Goal: Task Accomplishment & Management: Manage account settings

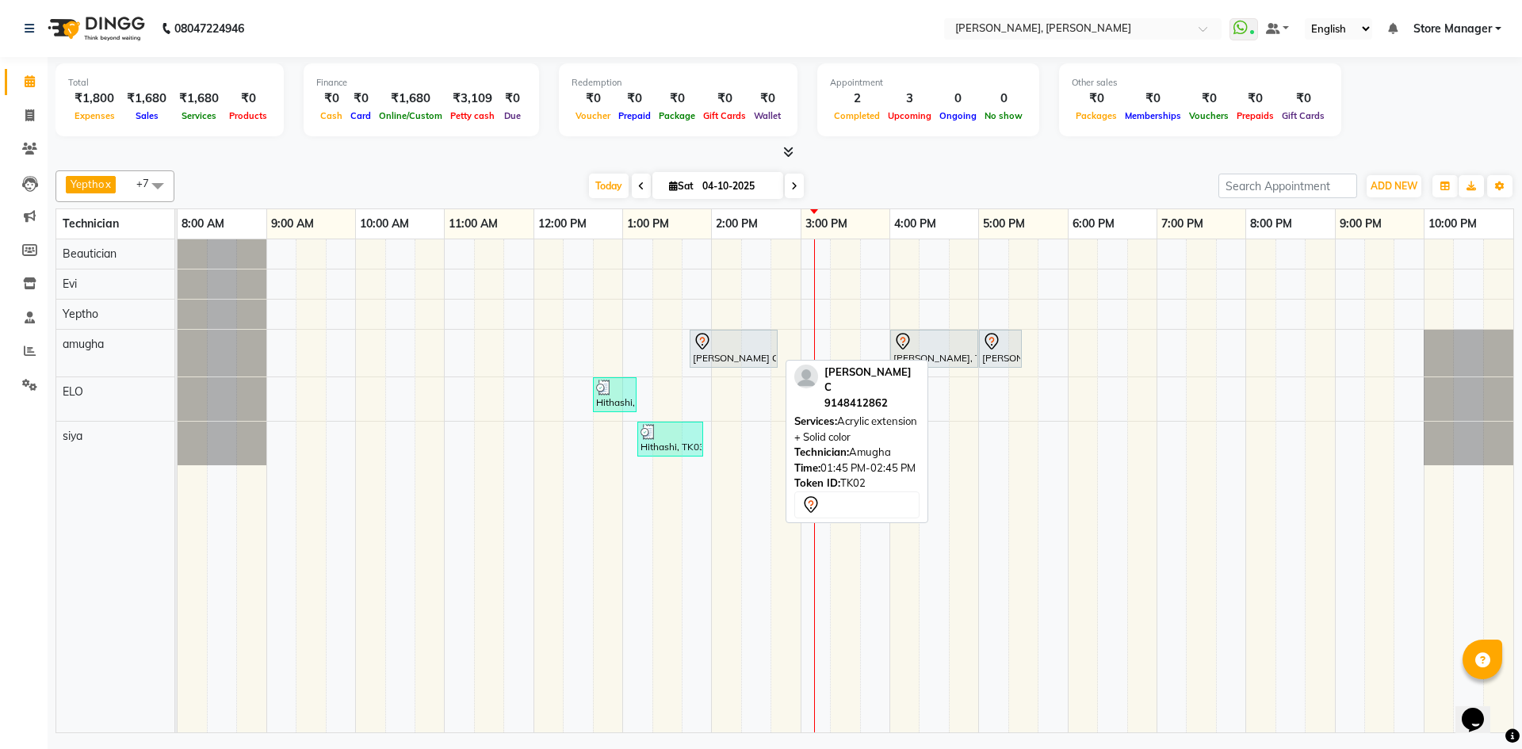
click at [691, 350] on link "Lavanya C, TK02, 01:45 PM-02:45 PM, Acrylic extension + Solid color" at bounding box center [734, 349] width 88 height 38
select select "7"
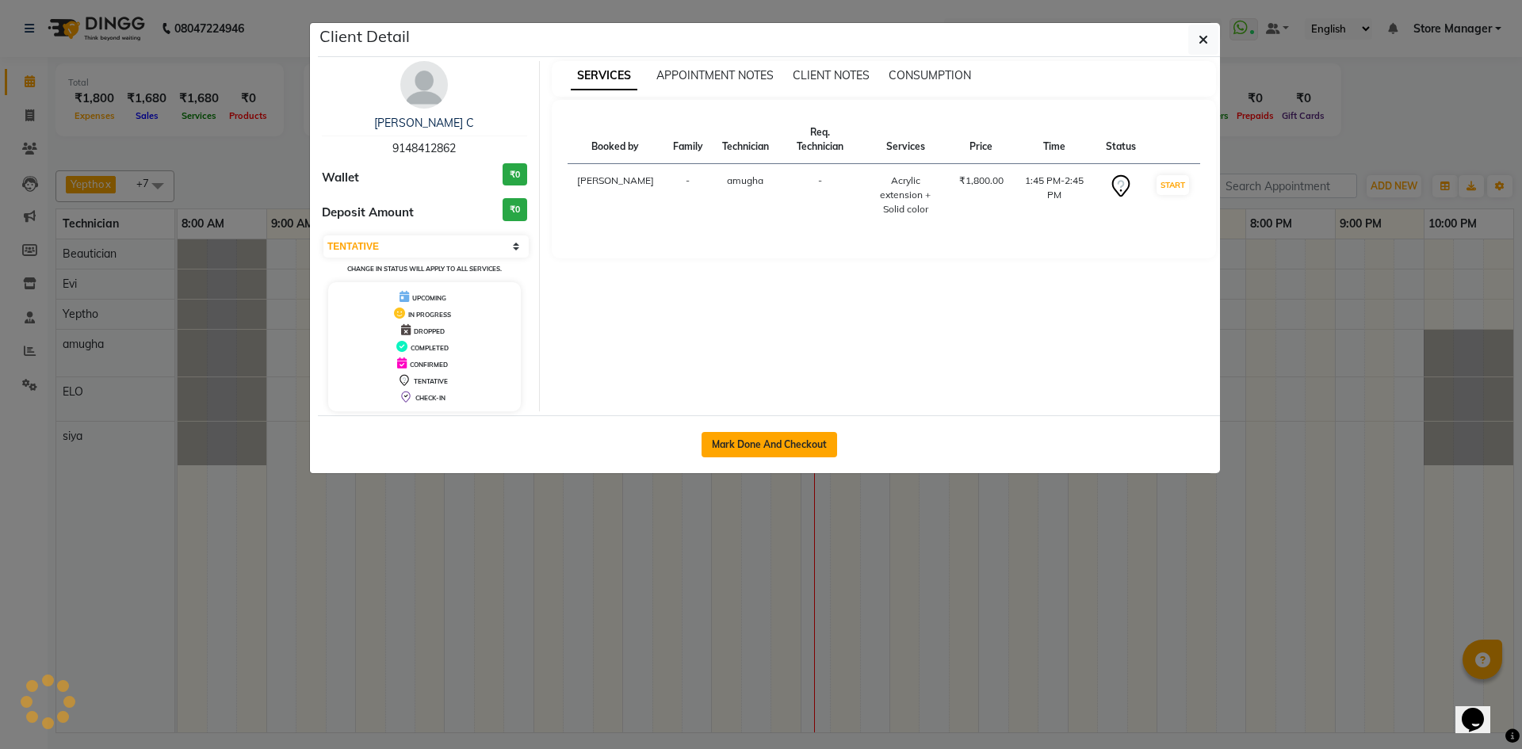
click at [795, 441] on button "Mark Done And Checkout" at bounding box center [770, 444] width 136 height 25
select select "service"
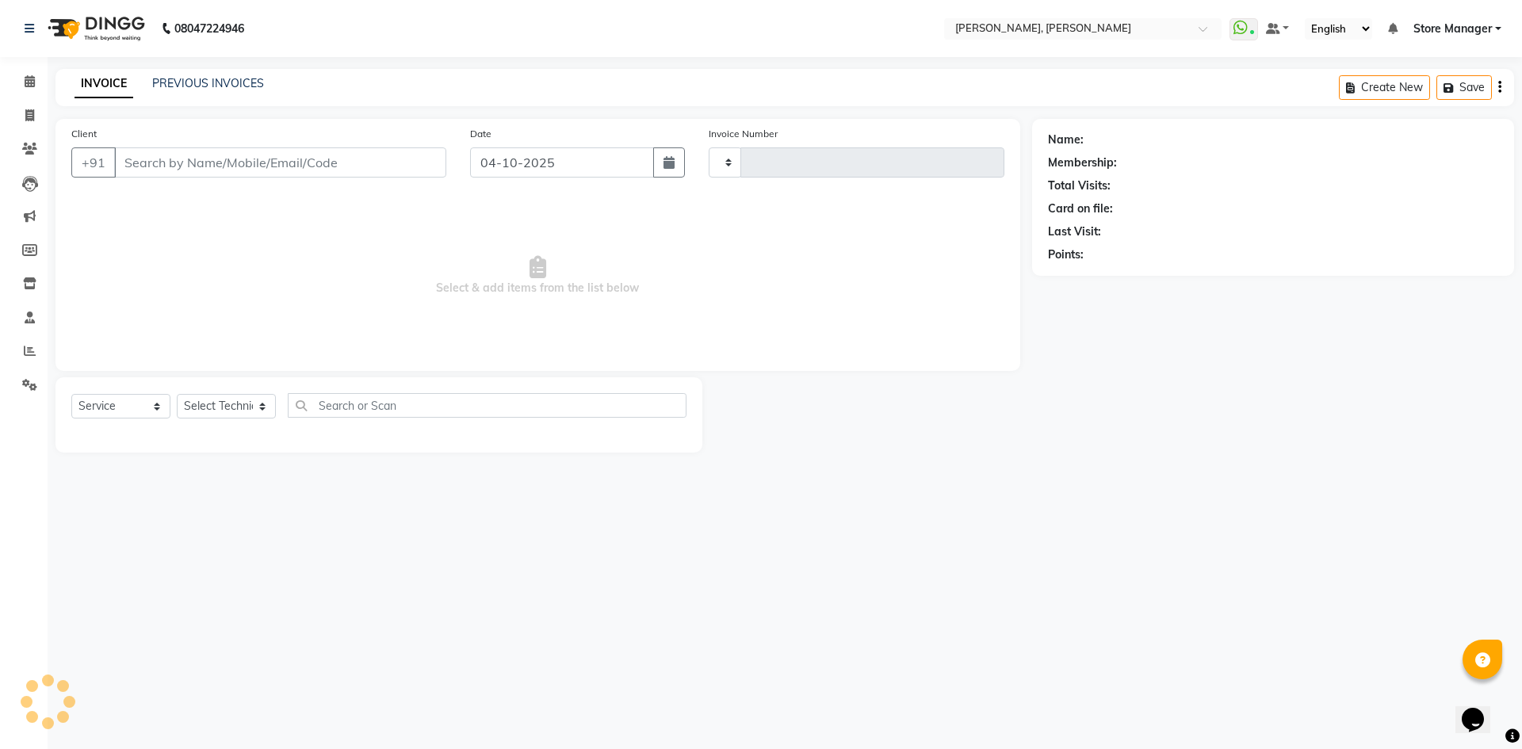
type input "1552"
select select "7173"
type input "91******62"
select select "90382"
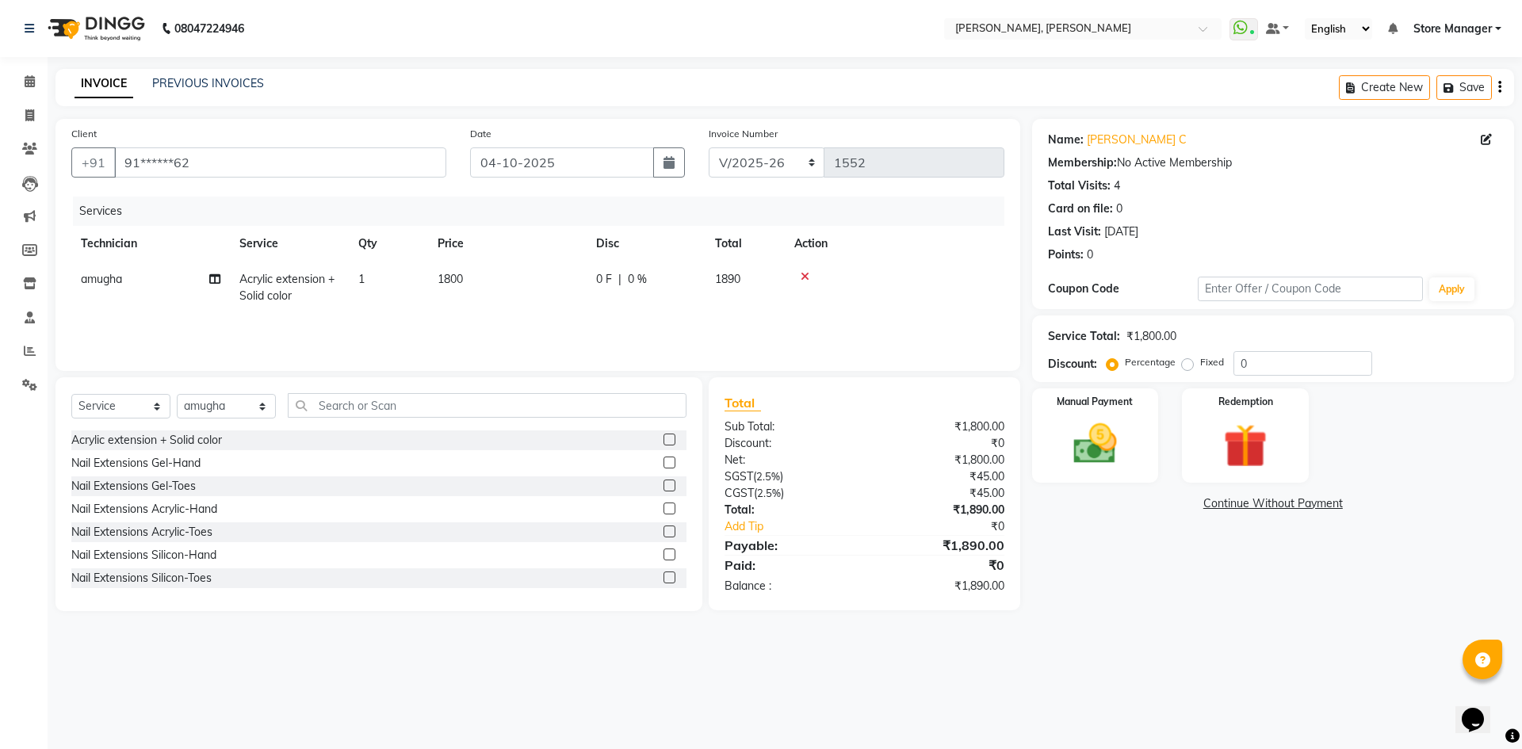
click at [805, 272] on icon at bounding box center [805, 276] width 9 height 11
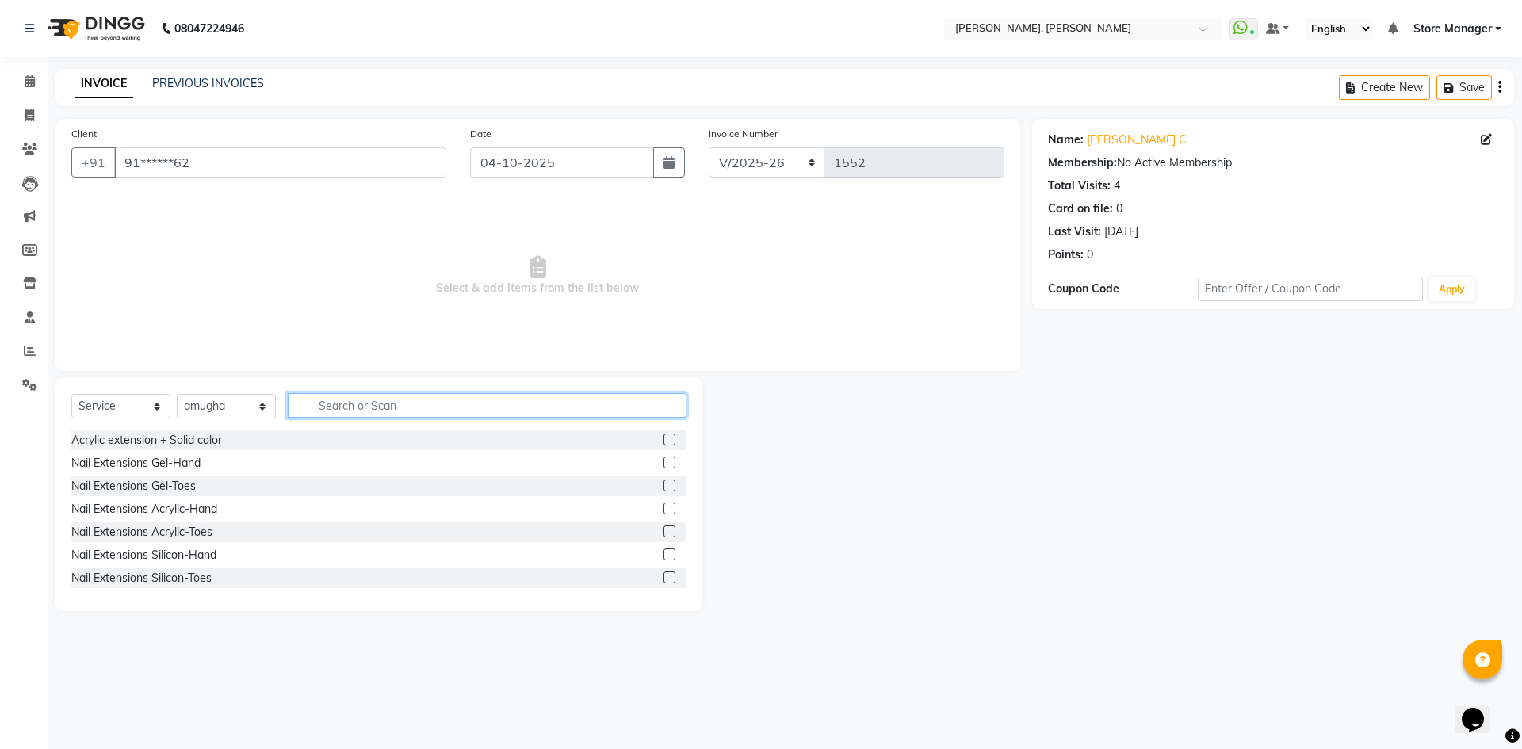
click at [419, 410] on input "text" at bounding box center [487, 405] width 399 height 25
type input "f"
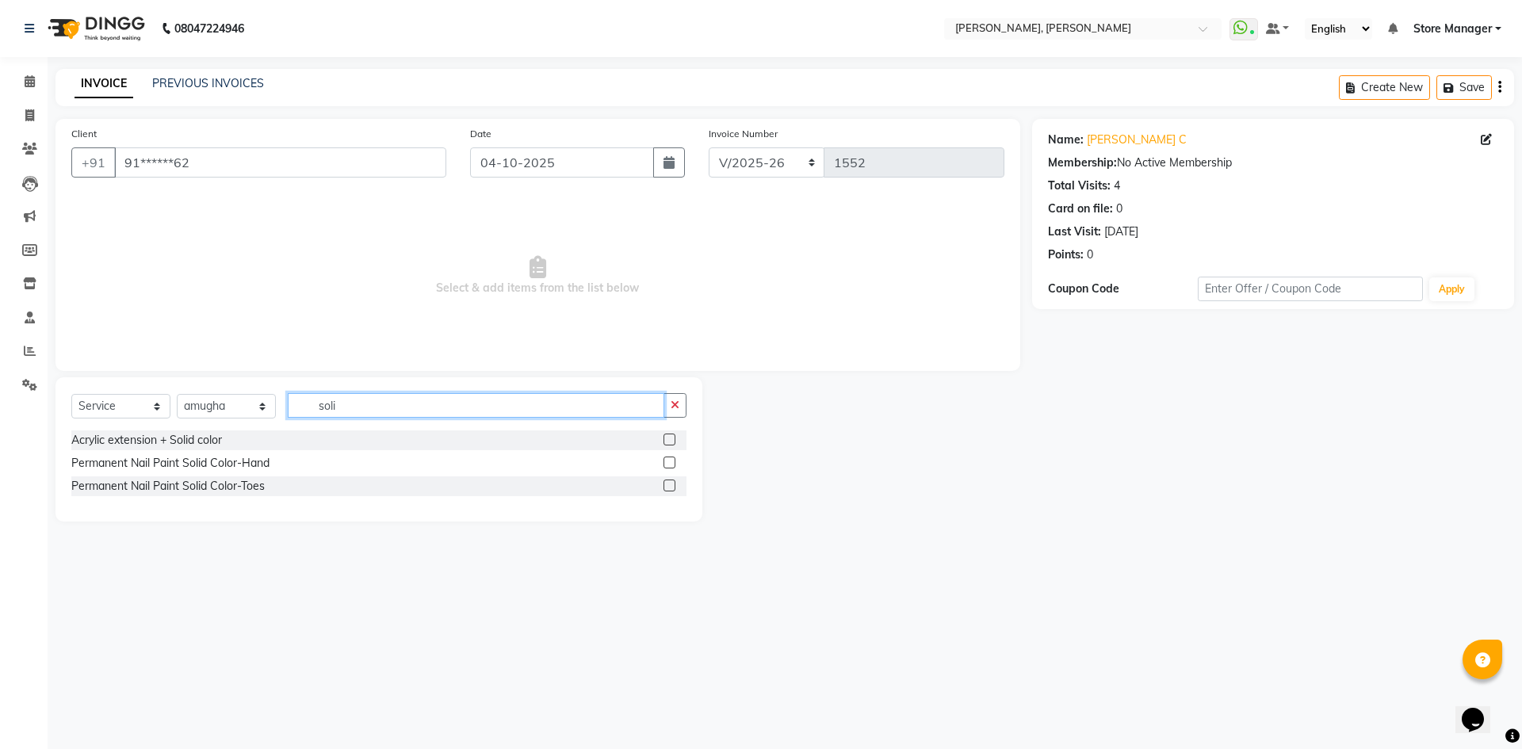
type input "soli"
click at [668, 463] on label at bounding box center [670, 463] width 12 height 12
click at [668, 463] on input "checkbox" at bounding box center [669, 463] width 10 height 10
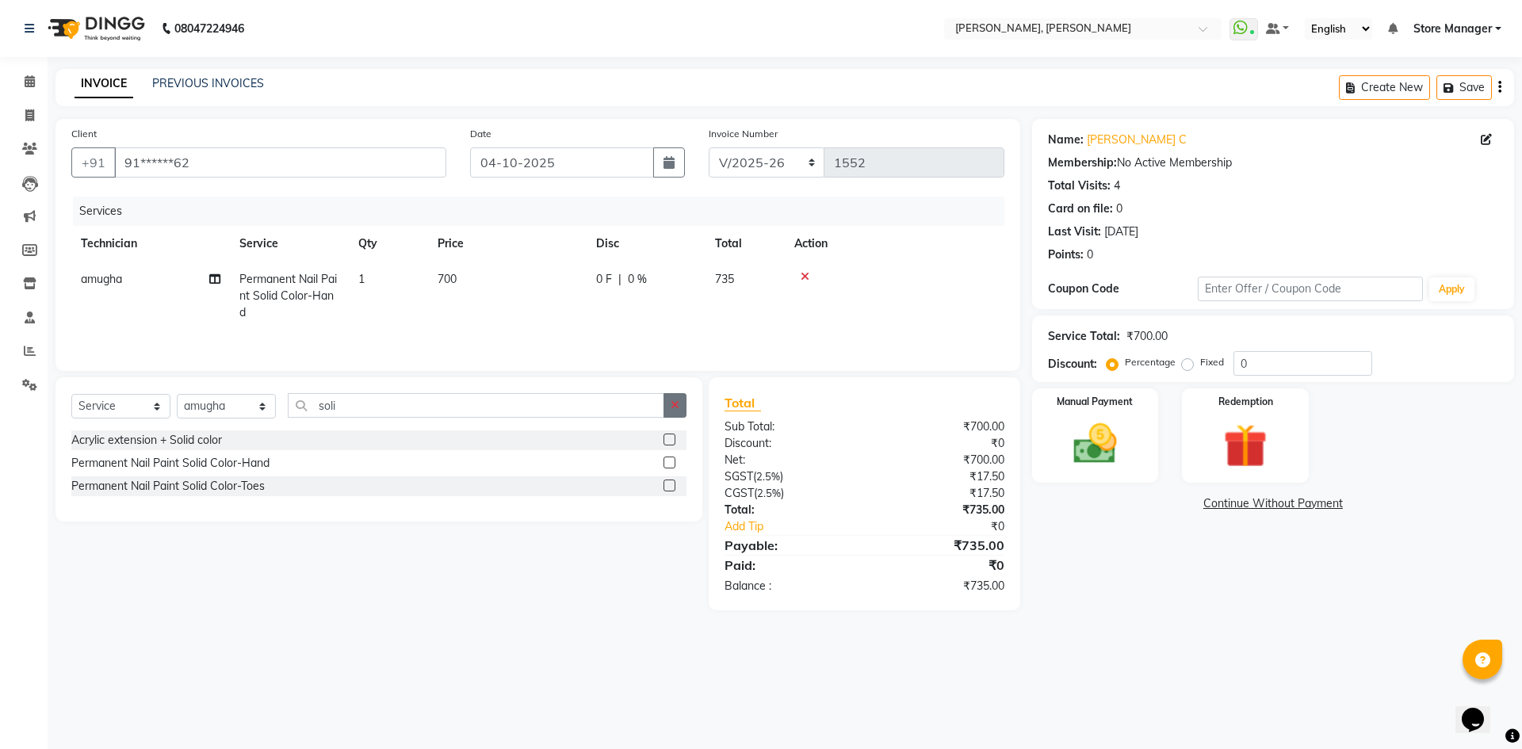
checkbox input "false"
click at [677, 407] on icon "button" at bounding box center [675, 405] width 9 height 11
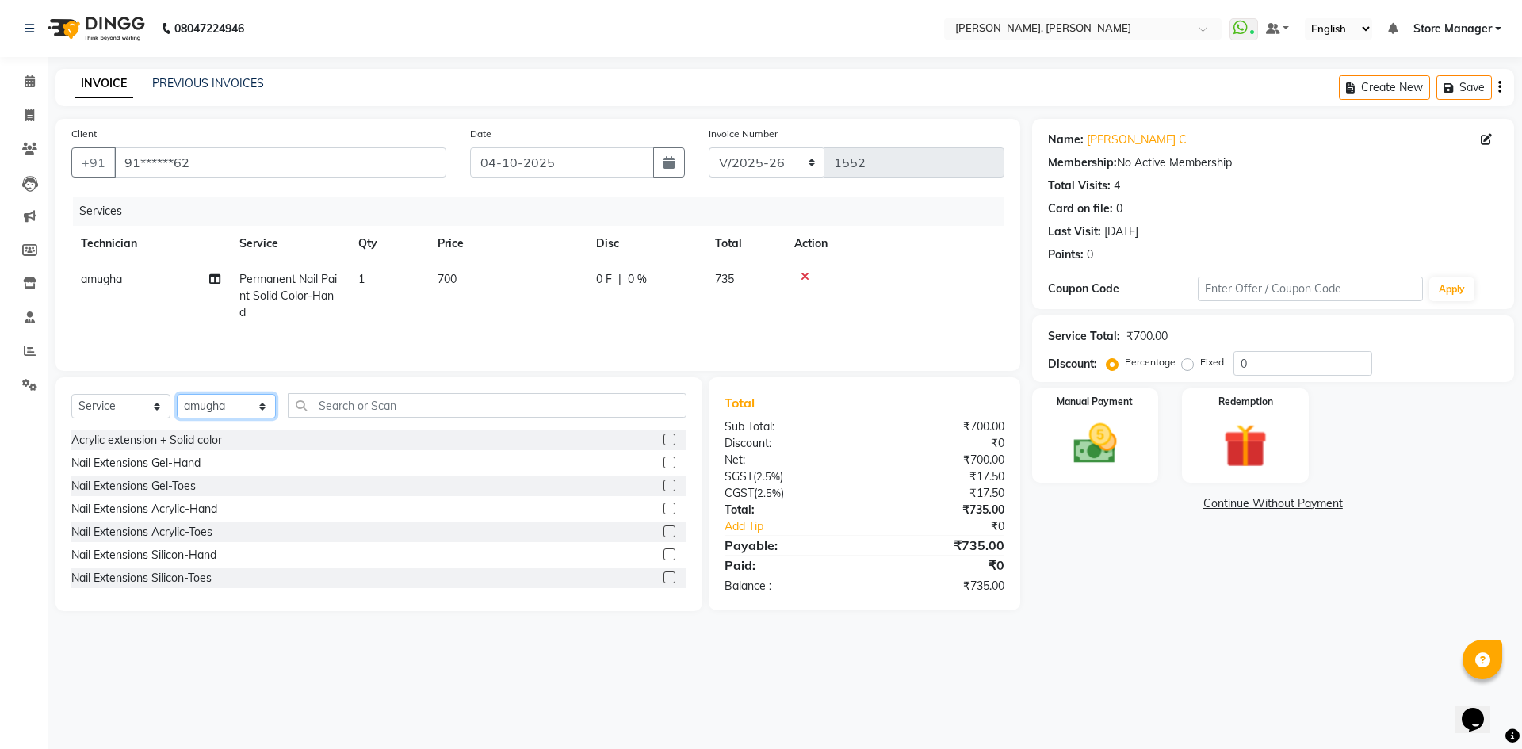
click at [250, 407] on select "Select Technician amugha Beautician ELO Evi MANAGER Priya Singh Sathish siya St…" at bounding box center [226, 406] width 99 height 25
select select "90383"
click at [177, 394] on select "Select Technician amugha Beautician ELO Evi MANAGER Priya Singh Sathish siya St…" at bounding box center [226, 406] width 99 height 25
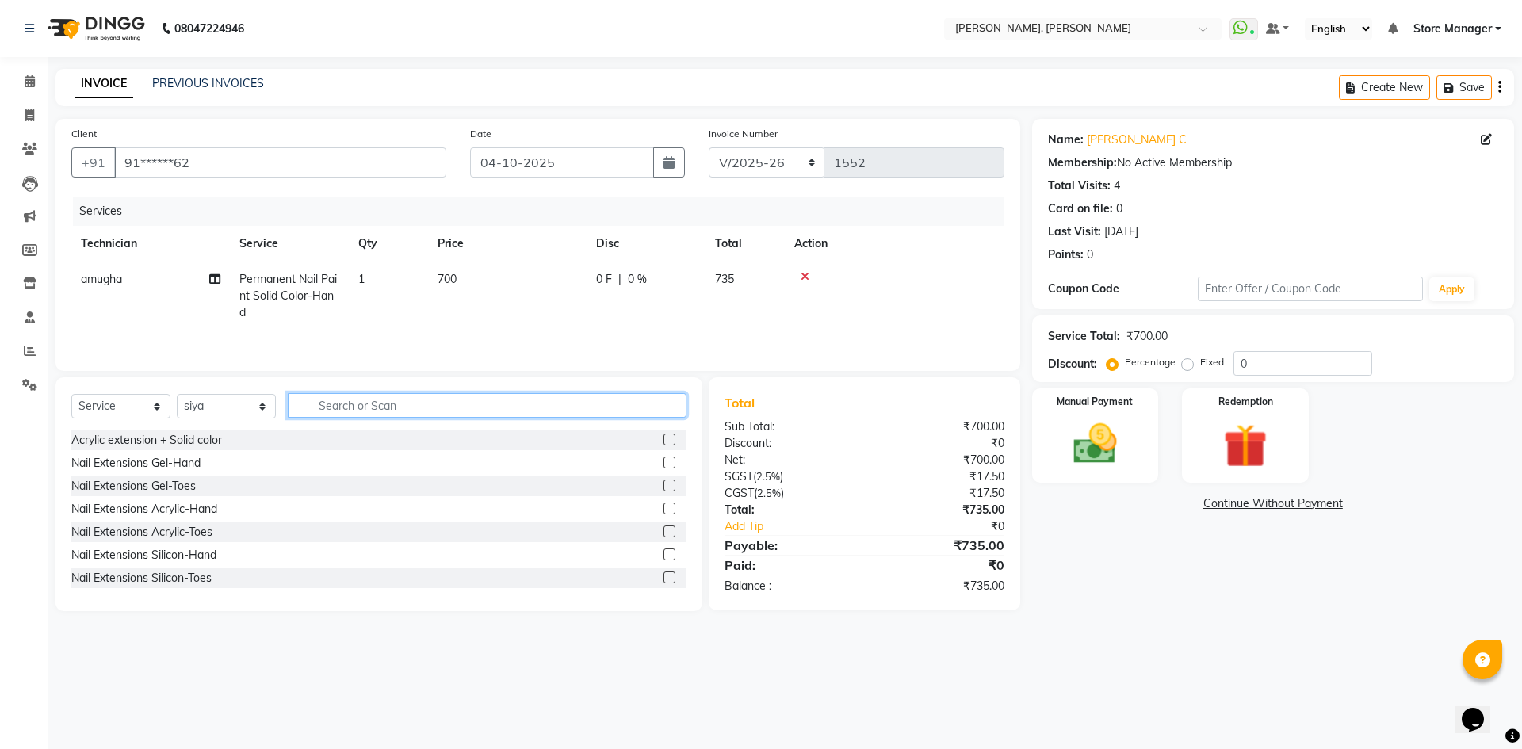
click at [421, 401] on input "text" at bounding box center [487, 405] width 399 height 25
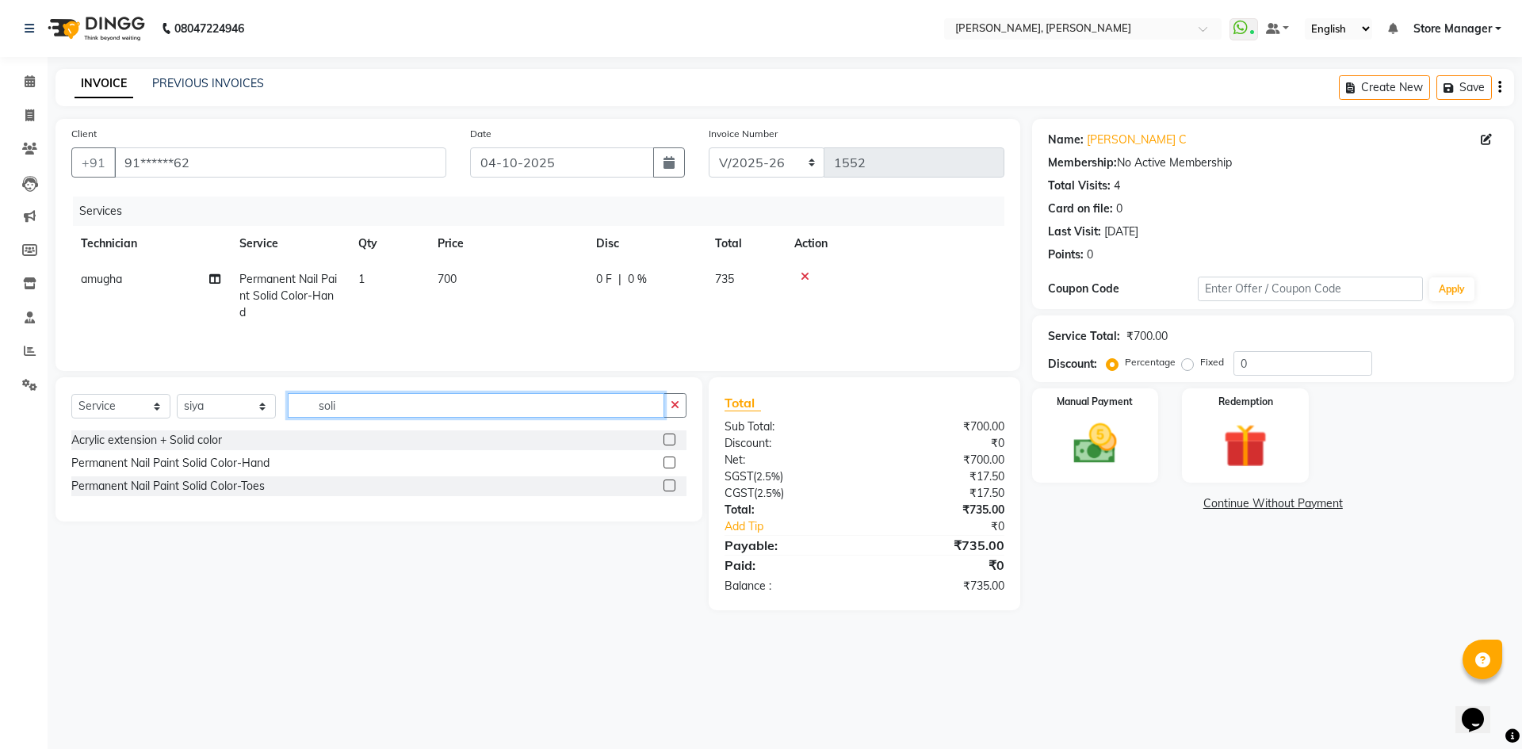
type input "soli"
click at [670, 460] on label at bounding box center [670, 463] width 12 height 12
click at [670, 460] on input "checkbox" at bounding box center [669, 463] width 10 height 10
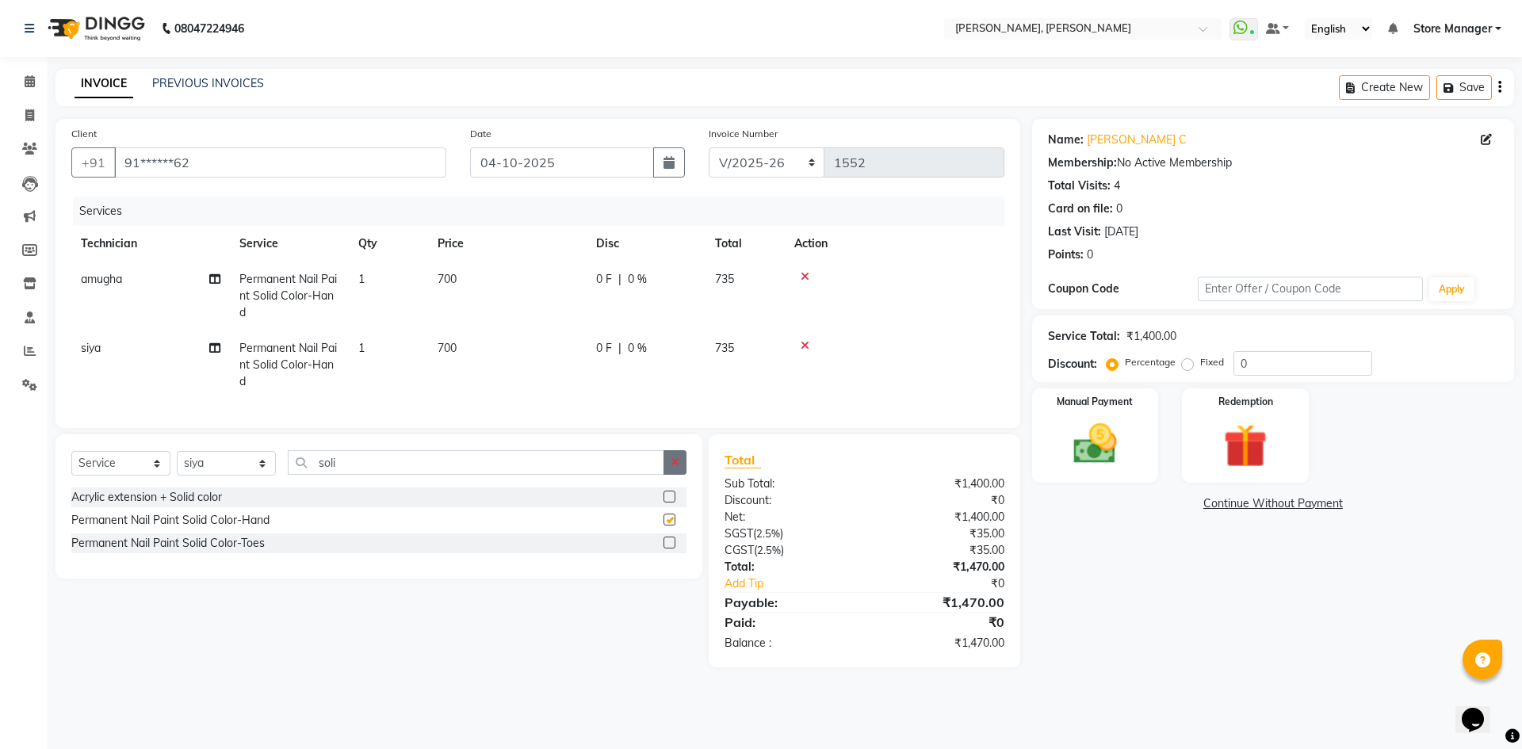
checkbox input "false"
click at [671, 468] on icon "button" at bounding box center [675, 462] width 9 height 11
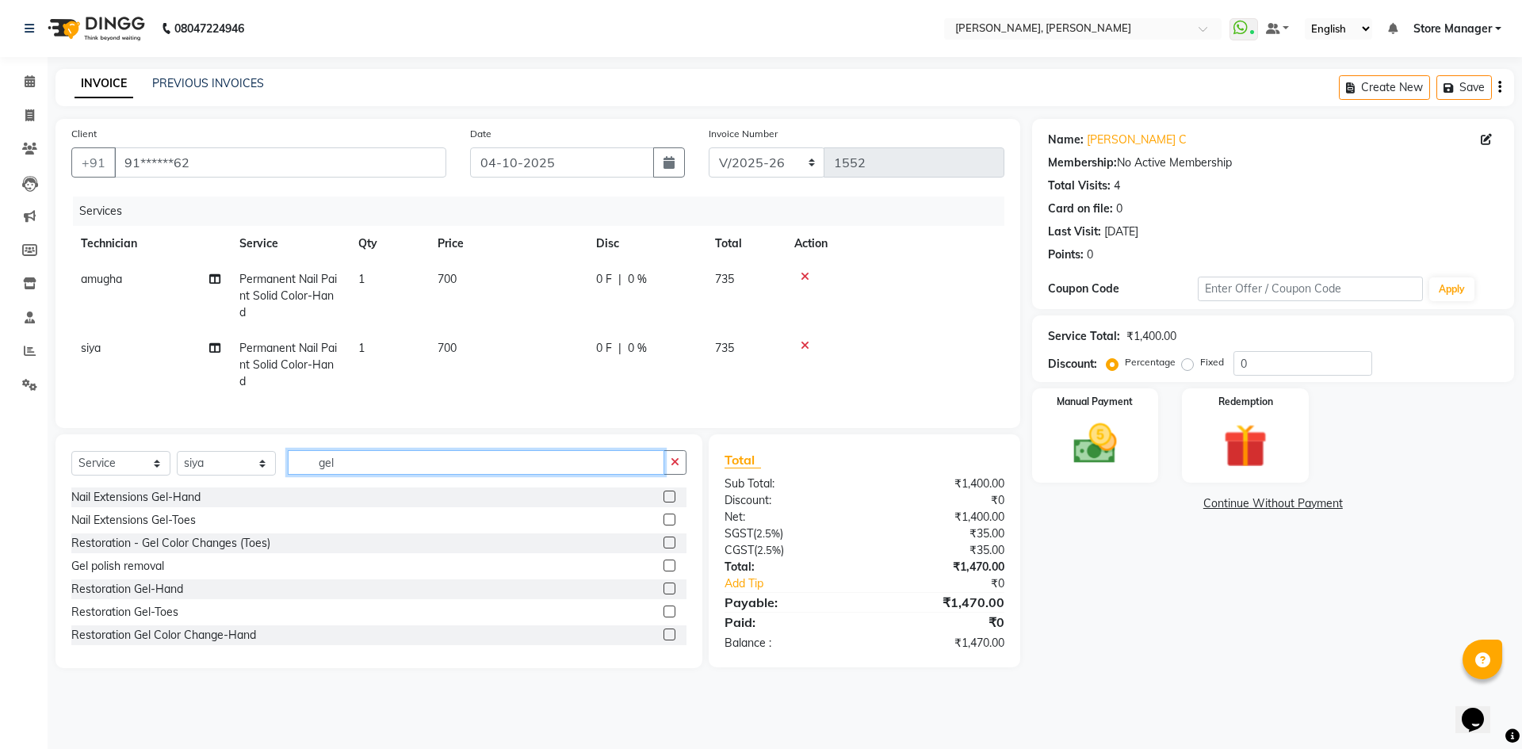
type input "gel"
click at [664, 572] on label at bounding box center [670, 566] width 12 height 12
click at [664, 572] on input "checkbox" at bounding box center [669, 566] width 10 height 10
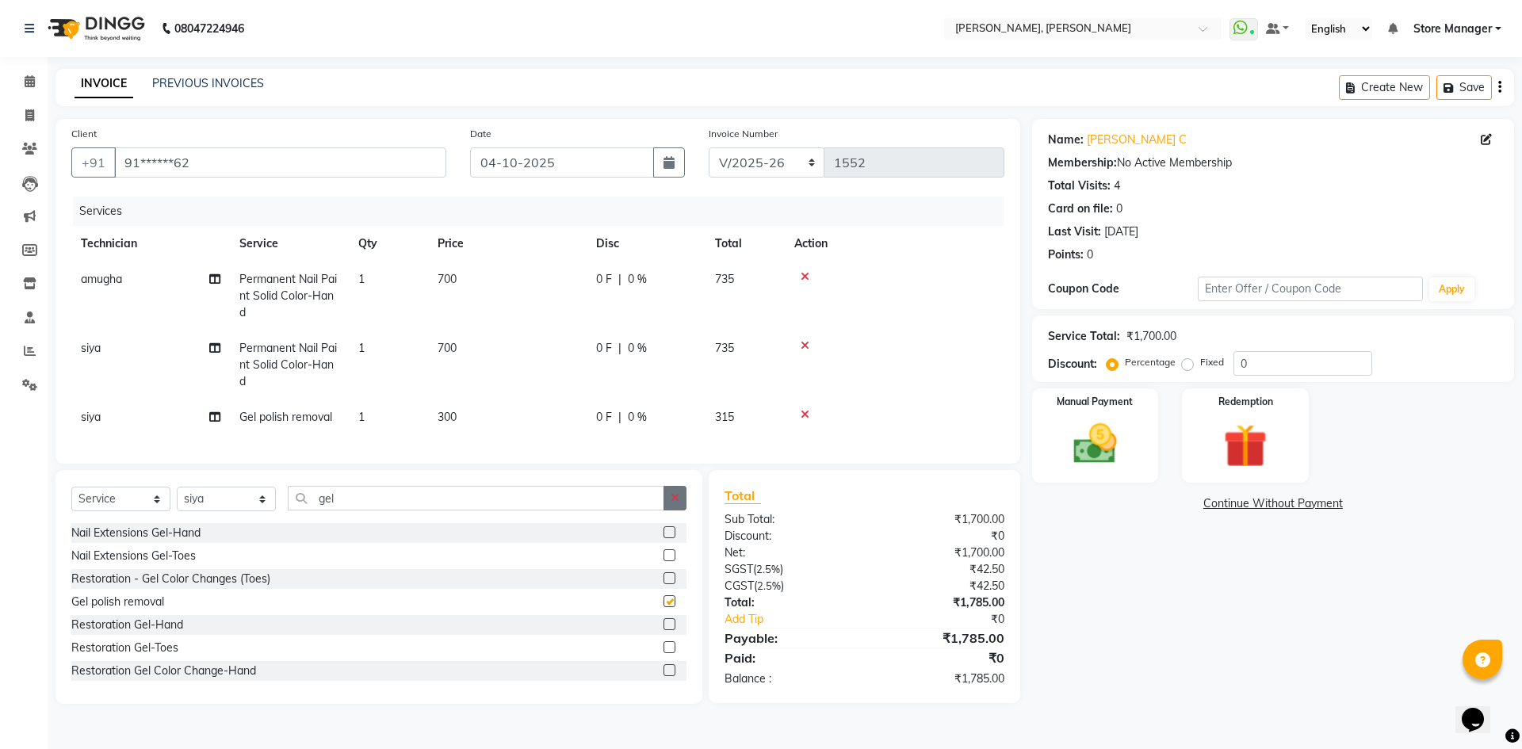
checkbox input "false"
click at [677, 502] on button "button" at bounding box center [675, 498] width 23 height 25
click at [1085, 437] on img at bounding box center [1095, 444] width 74 height 52
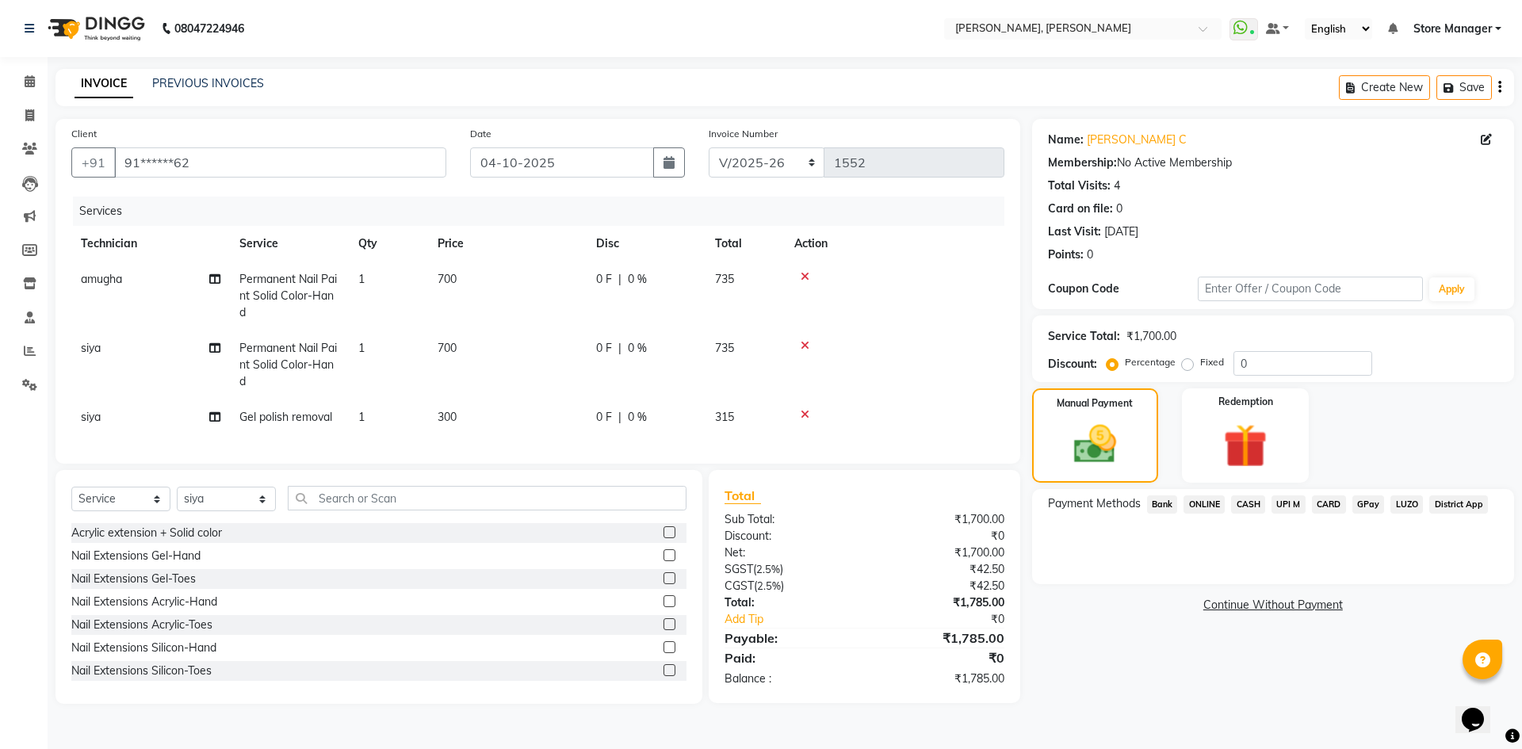
click at [1211, 497] on span "ONLINE" at bounding box center [1204, 505] width 41 height 18
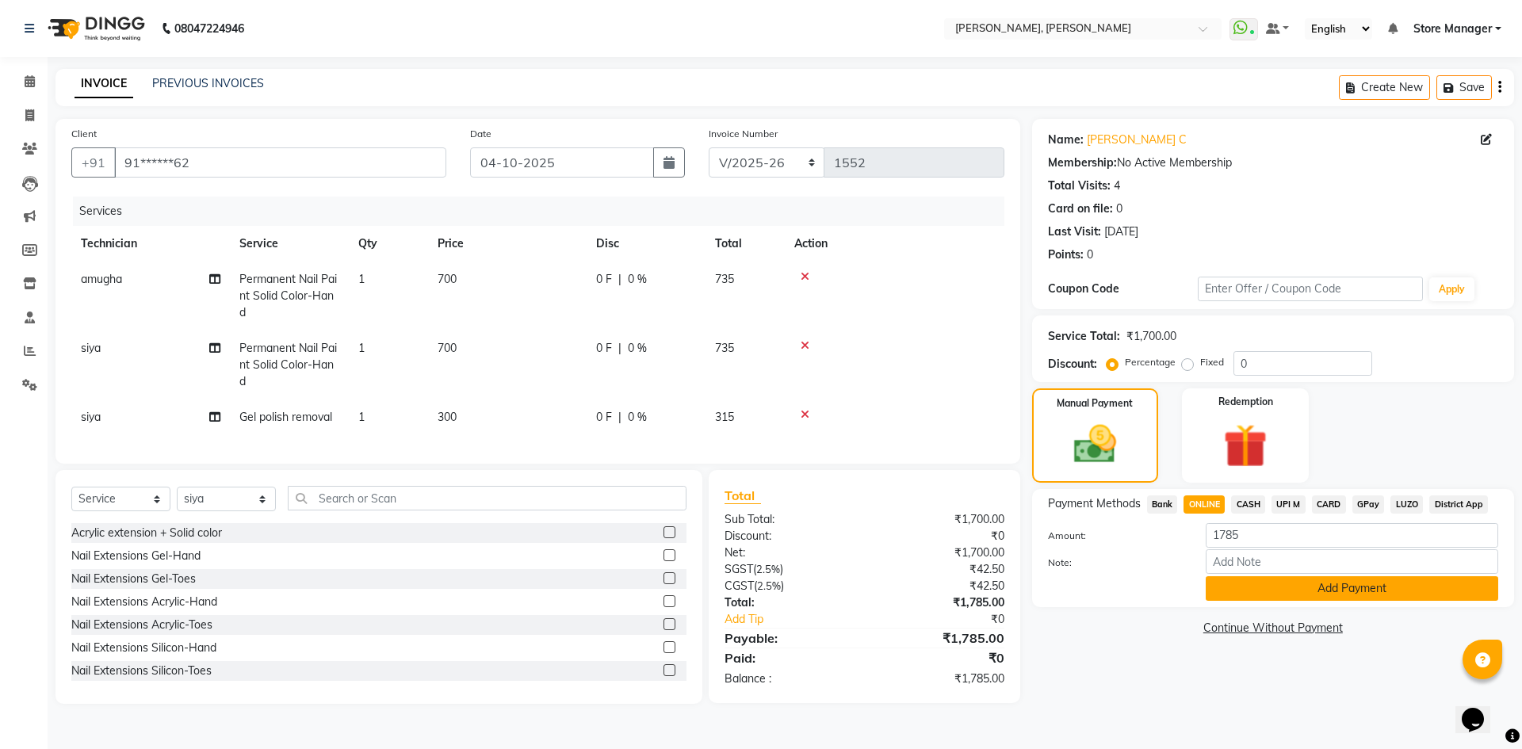
click at [1330, 597] on button "Add Payment" at bounding box center [1352, 588] width 293 height 25
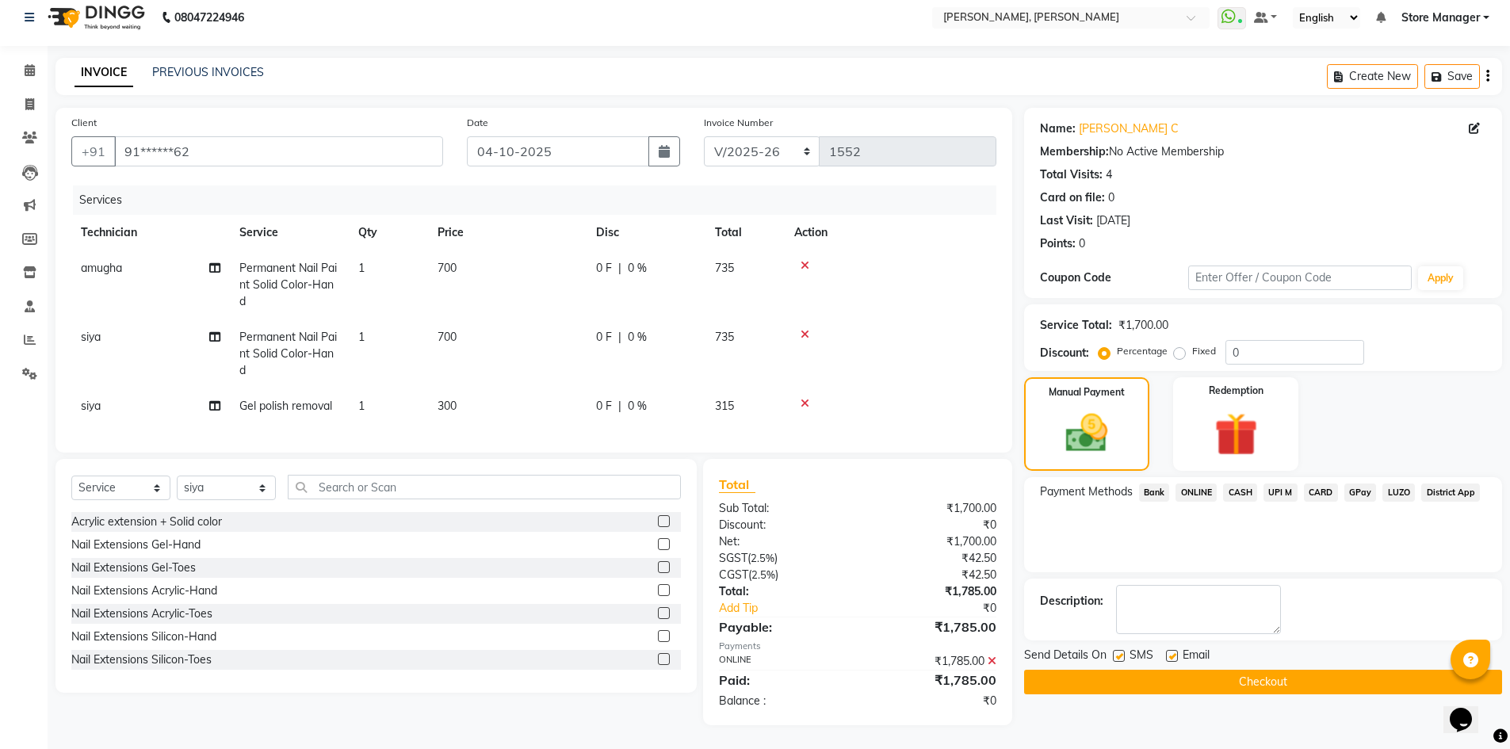
scroll to position [23, 0]
click at [1281, 675] on button "Checkout" at bounding box center [1263, 682] width 478 height 25
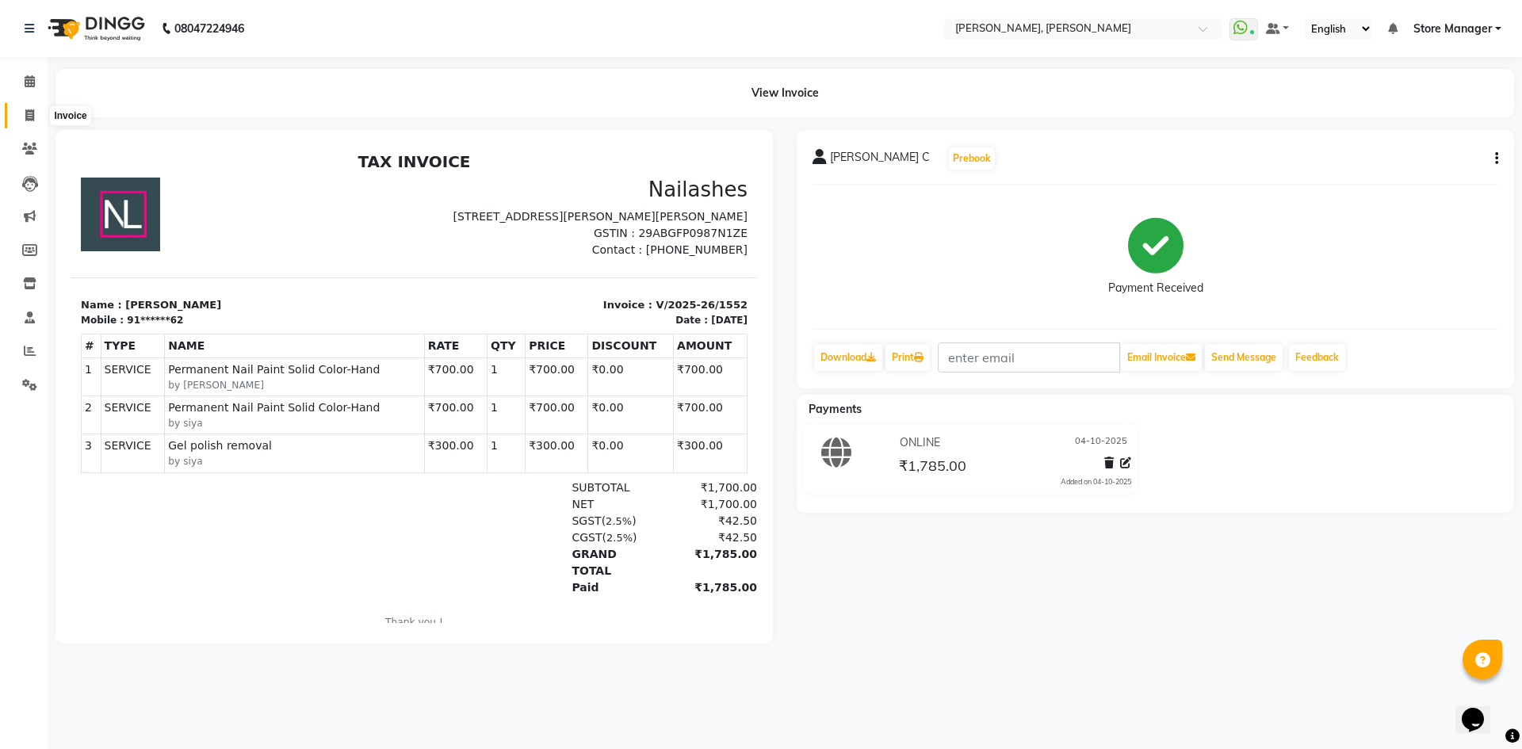
click at [33, 114] on icon at bounding box center [29, 115] width 9 height 12
select select "service"
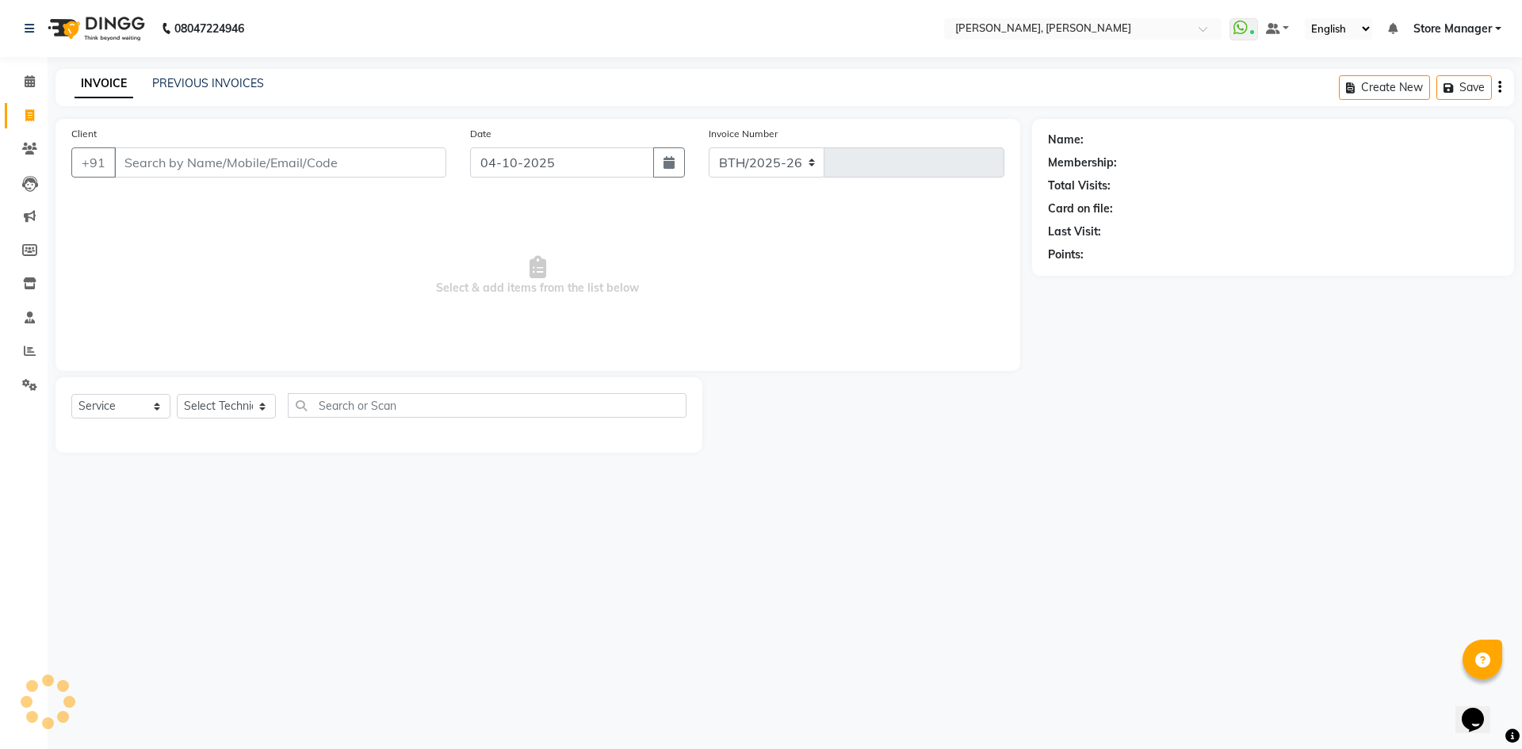
select select "7173"
type input "1553"
select select "7173"
select select "service"
click at [514, 157] on input "04-10-2025" at bounding box center [562, 162] width 185 height 30
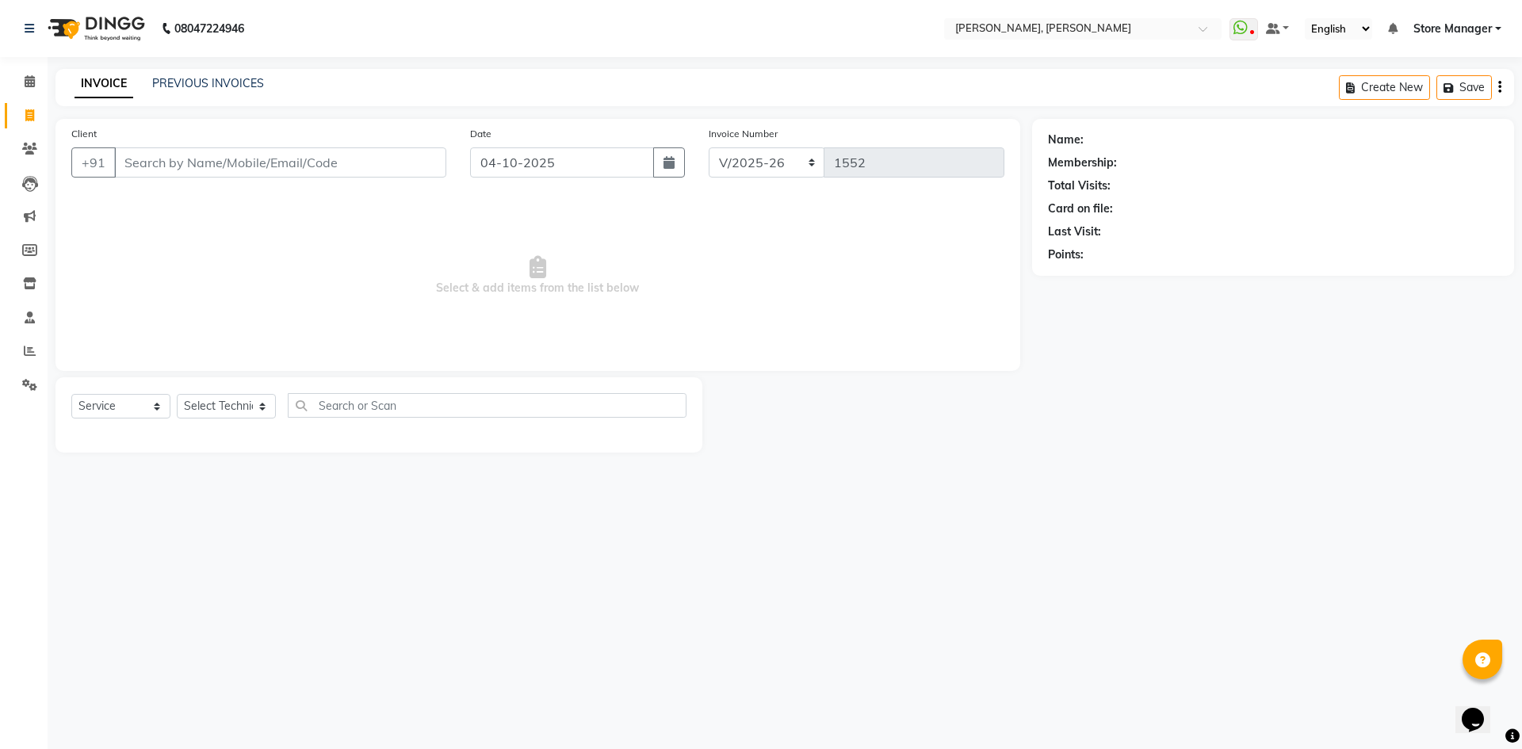
select select "10"
select select "2025"
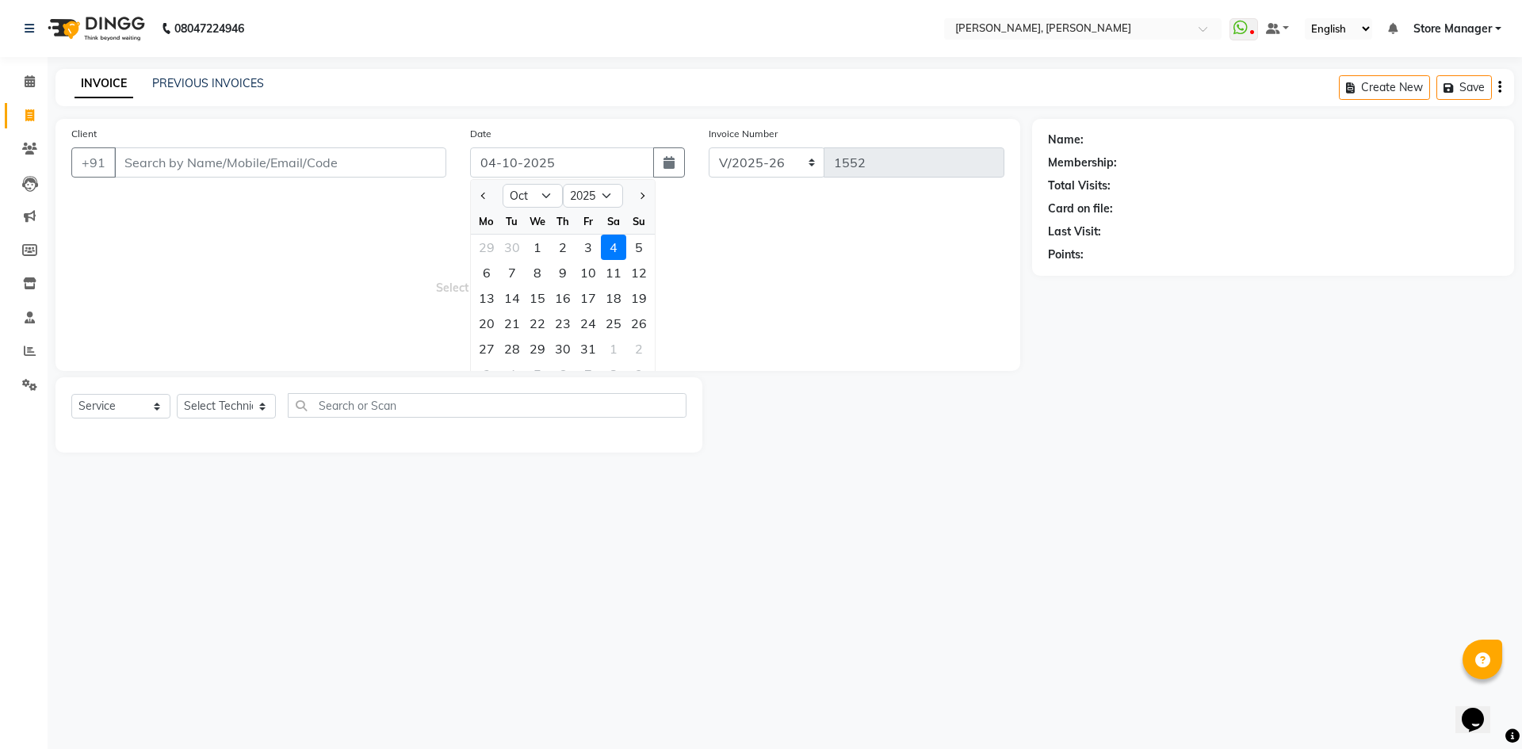
click at [1373, 609] on div "08047224946 Select Location × [GEOGRAPHIC_DATA], [PERSON_NAME] Nagar WhatsApp S…" at bounding box center [761, 374] width 1522 height 749
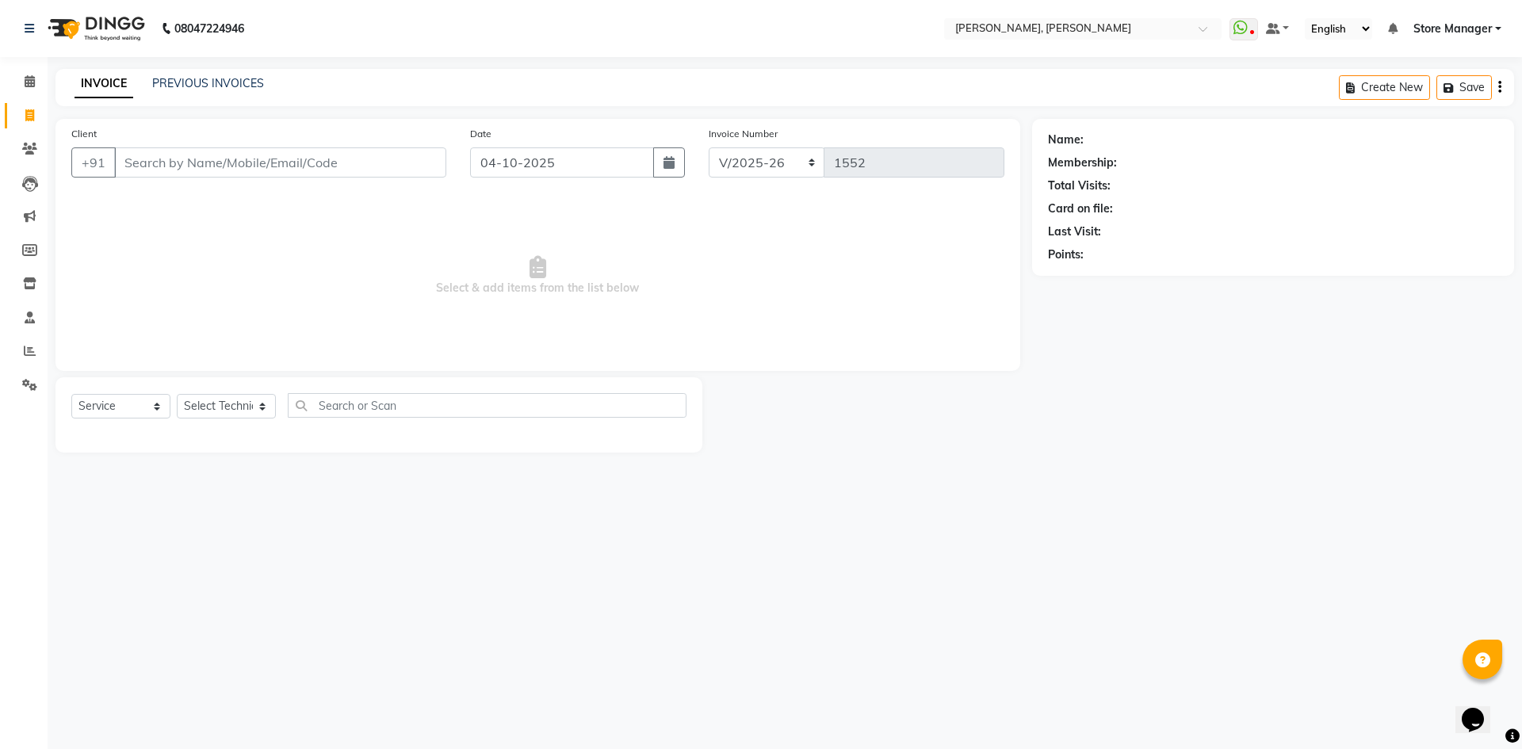
drag, startPoint x: 866, startPoint y: 534, endPoint x: 647, endPoint y: 342, distance: 291.0
click at [865, 525] on div "08047224946 Select Location × [GEOGRAPHIC_DATA], [PERSON_NAME] Nagar WhatsApp S…" at bounding box center [761, 374] width 1522 height 749
click at [34, 82] on icon at bounding box center [30, 81] width 10 height 12
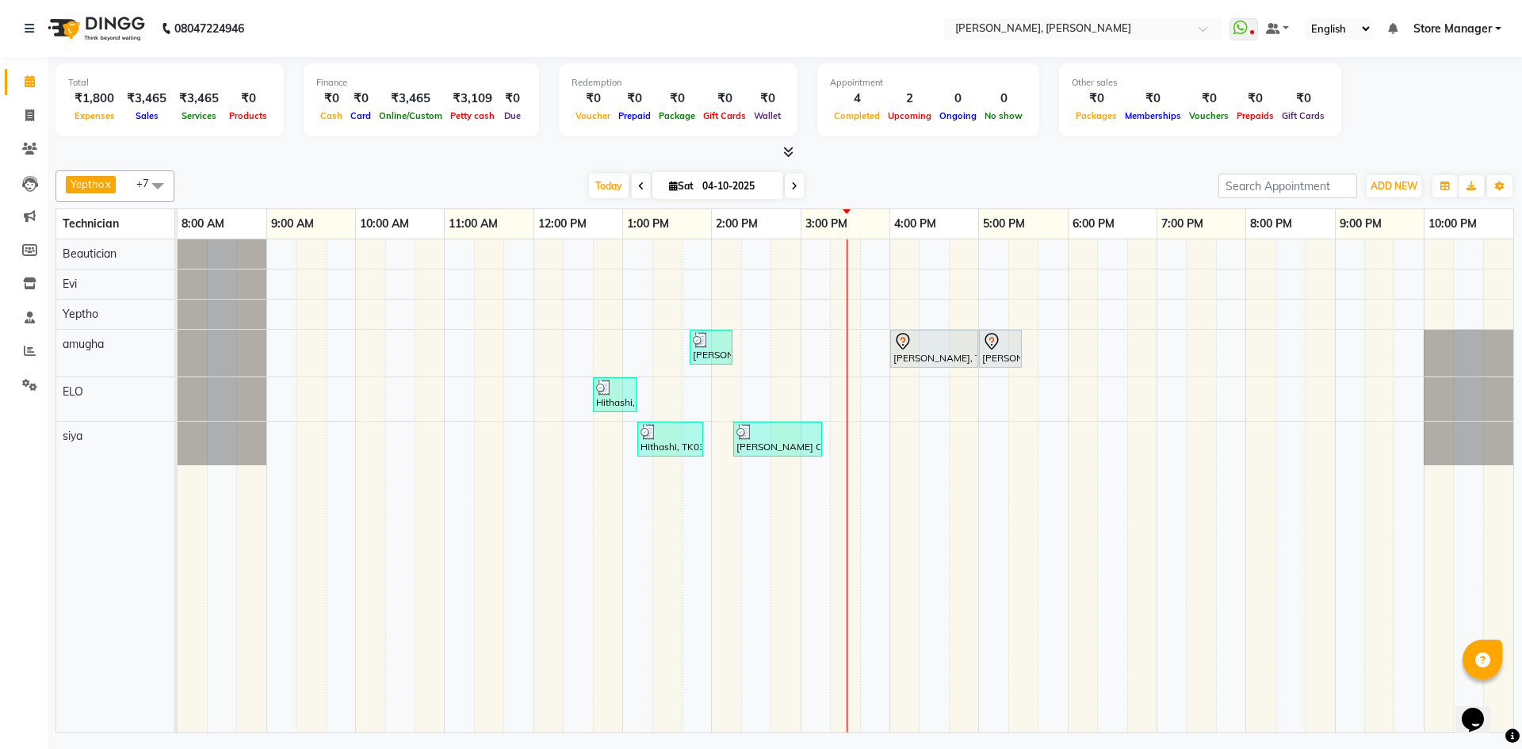
click at [743, 189] on input "04-10-2025" at bounding box center [737, 186] width 79 height 24
select select "10"
select select "2025"
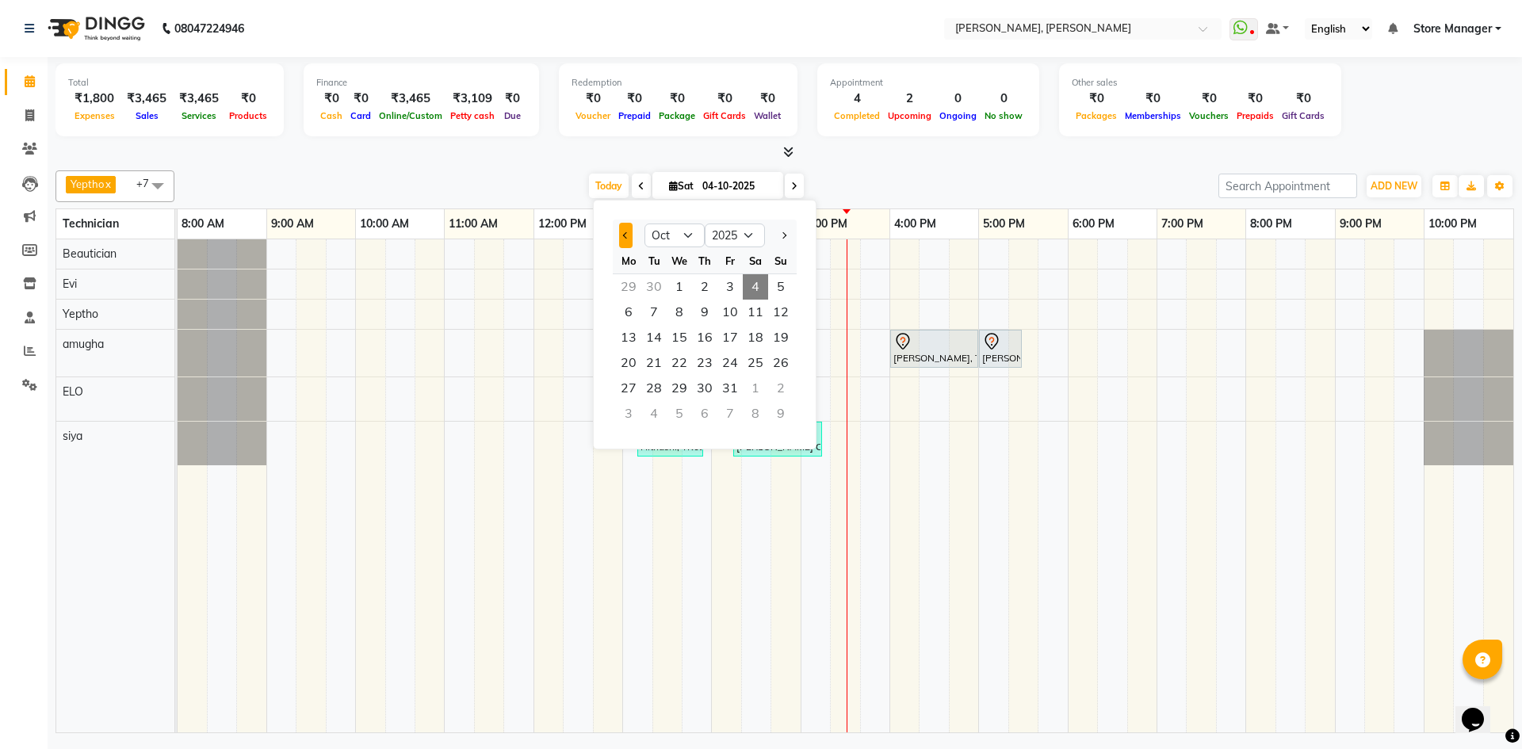
click at [625, 237] on span "Previous month" at bounding box center [626, 235] width 6 height 6
select select "9"
click at [706, 336] on span "18" at bounding box center [704, 337] width 25 height 25
type input "[DATE]"
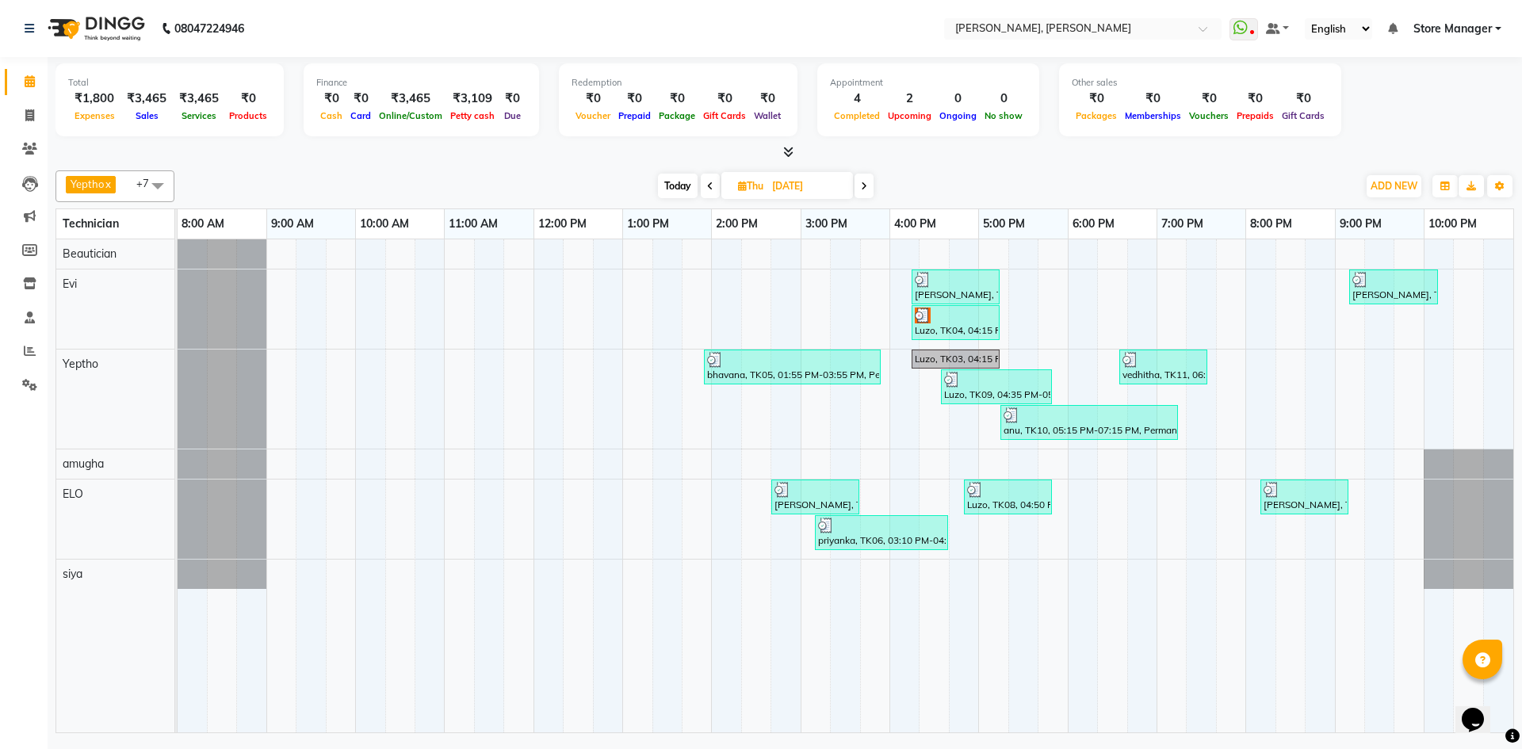
click at [828, 183] on input "[DATE]" at bounding box center [806, 186] width 79 height 24
select select "9"
select select "2025"
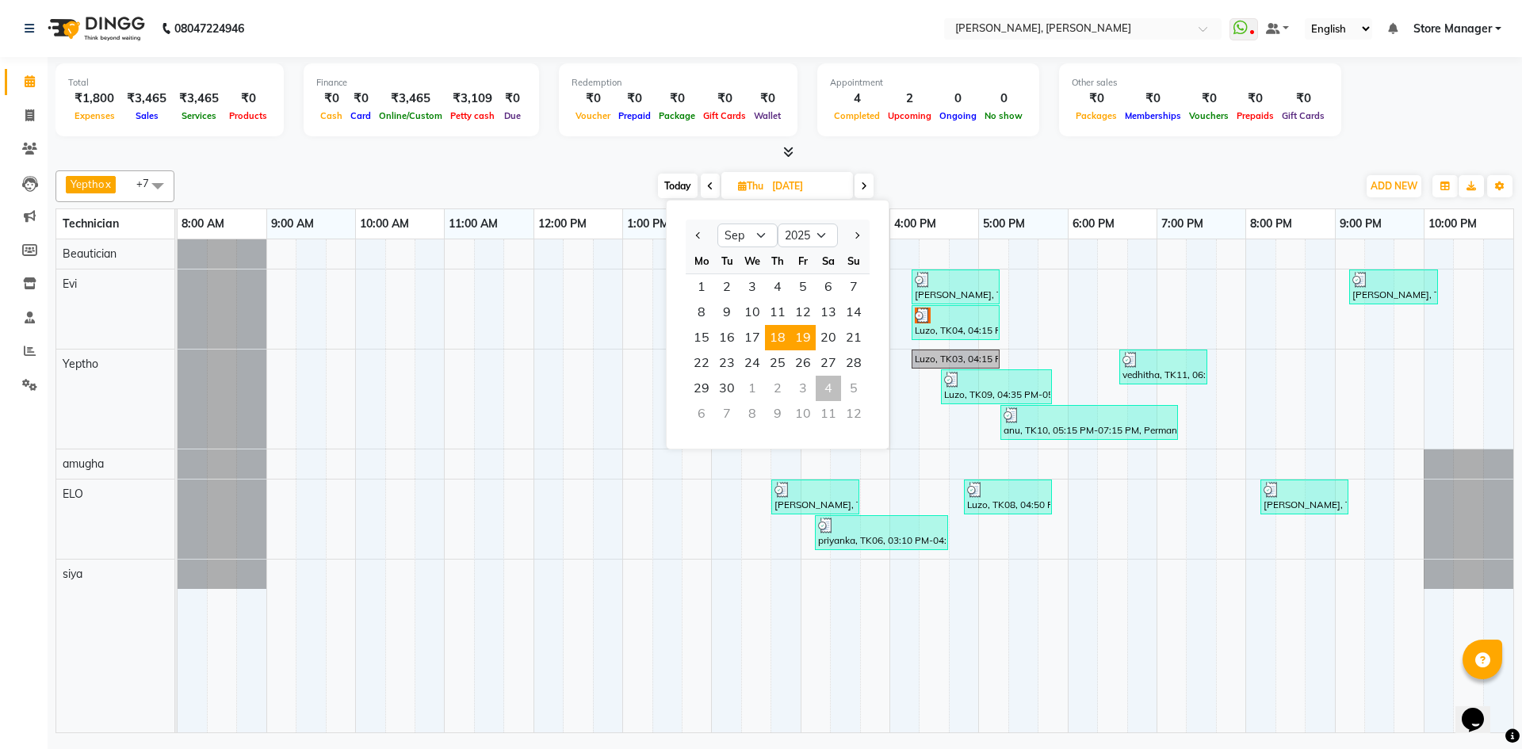
click at [799, 345] on span "19" at bounding box center [802, 337] width 25 height 25
type input "19-09-2025"
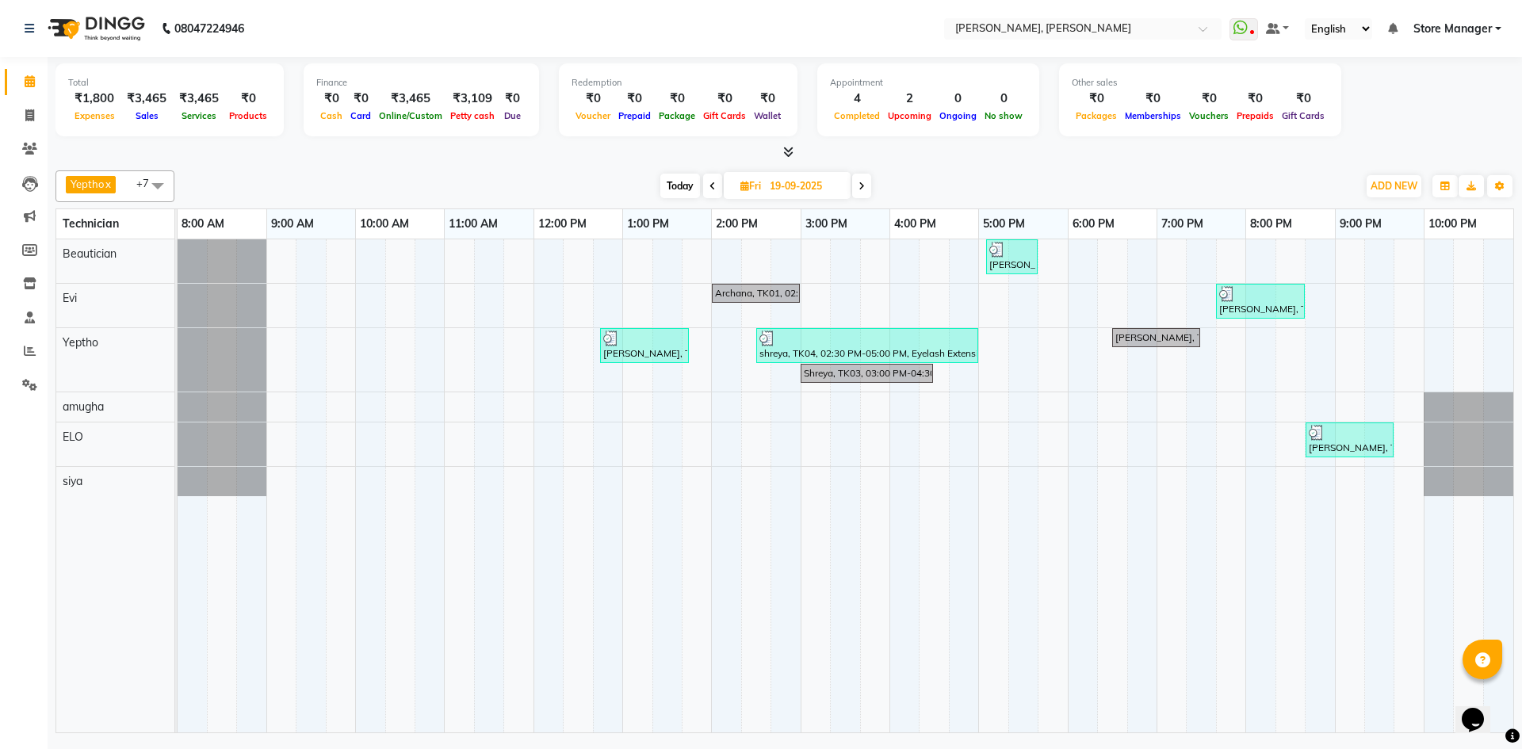
click at [812, 178] on input "19-09-2025" at bounding box center [804, 186] width 79 height 24
select select "9"
select select "2025"
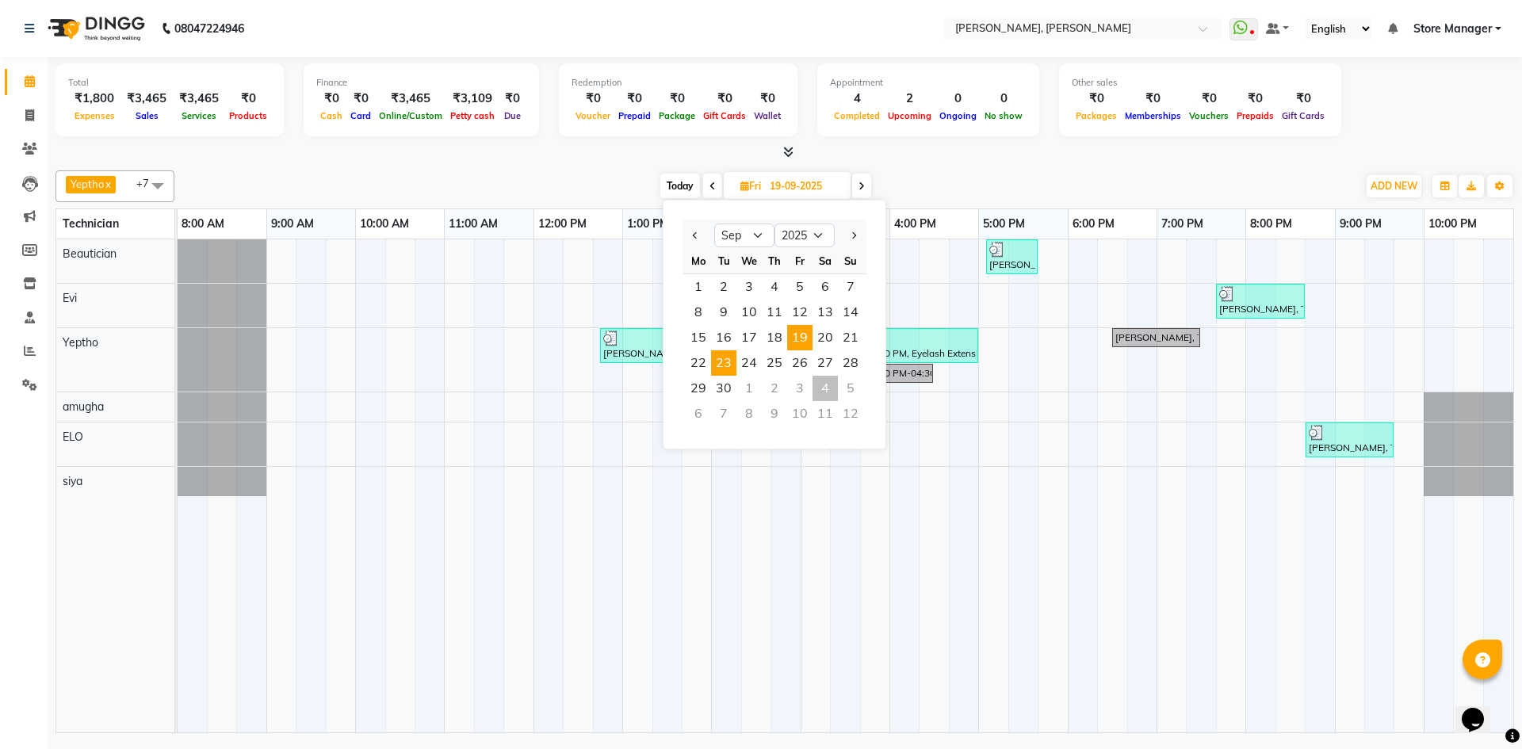
click at [720, 366] on span "23" at bounding box center [723, 362] width 25 height 25
type input "[DATE]"
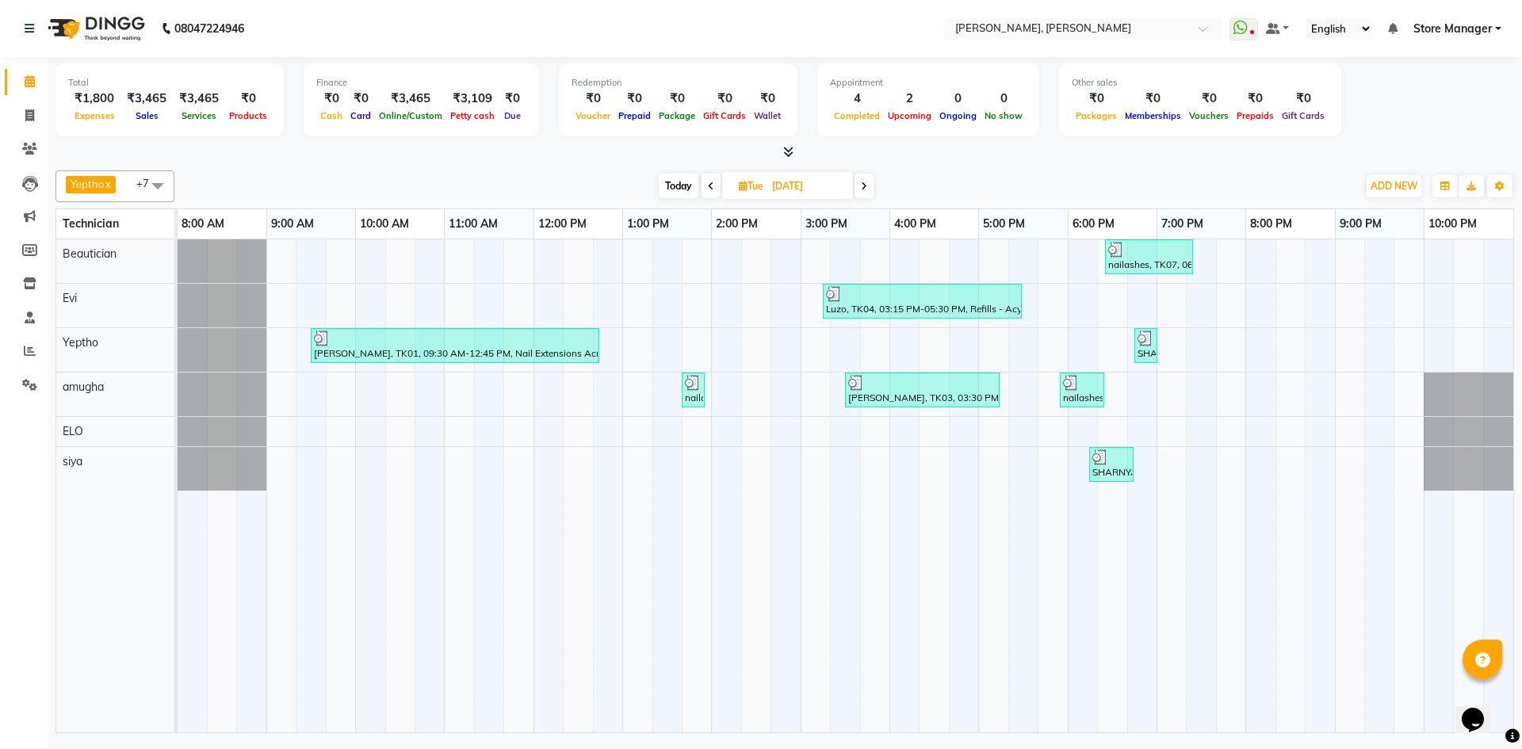
click at [773, 189] on input "[DATE]" at bounding box center [806, 186] width 79 height 24
select select "9"
select select "2025"
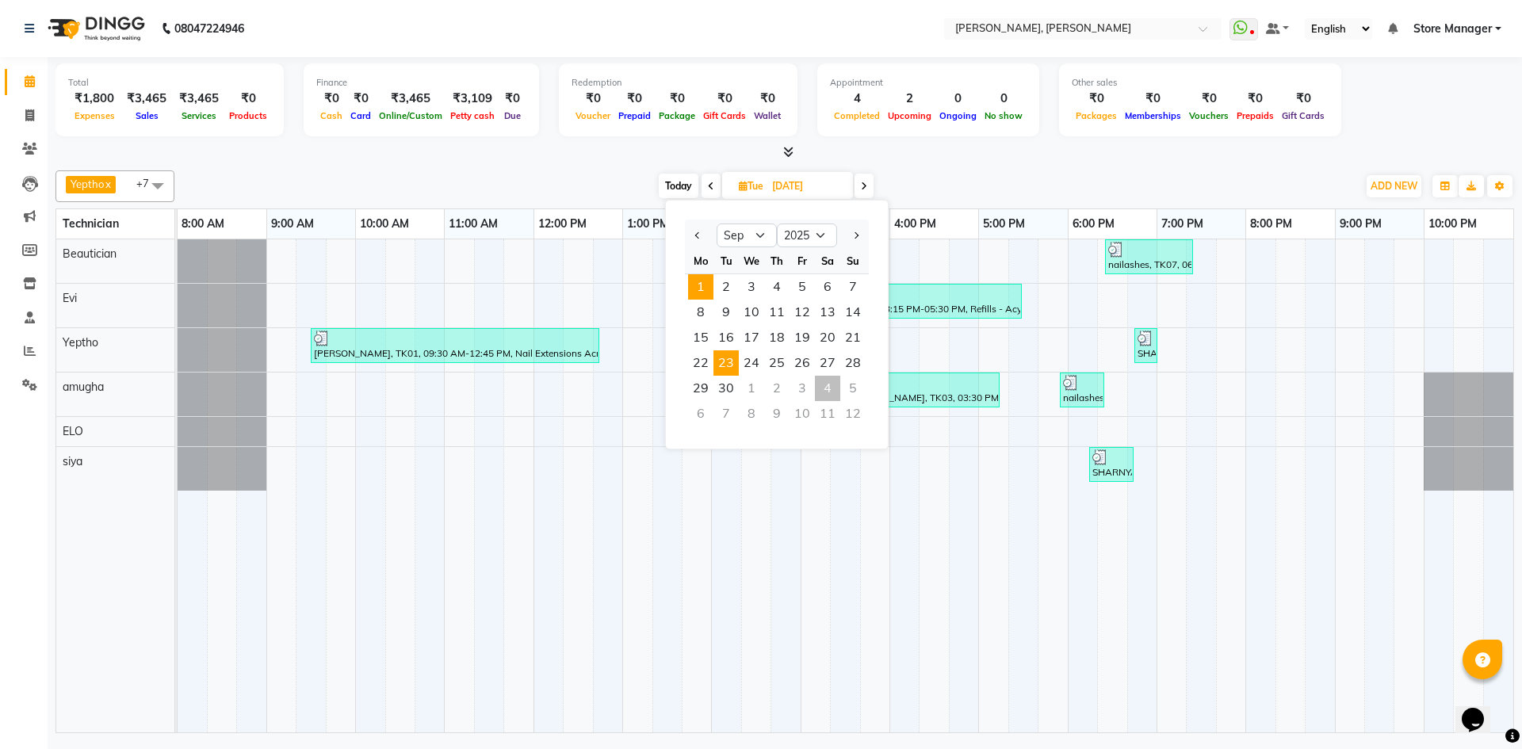
click at [697, 281] on span "1" at bounding box center [700, 286] width 25 height 25
type input "01-09-2025"
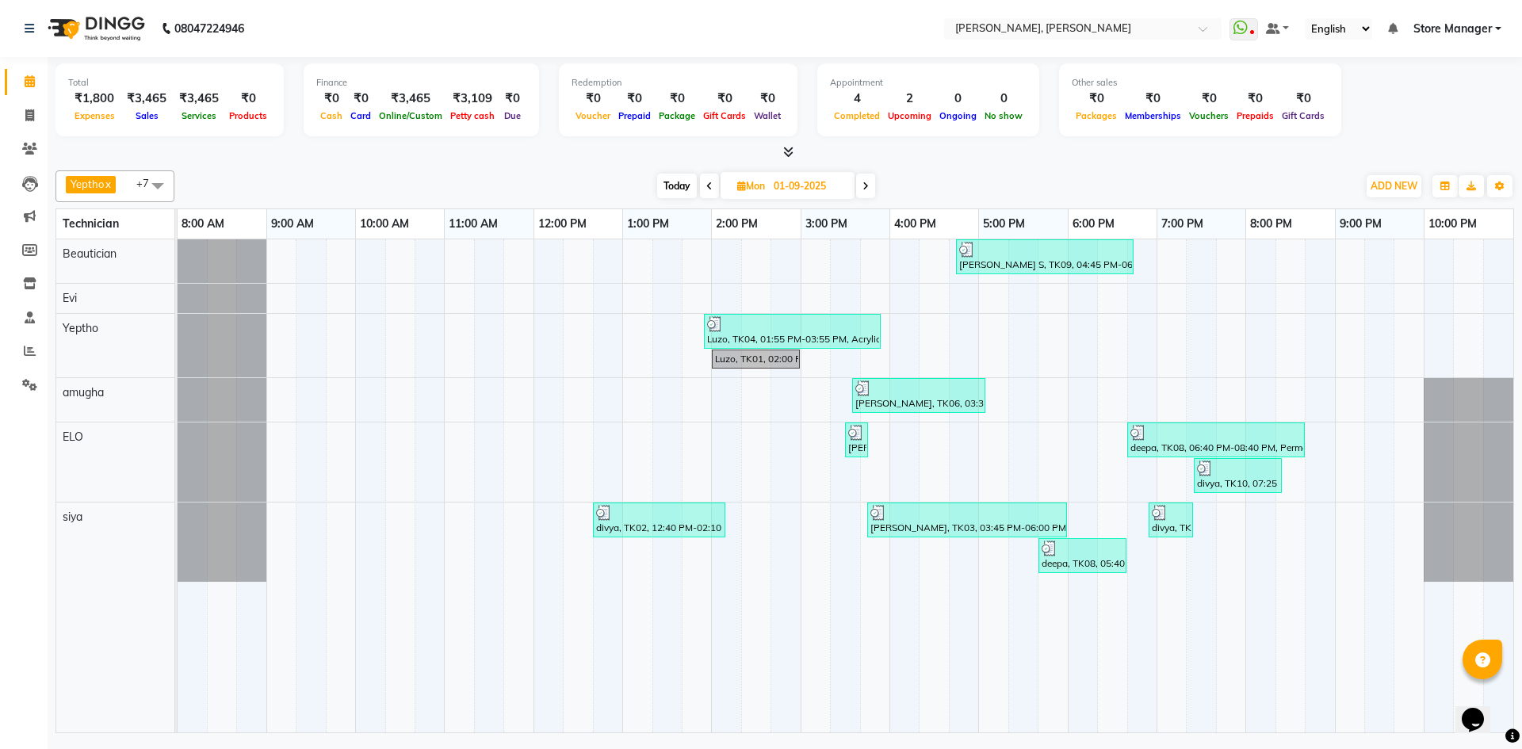
click at [815, 185] on input "01-09-2025" at bounding box center [808, 186] width 79 height 24
select select "9"
select select "2025"
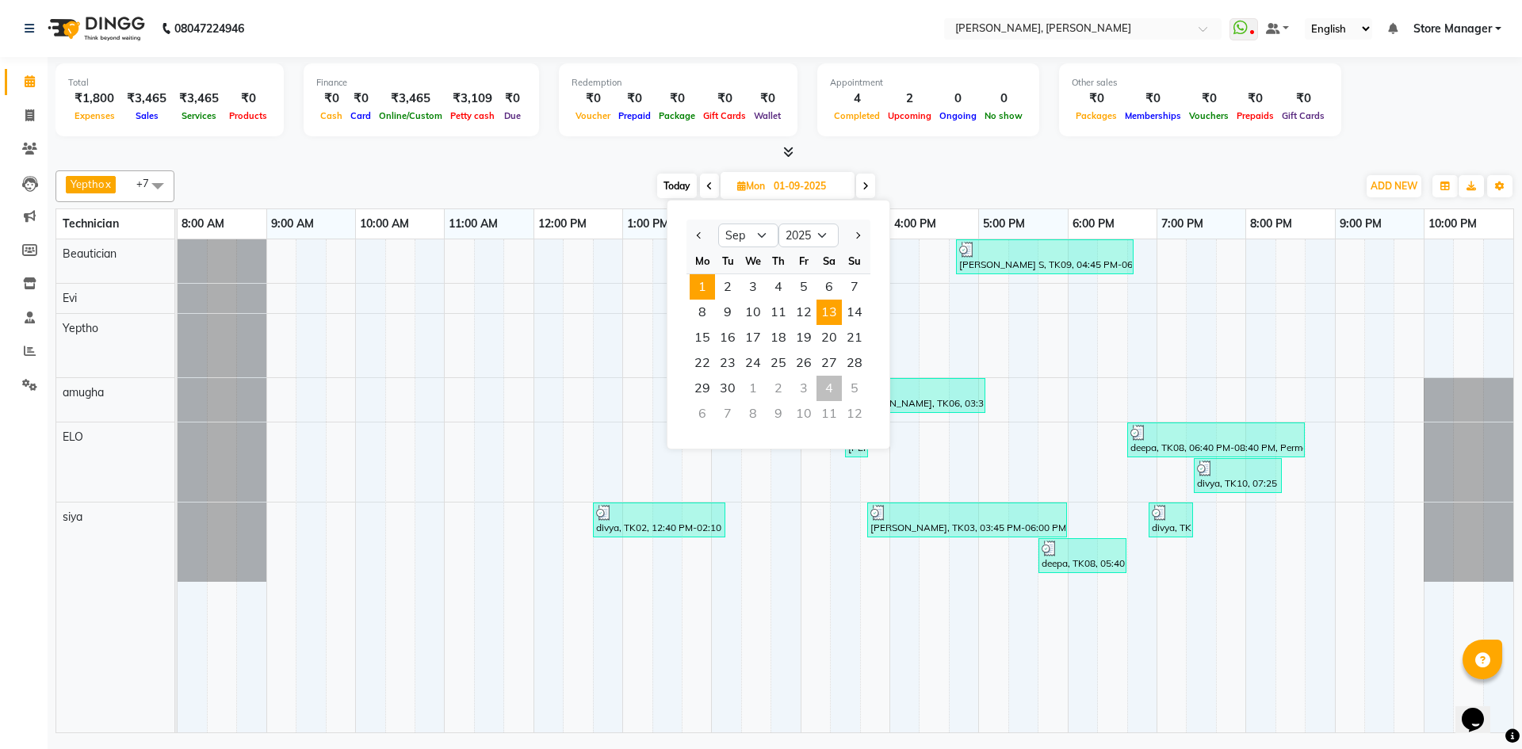
click at [826, 316] on span "13" at bounding box center [829, 312] width 25 height 25
type input "13-09-2025"
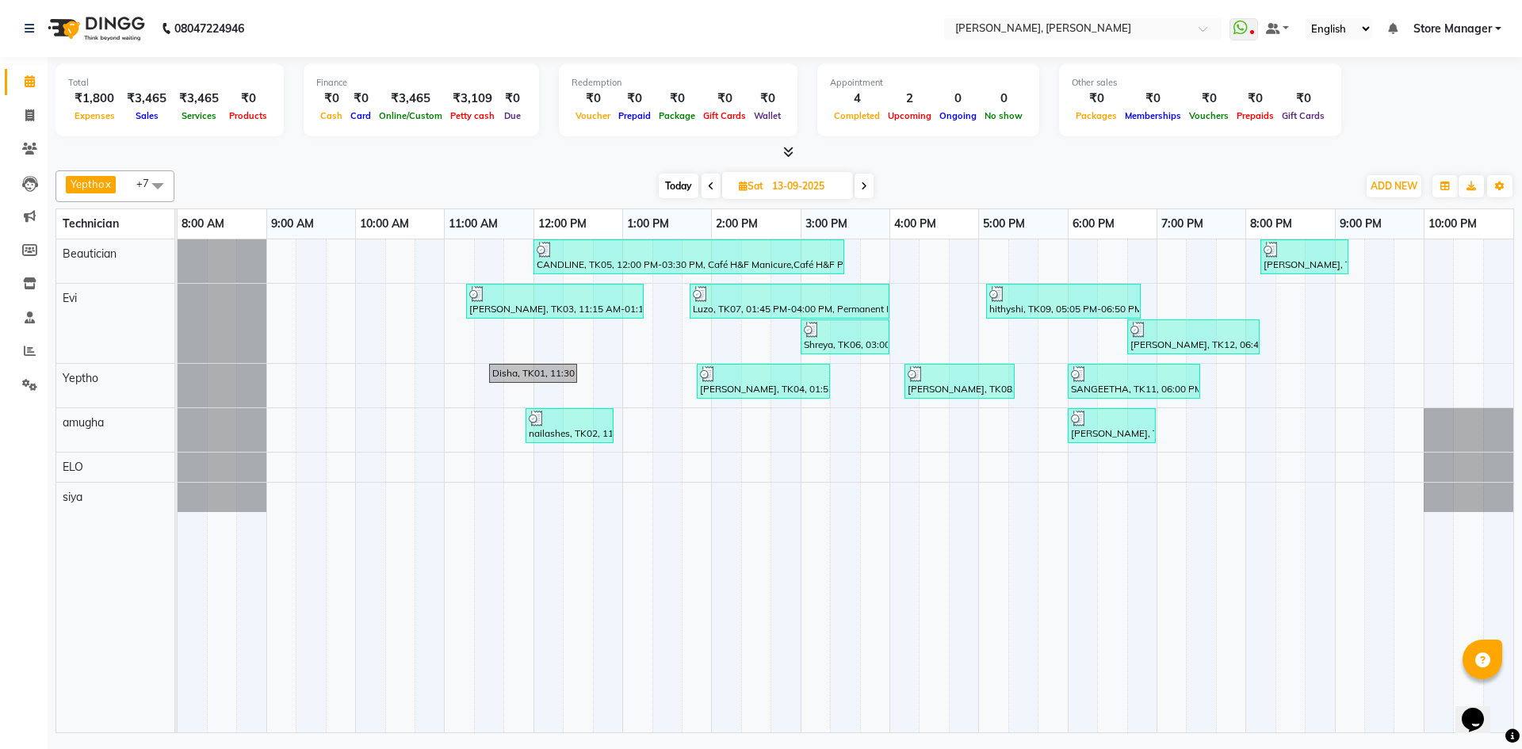
click at [784, 179] on input "13-09-2025" at bounding box center [806, 186] width 79 height 24
select select "9"
select select "2025"
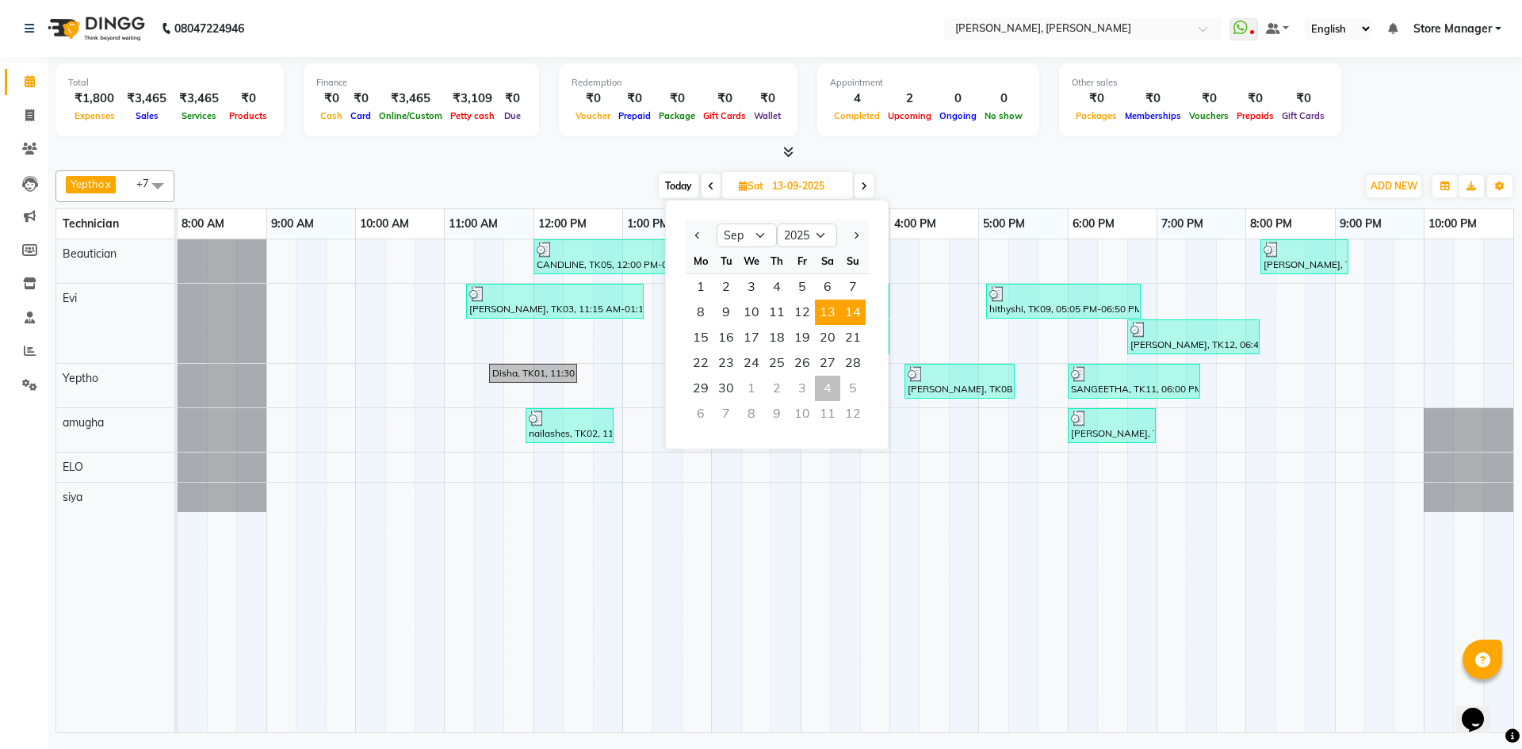
click at [858, 312] on span "14" at bounding box center [852, 312] width 25 height 25
type input "[DATE]"
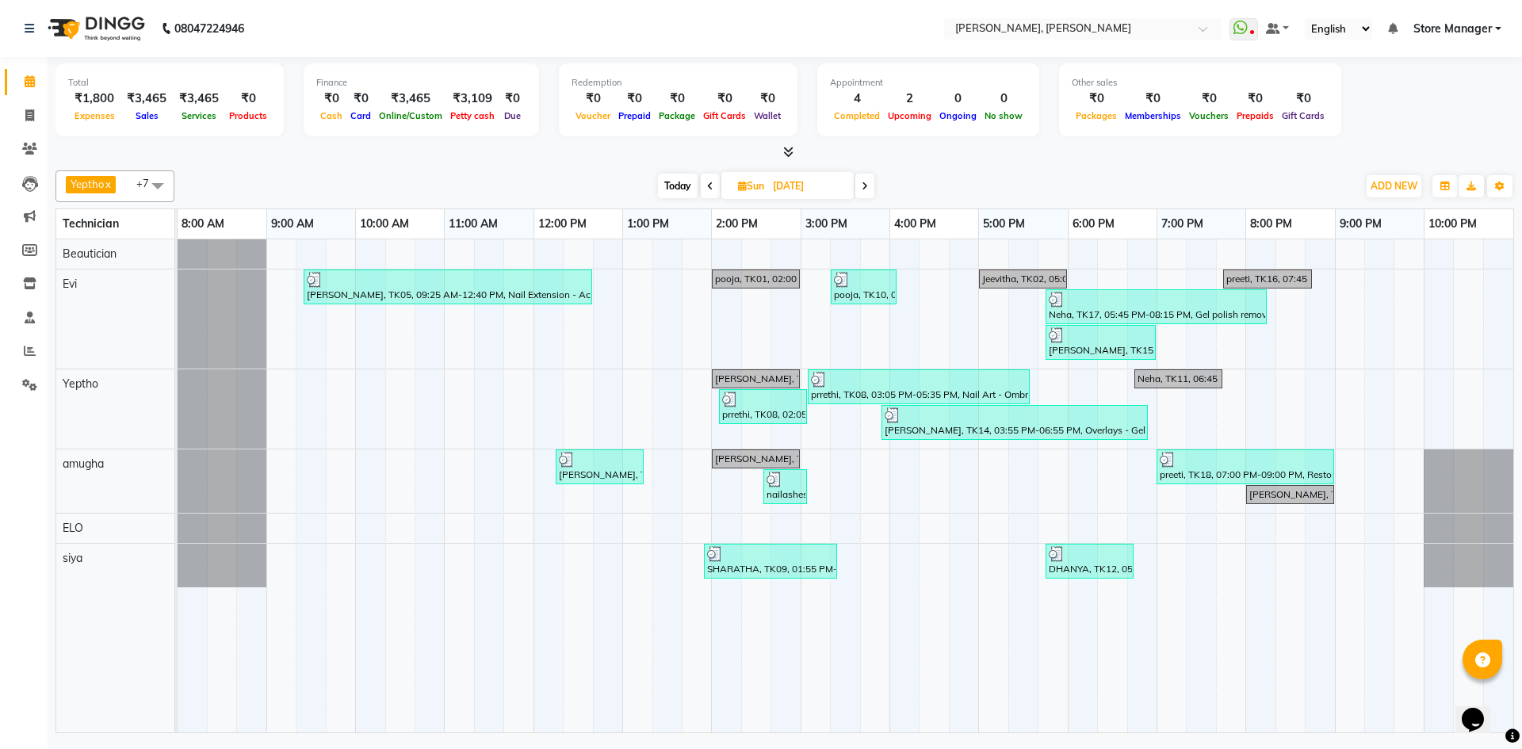
click at [760, 187] on span "Sun" at bounding box center [751, 186] width 34 height 12
select select "9"
select select "2025"
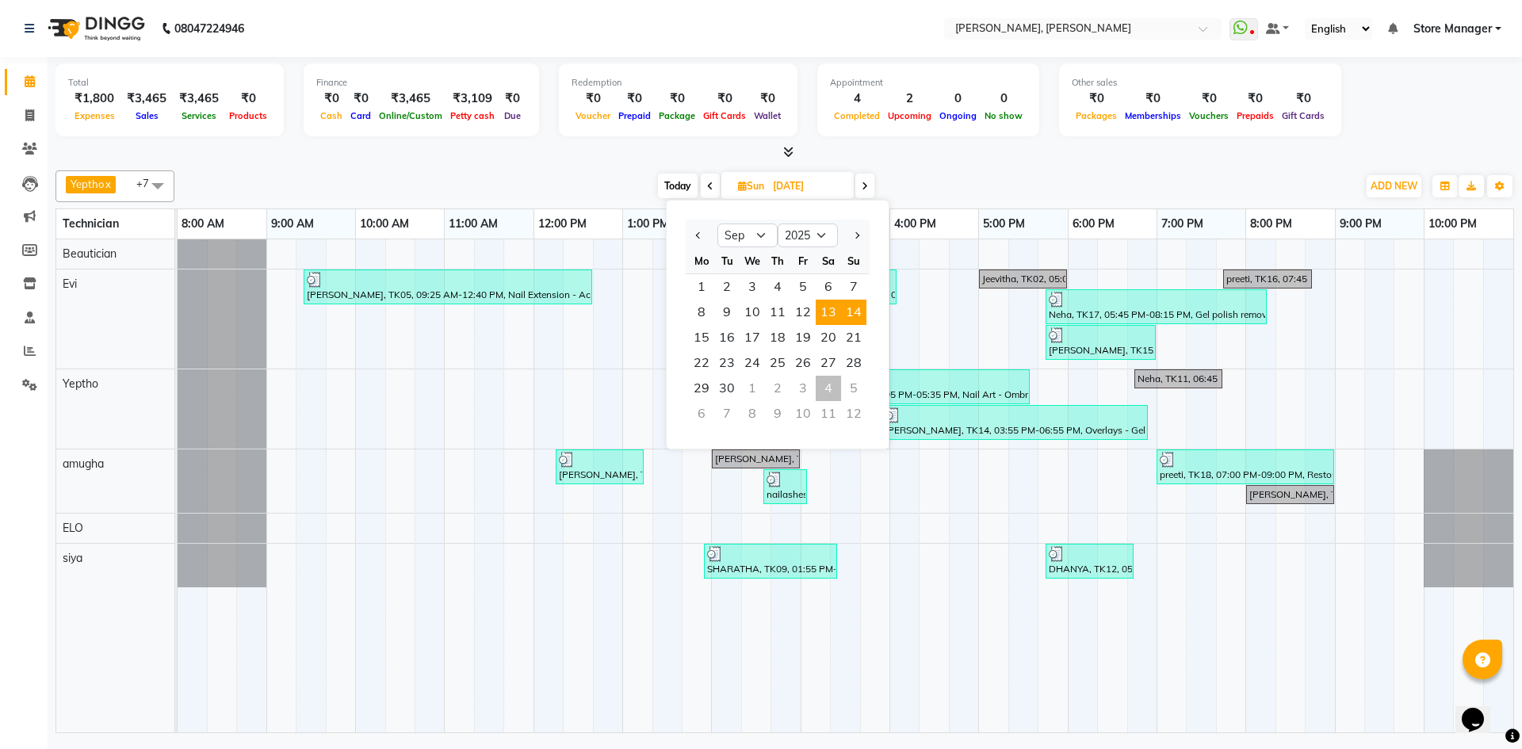
click at [824, 316] on span "13" at bounding box center [828, 312] width 25 height 25
type input "13-09-2025"
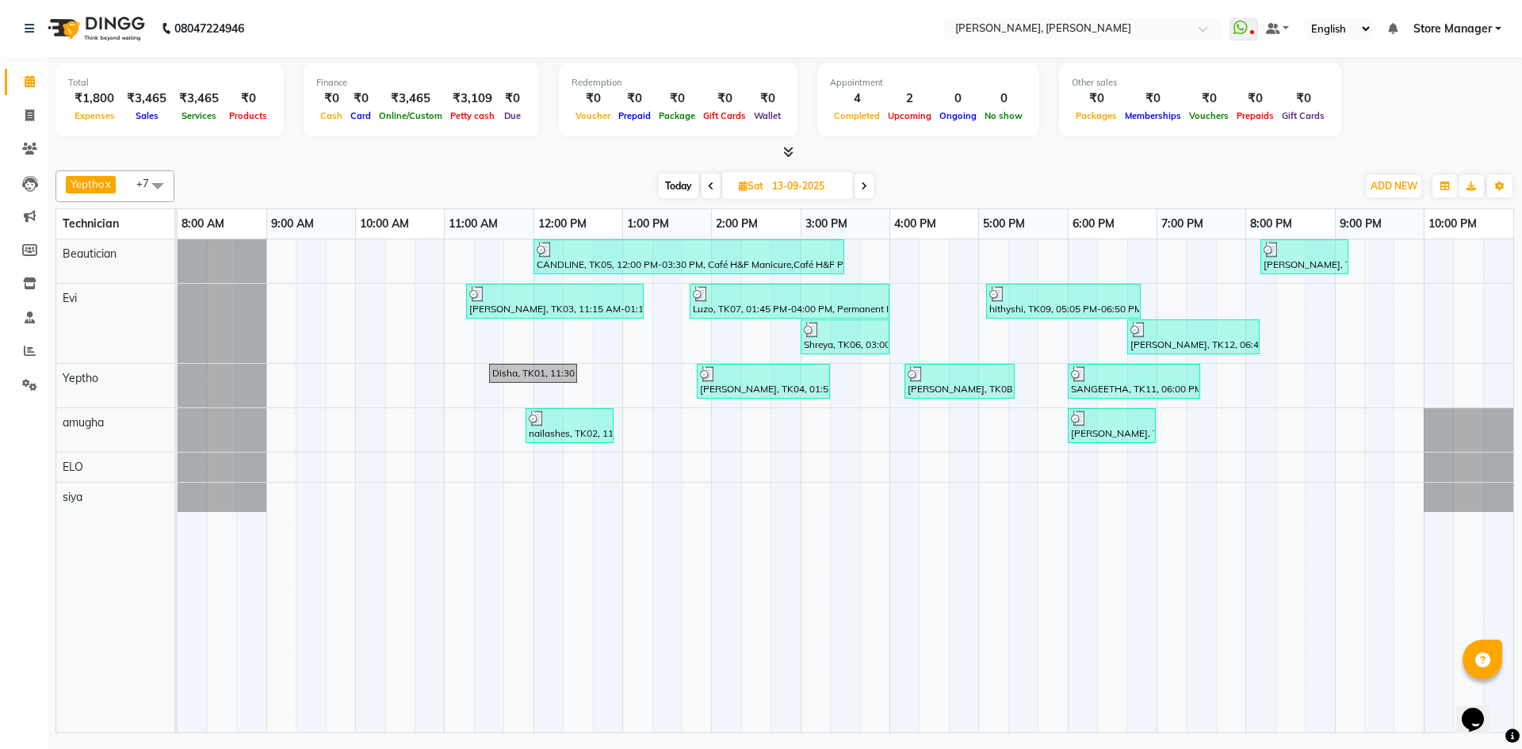
click at [794, 184] on input "13-09-2025" at bounding box center [806, 186] width 79 height 24
select select "9"
select select "2025"
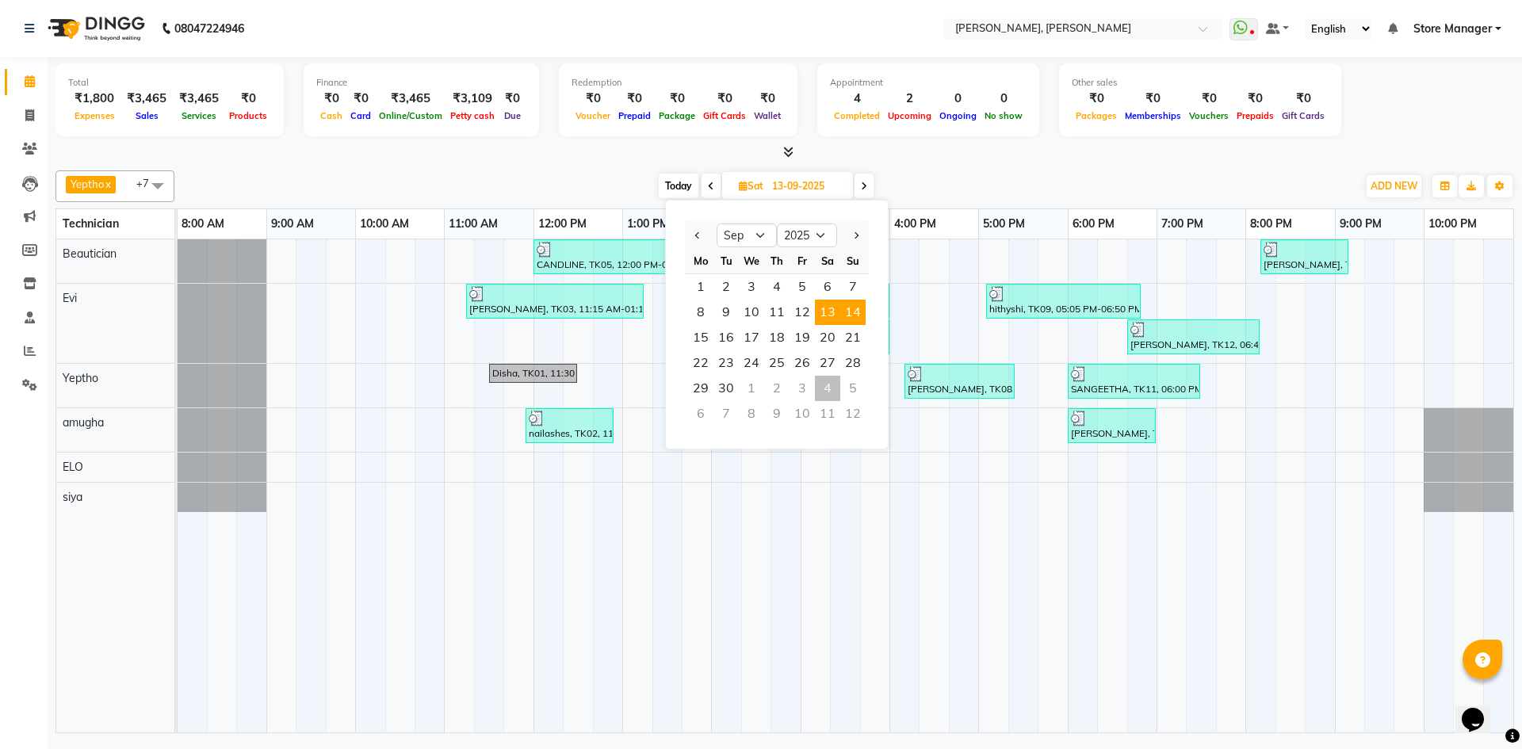
click at [850, 312] on span "14" at bounding box center [852, 312] width 25 height 25
type input "[DATE]"
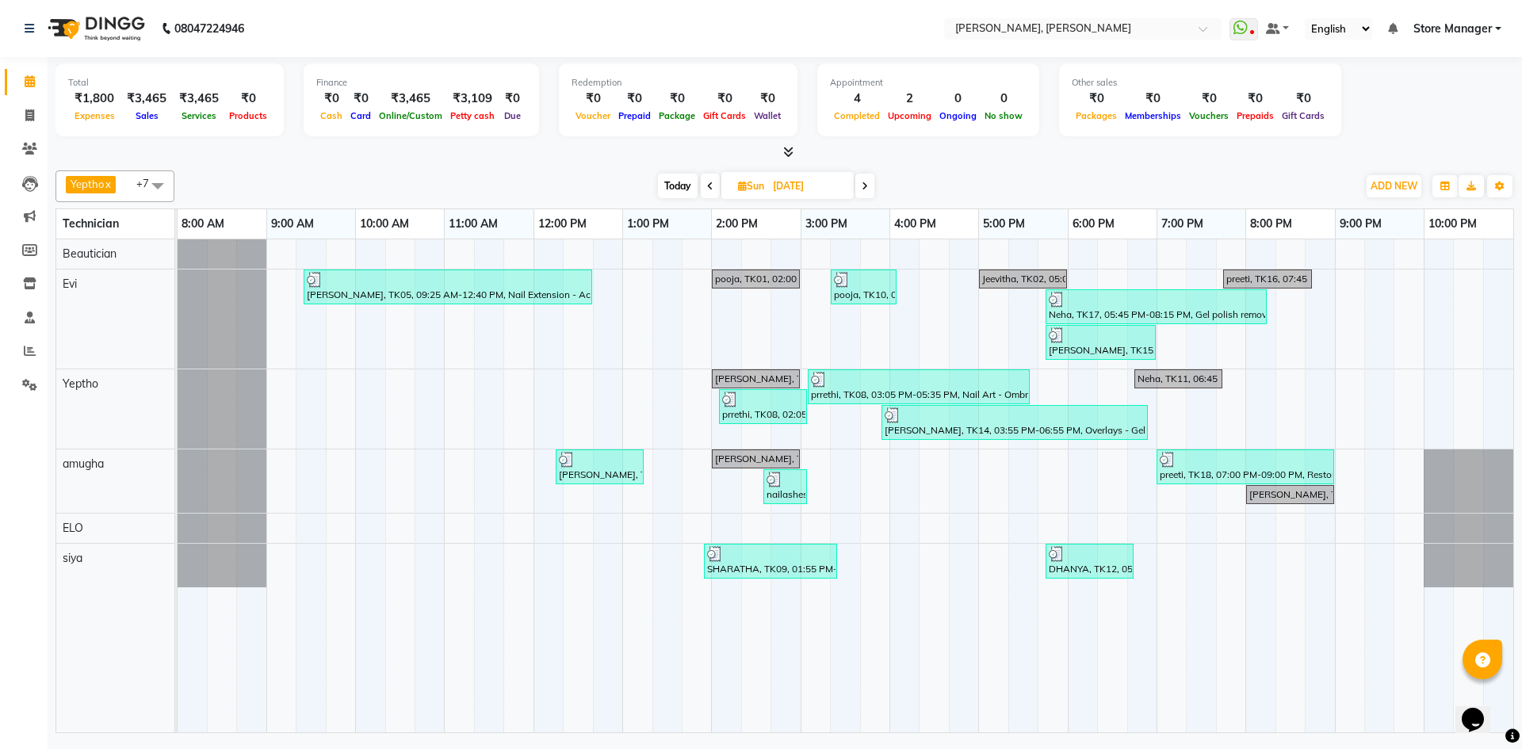
click at [802, 186] on input "[DATE]" at bounding box center [807, 186] width 79 height 24
select select "9"
select select "2025"
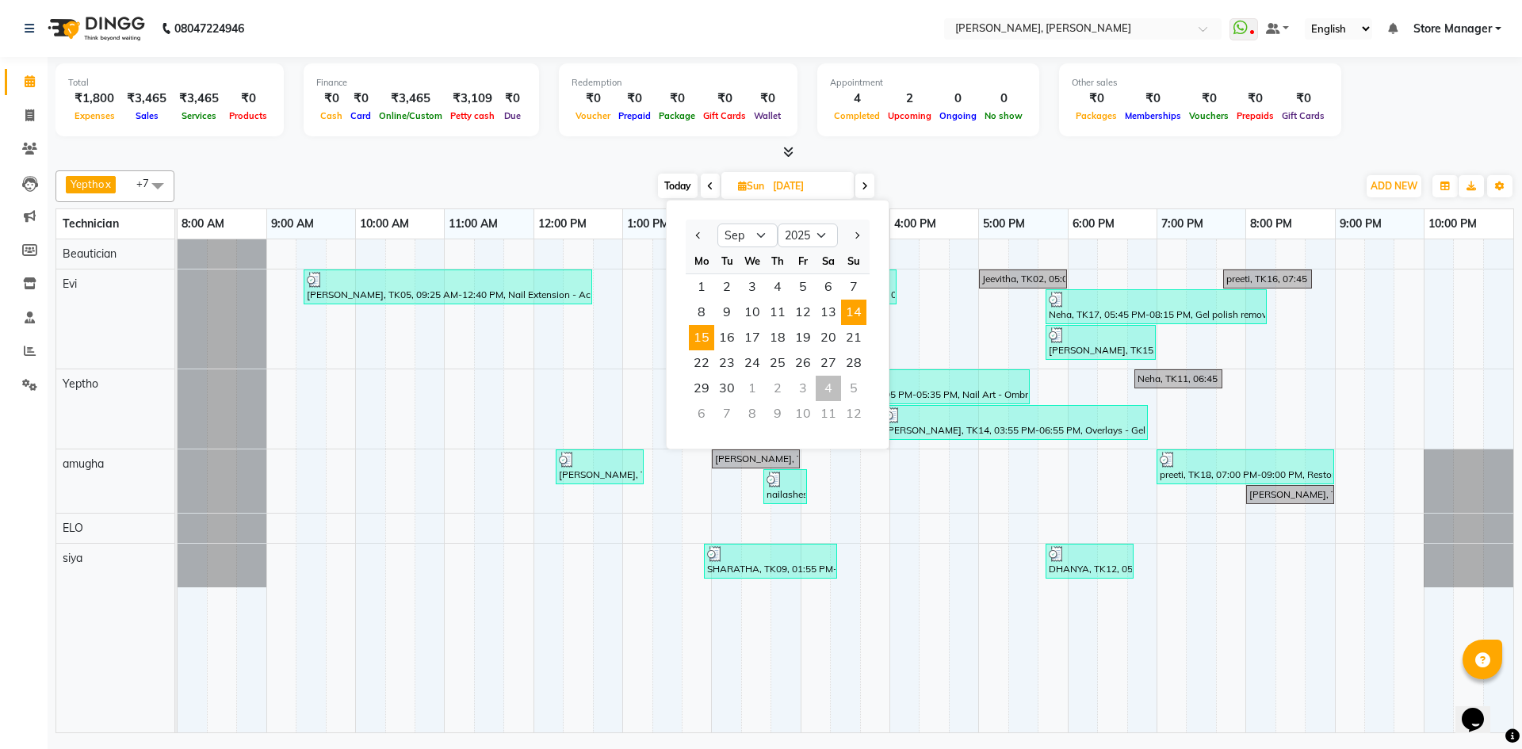
click at [698, 341] on span "15" at bounding box center [701, 337] width 25 height 25
type input "[DATE]"
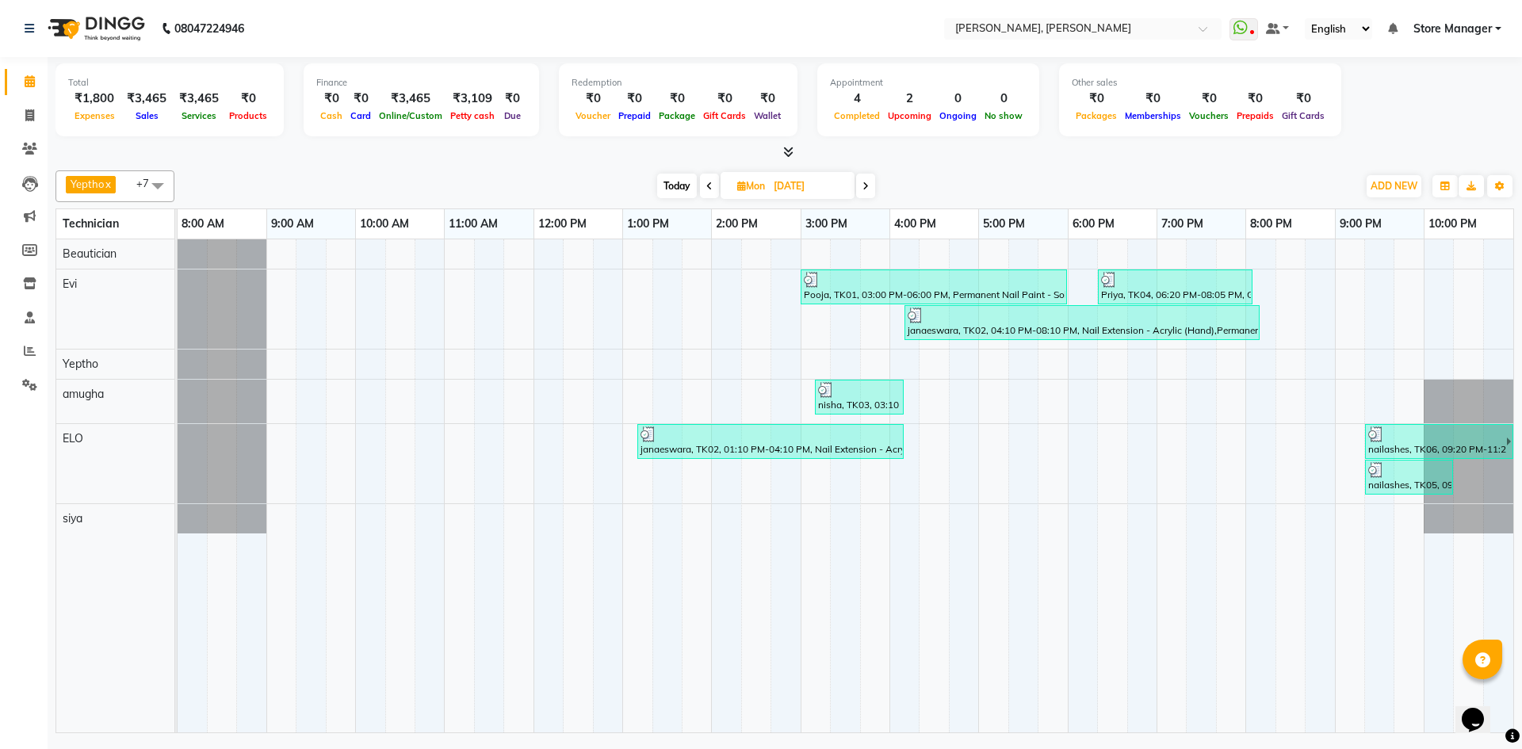
click at [754, 179] on span "[DATE]" at bounding box center [788, 185] width 134 height 27
click at [822, 189] on input "[DATE]" at bounding box center [808, 186] width 79 height 24
select select "9"
select select "2025"
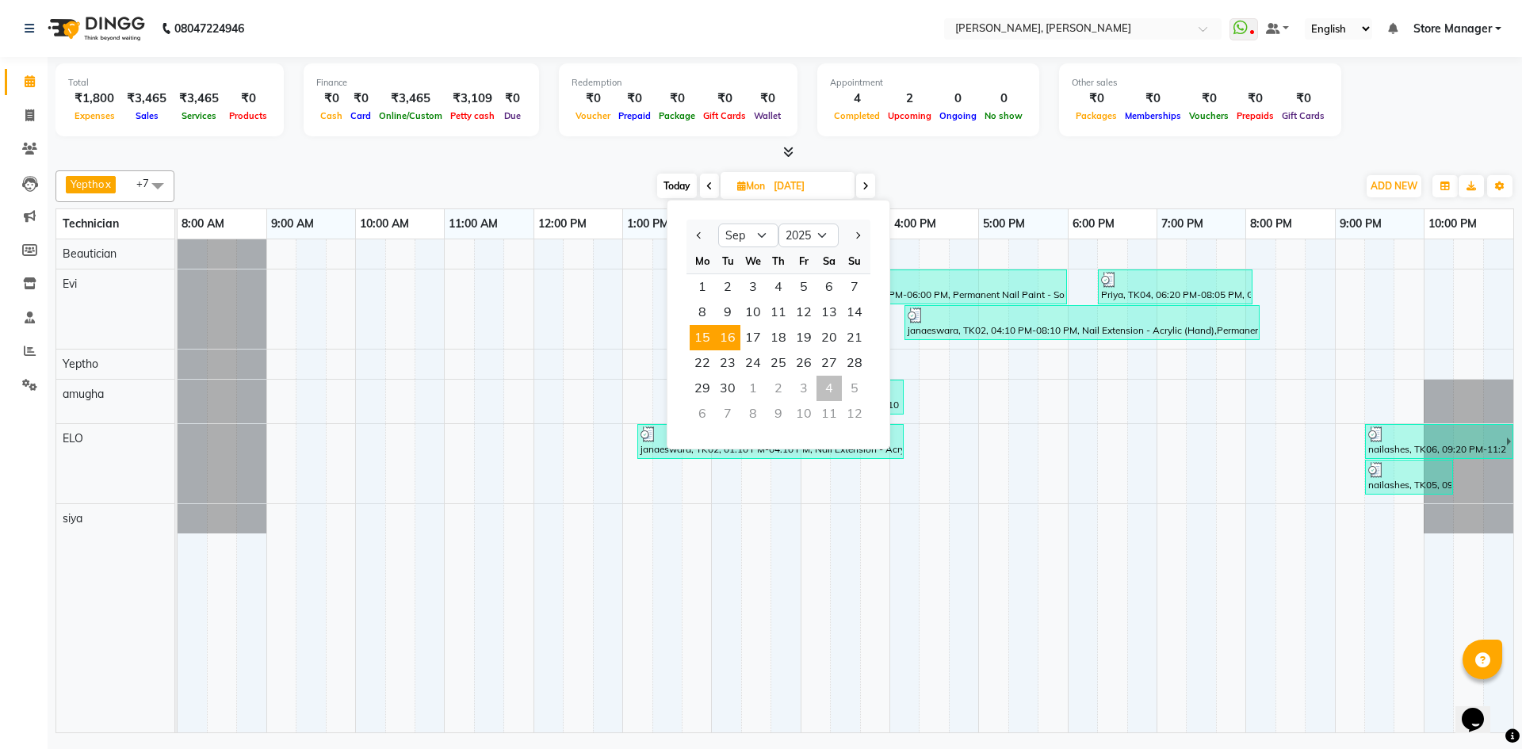
click at [734, 342] on span "16" at bounding box center [727, 337] width 25 height 25
type input "16-09-2025"
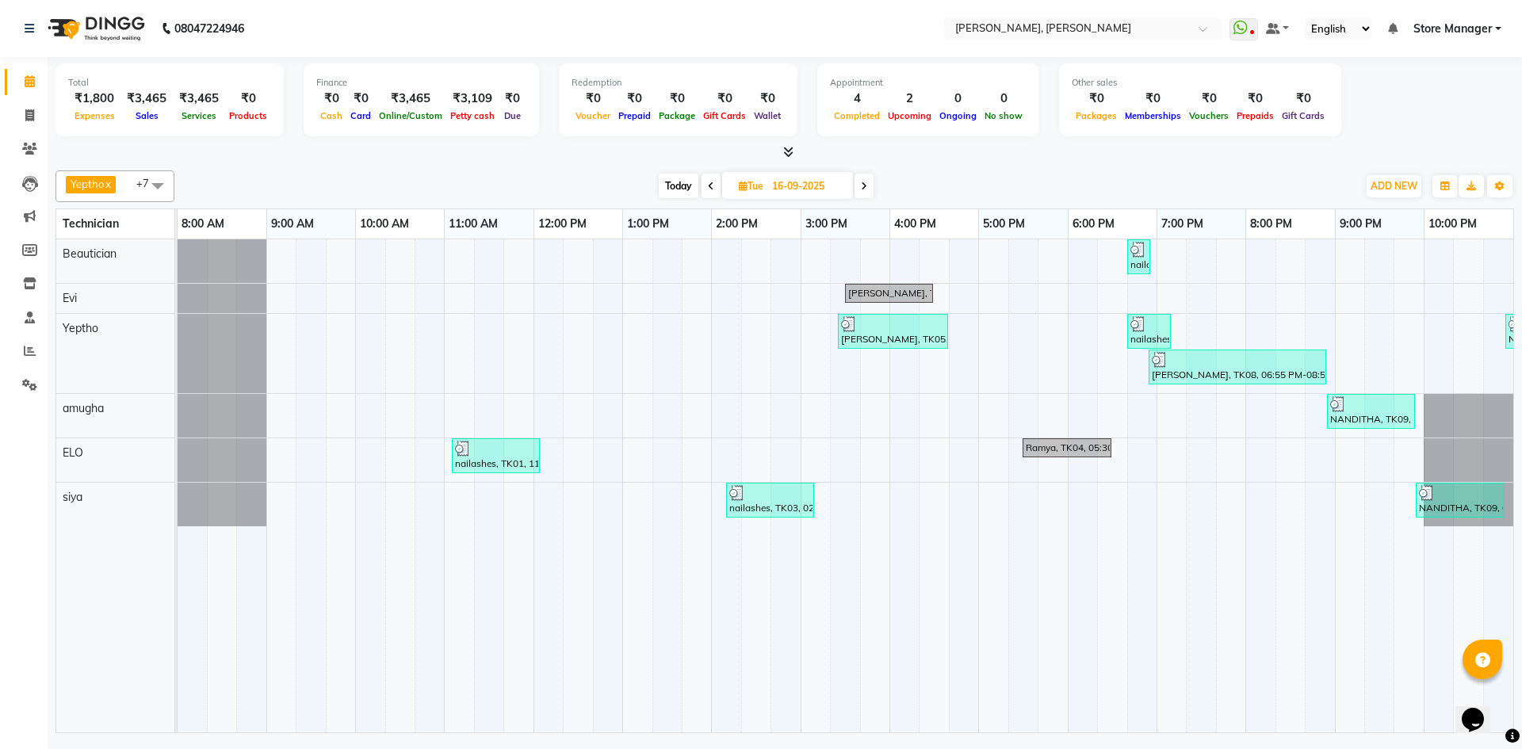
click at [776, 185] on input "16-09-2025" at bounding box center [806, 186] width 79 height 24
select select "9"
select select "2025"
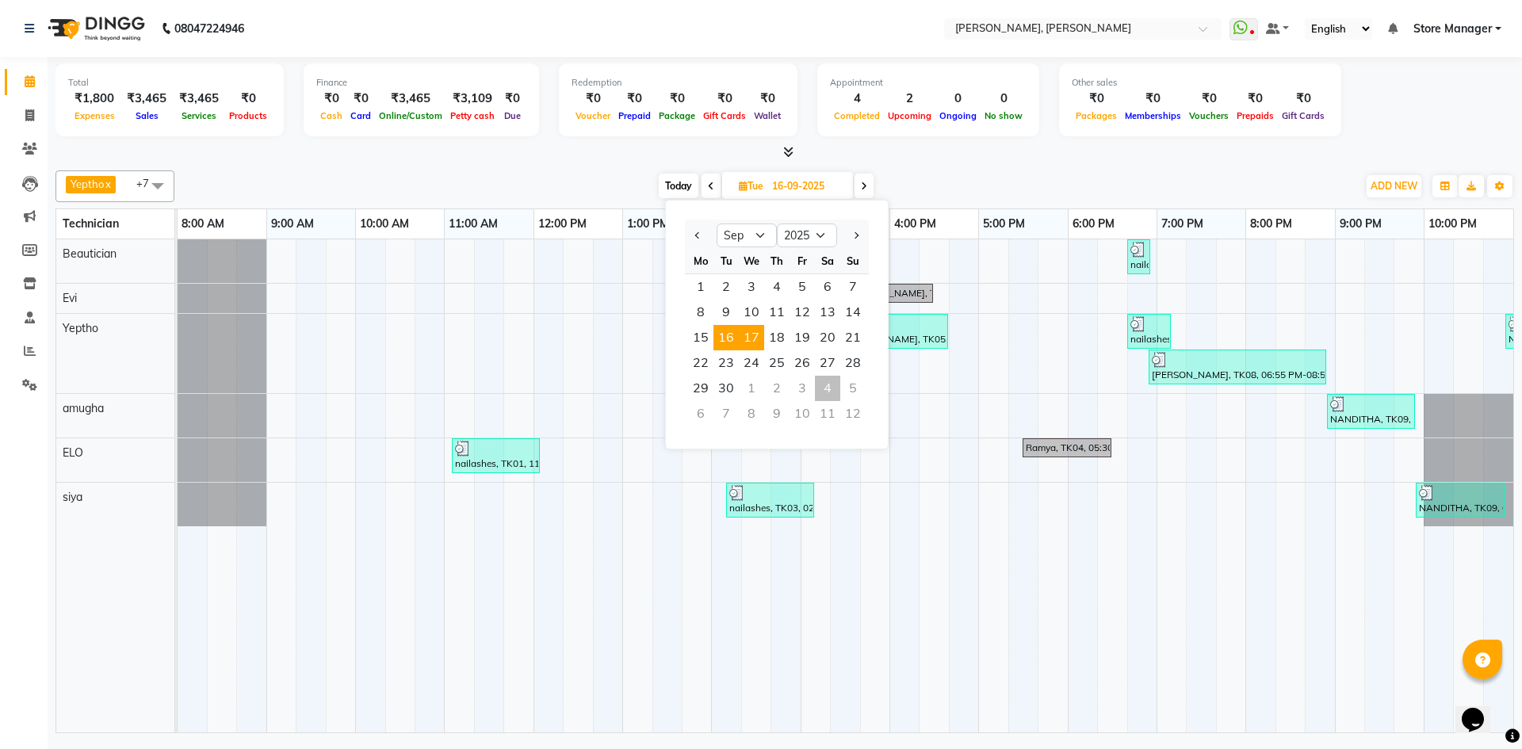
click at [759, 342] on span "17" at bounding box center [751, 337] width 25 height 25
type input "17-09-2025"
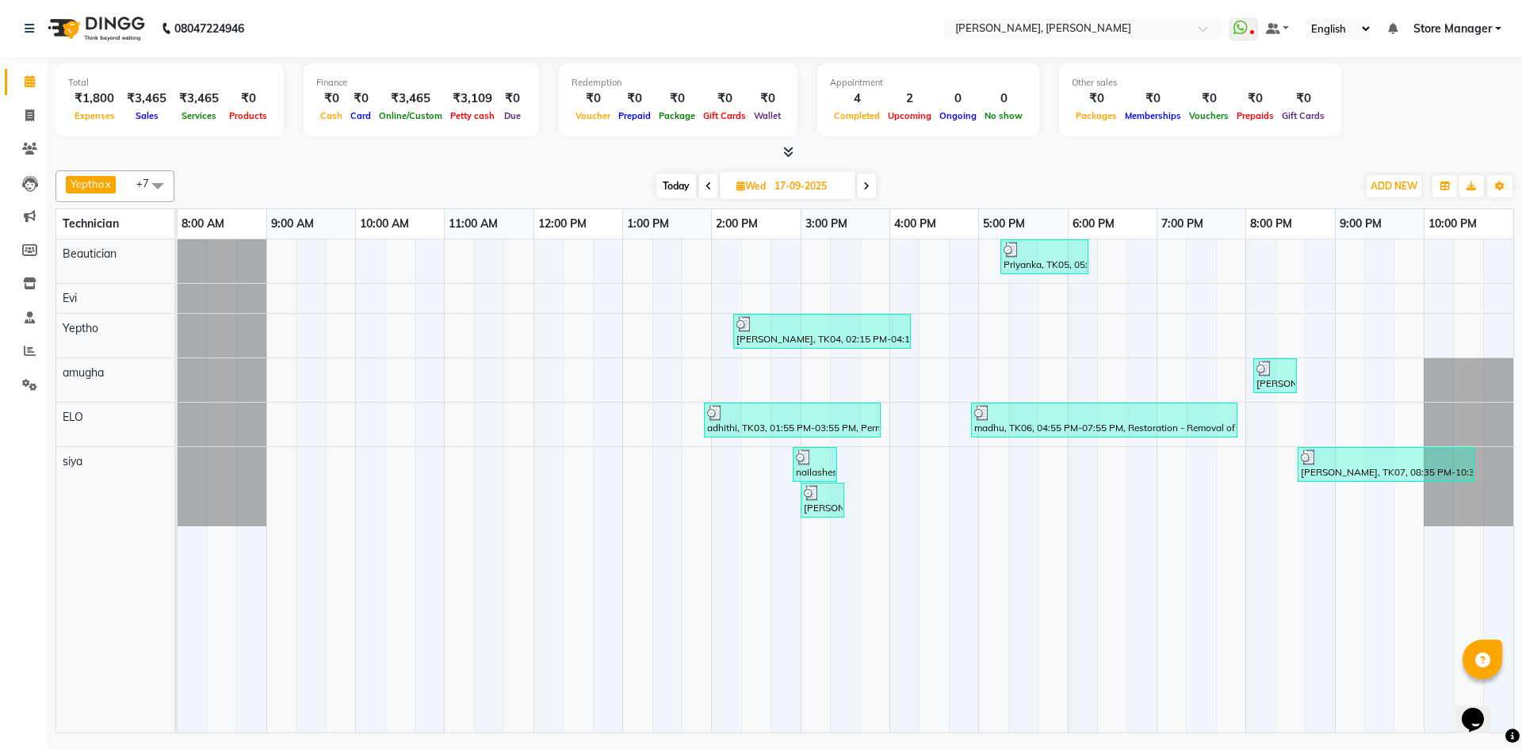
click at [787, 185] on input "17-09-2025" at bounding box center [809, 186] width 79 height 24
select select "9"
select select "2025"
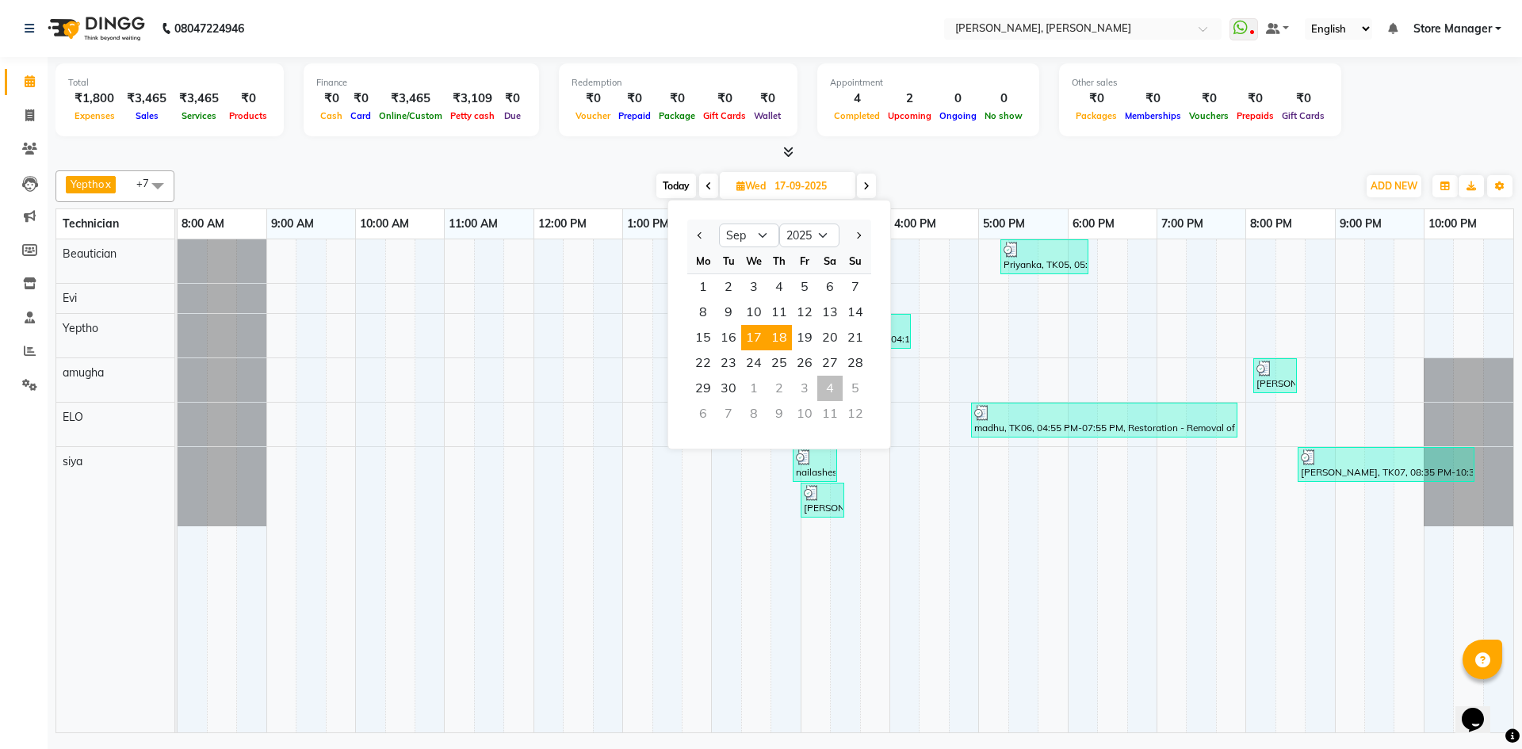
click at [782, 338] on span "18" at bounding box center [779, 337] width 25 height 25
type input "[DATE]"
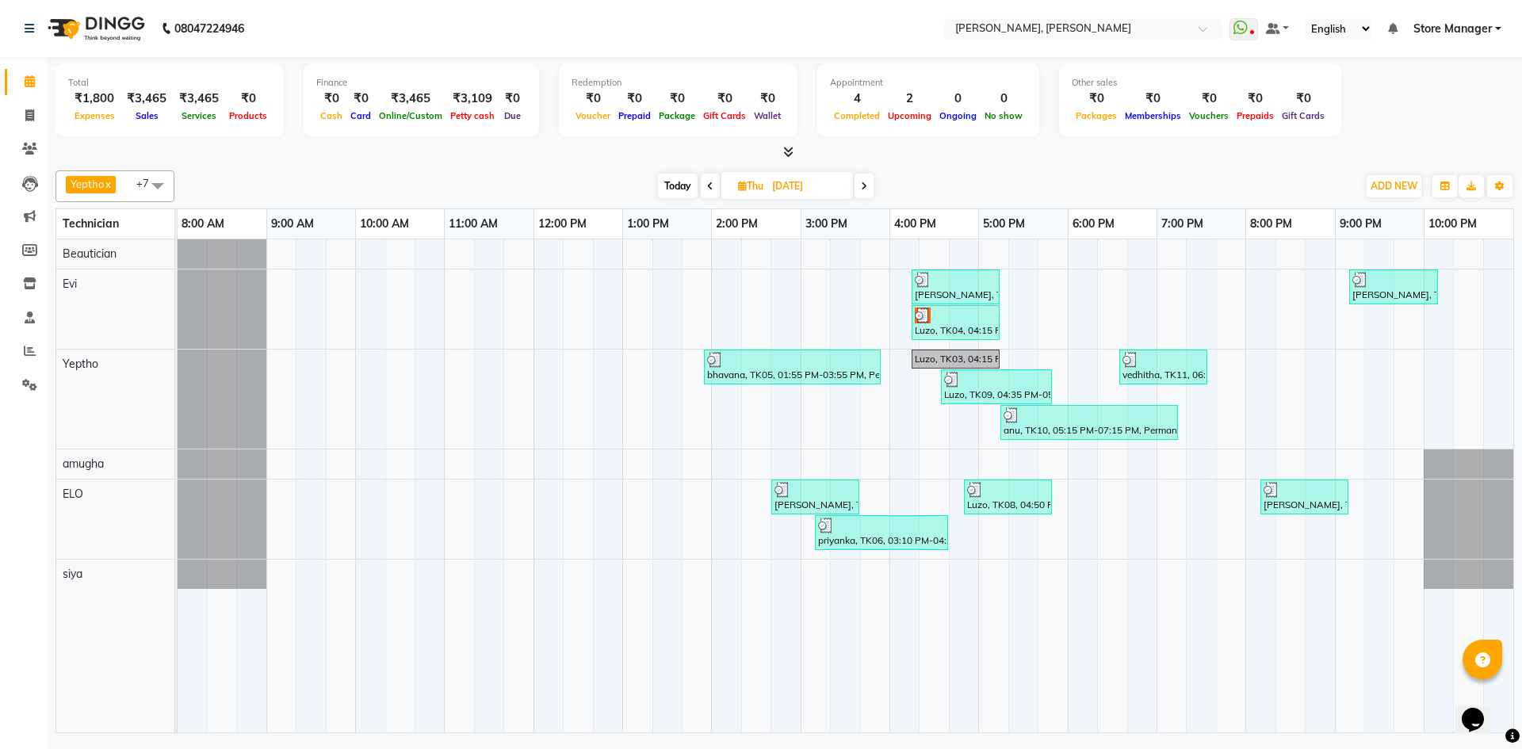
click at [748, 176] on span "[DATE]" at bounding box center [787, 185] width 132 height 27
click at [802, 191] on input "[DATE]" at bounding box center [806, 186] width 79 height 24
select select "9"
select select "2025"
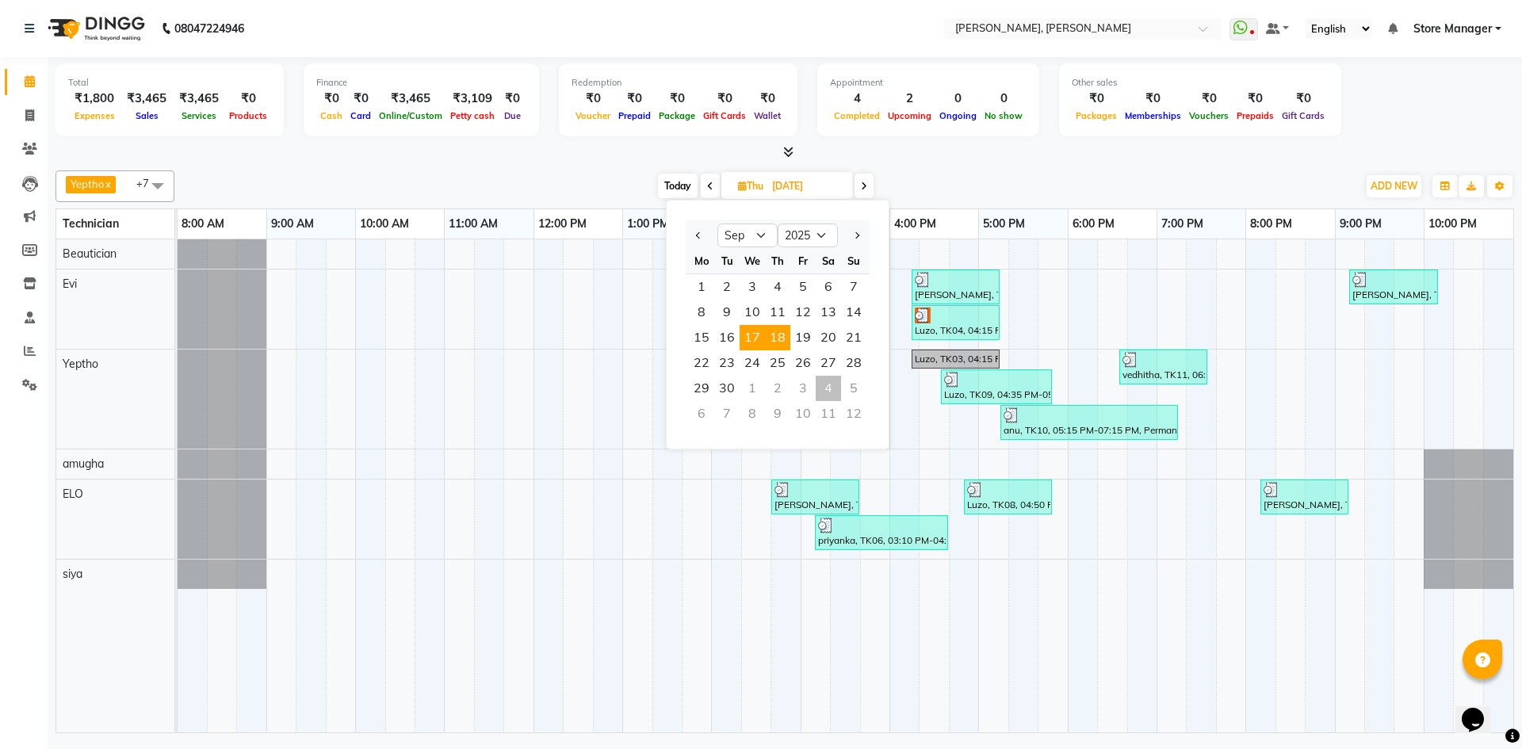
click at [748, 339] on span "17" at bounding box center [752, 337] width 25 height 25
type input "17-09-2025"
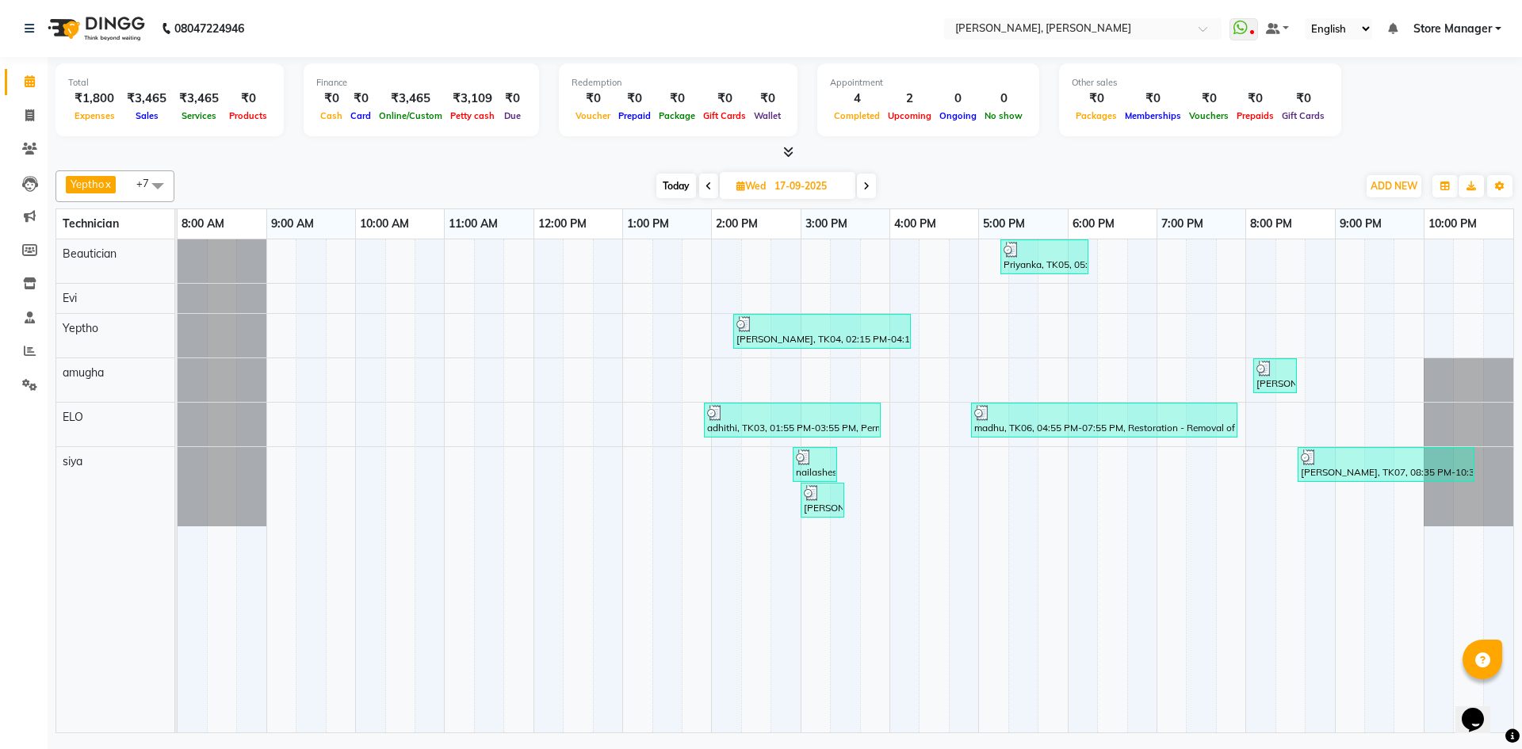
click at [785, 184] on input "17-09-2025" at bounding box center [809, 186] width 79 height 24
select select "9"
select select "2025"
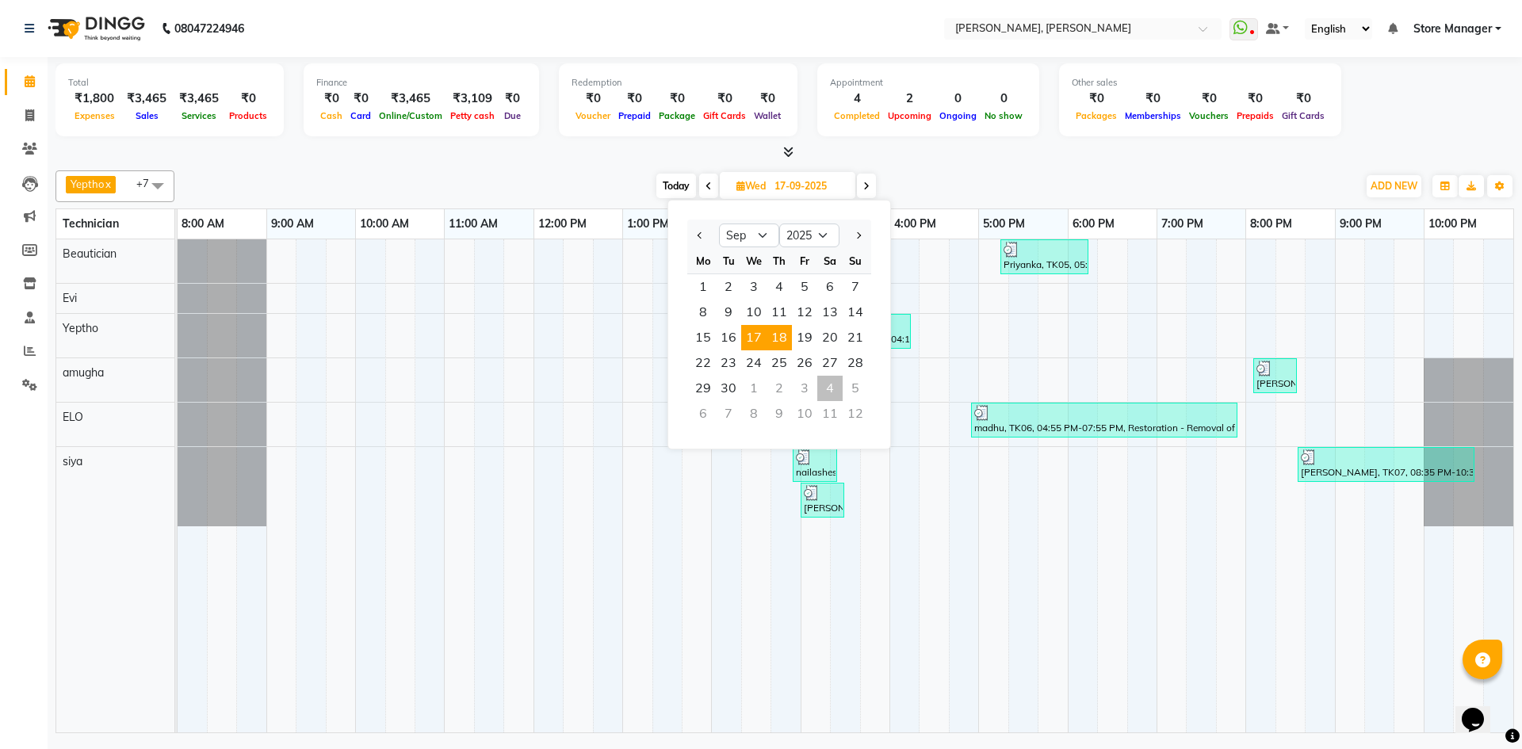
click at [779, 338] on span "18" at bounding box center [779, 337] width 25 height 25
type input "[DATE]"
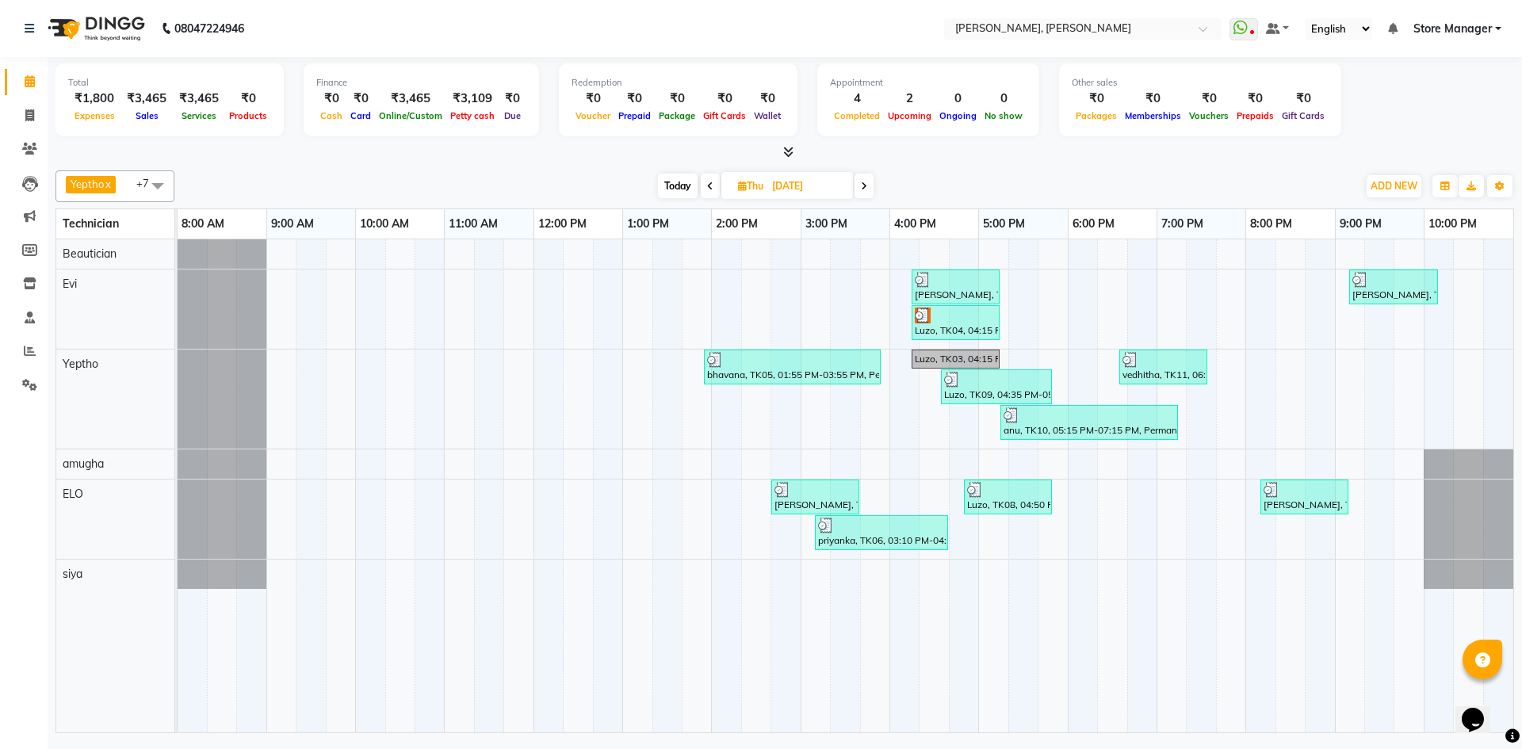
click at [805, 180] on input "[DATE]" at bounding box center [806, 186] width 79 height 24
select select "9"
select select "2025"
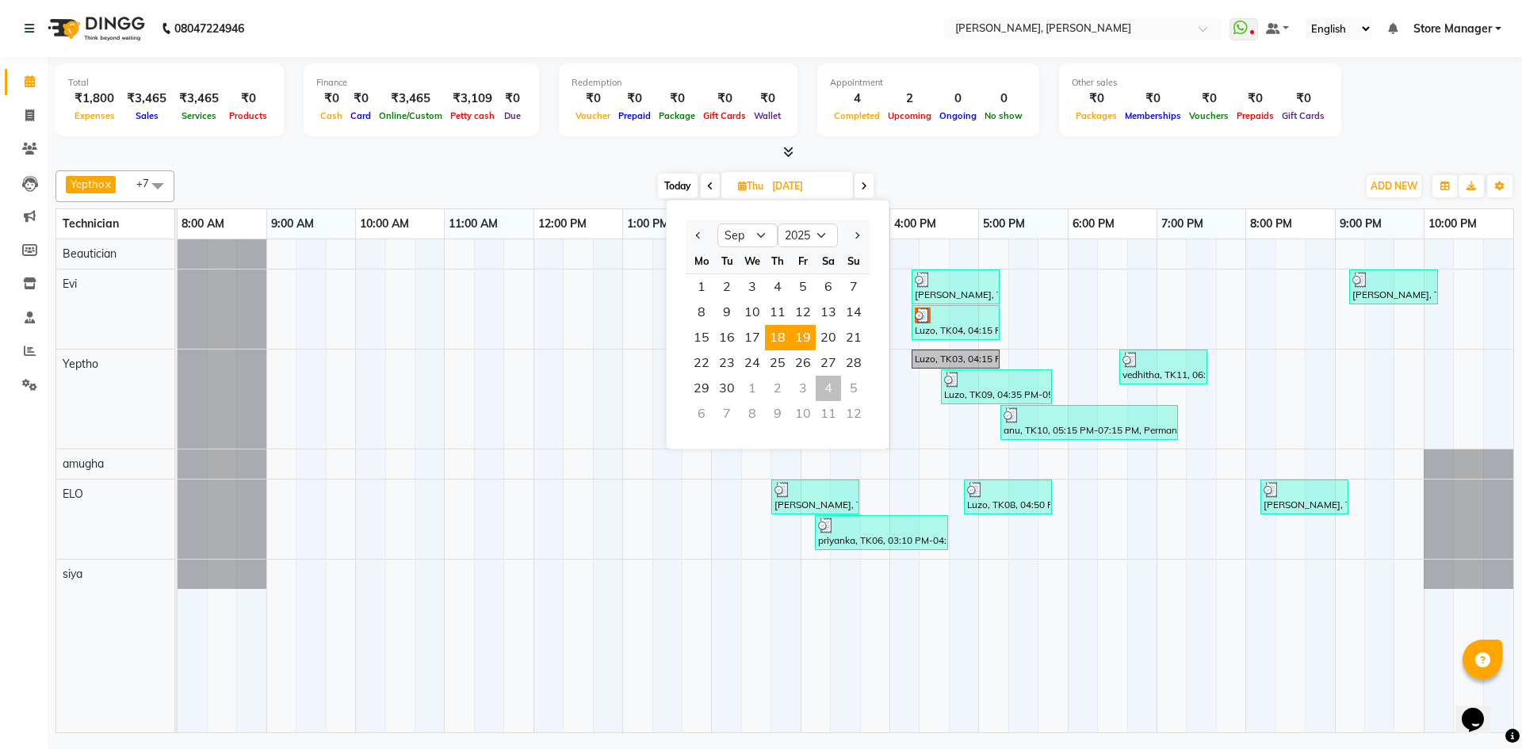
click at [811, 338] on span "19" at bounding box center [802, 337] width 25 height 25
type input "19-09-2025"
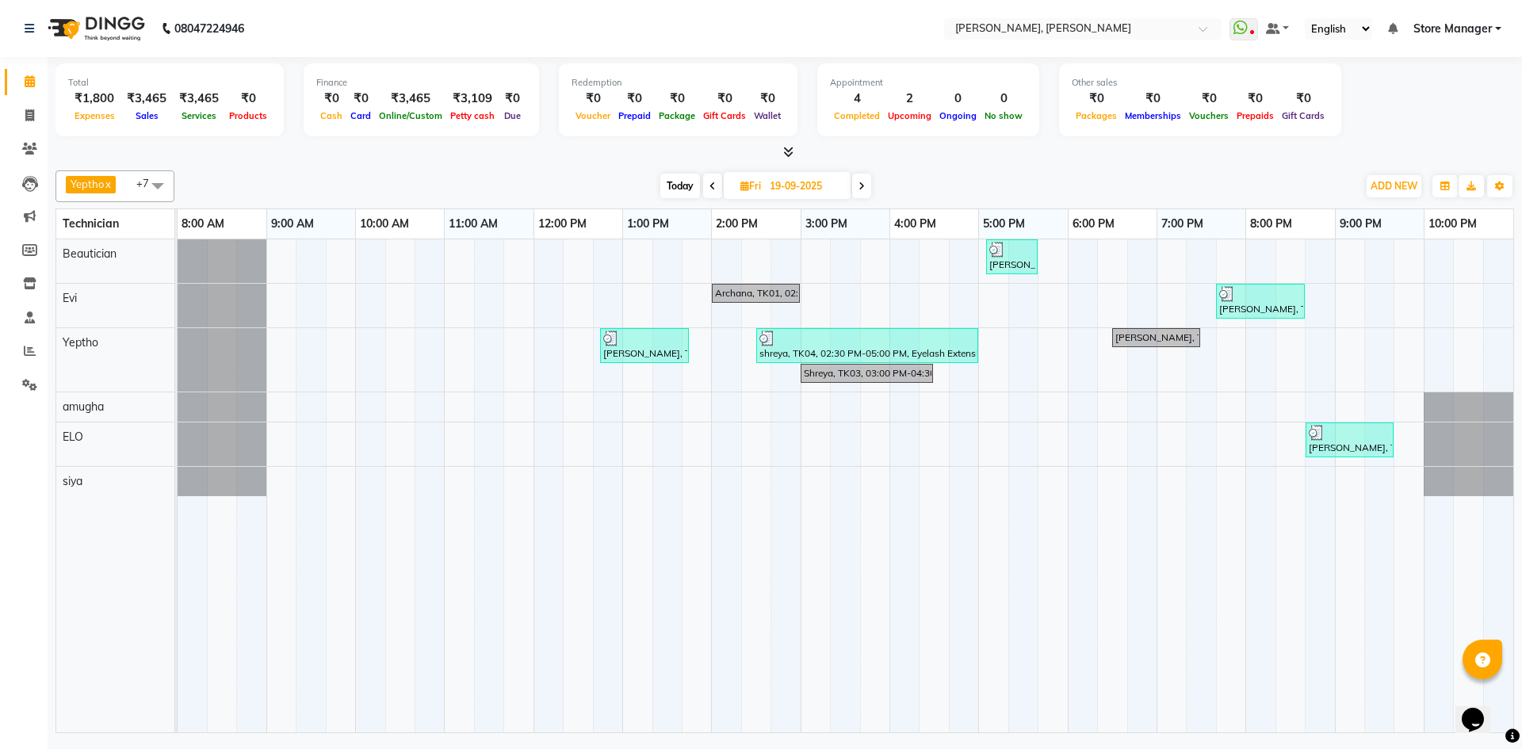
click at [787, 184] on input "19-09-2025" at bounding box center [804, 186] width 79 height 24
select select "9"
select select "2025"
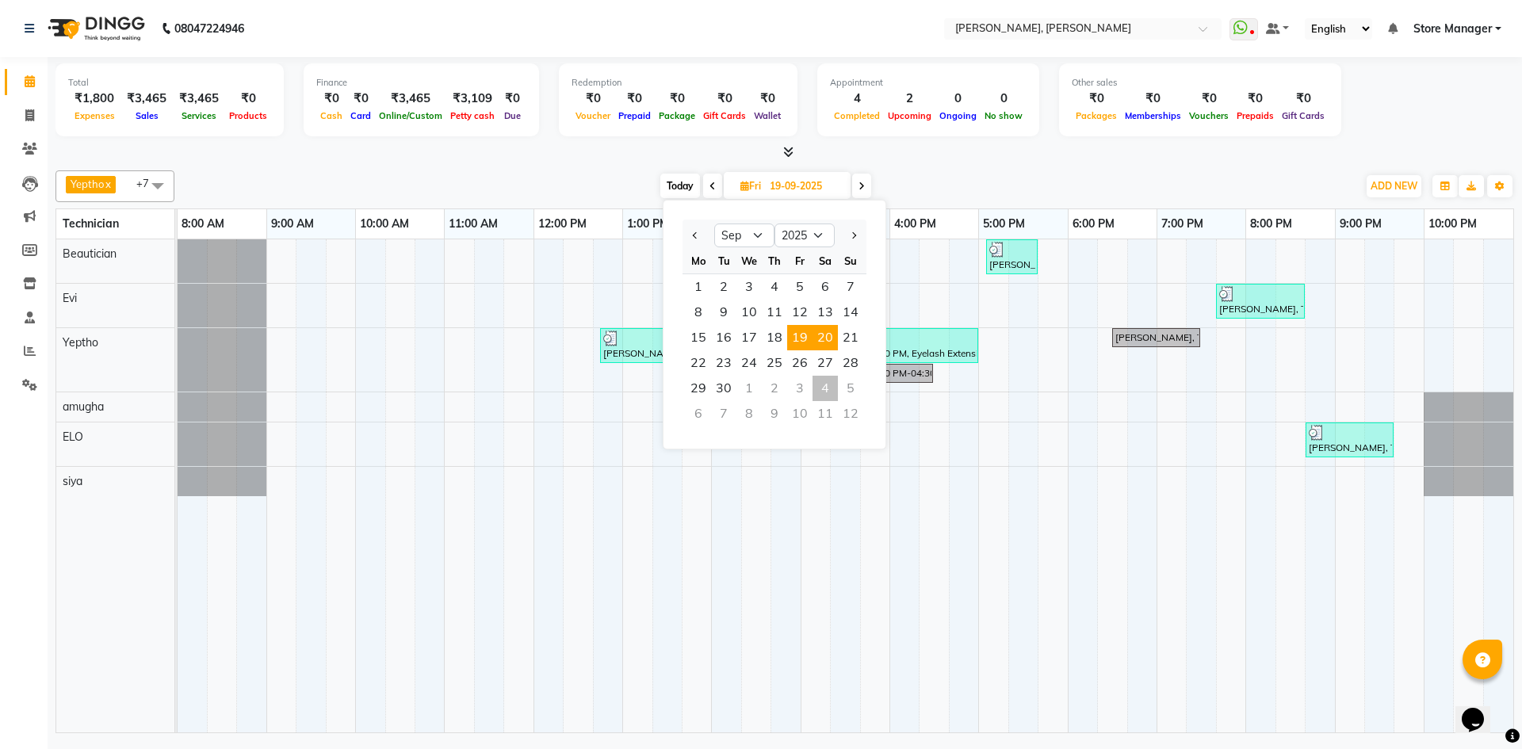
click at [821, 331] on span "20" at bounding box center [825, 337] width 25 height 25
type input "20-09-2025"
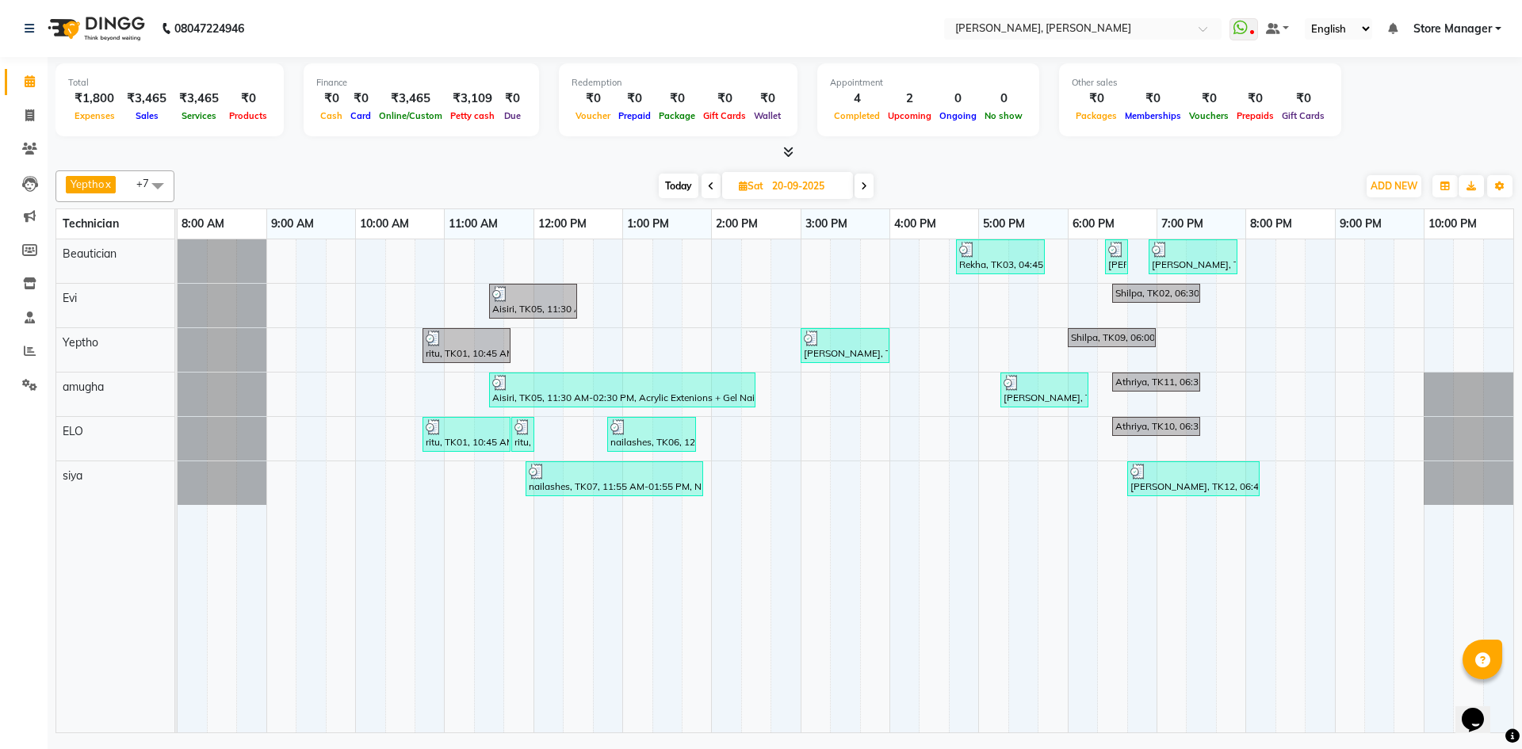
click at [790, 182] on input "20-09-2025" at bounding box center [806, 186] width 79 height 24
select select "9"
select select "2025"
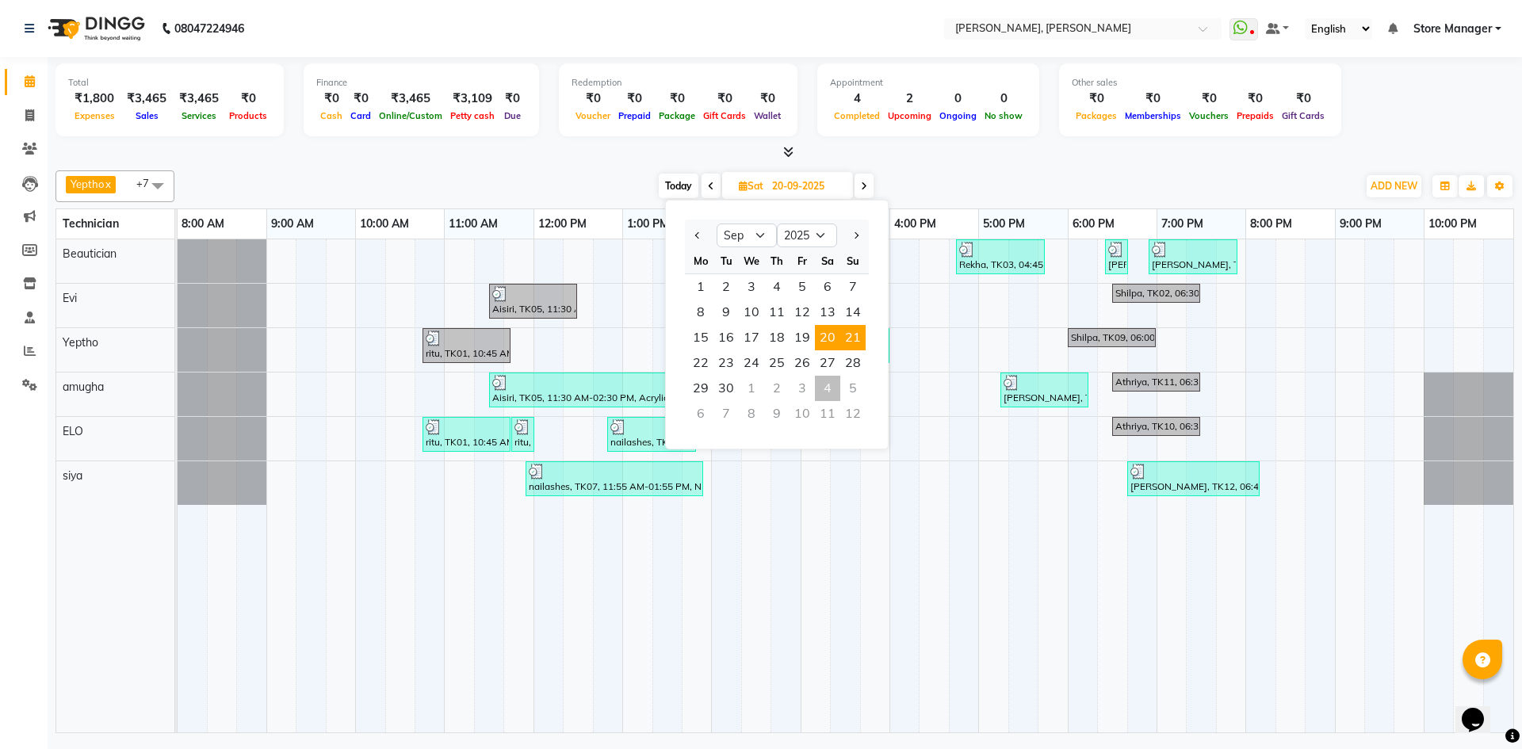
click at [859, 343] on span "21" at bounding box center [852, 337] width 25 height 25
type input "[DATE]"
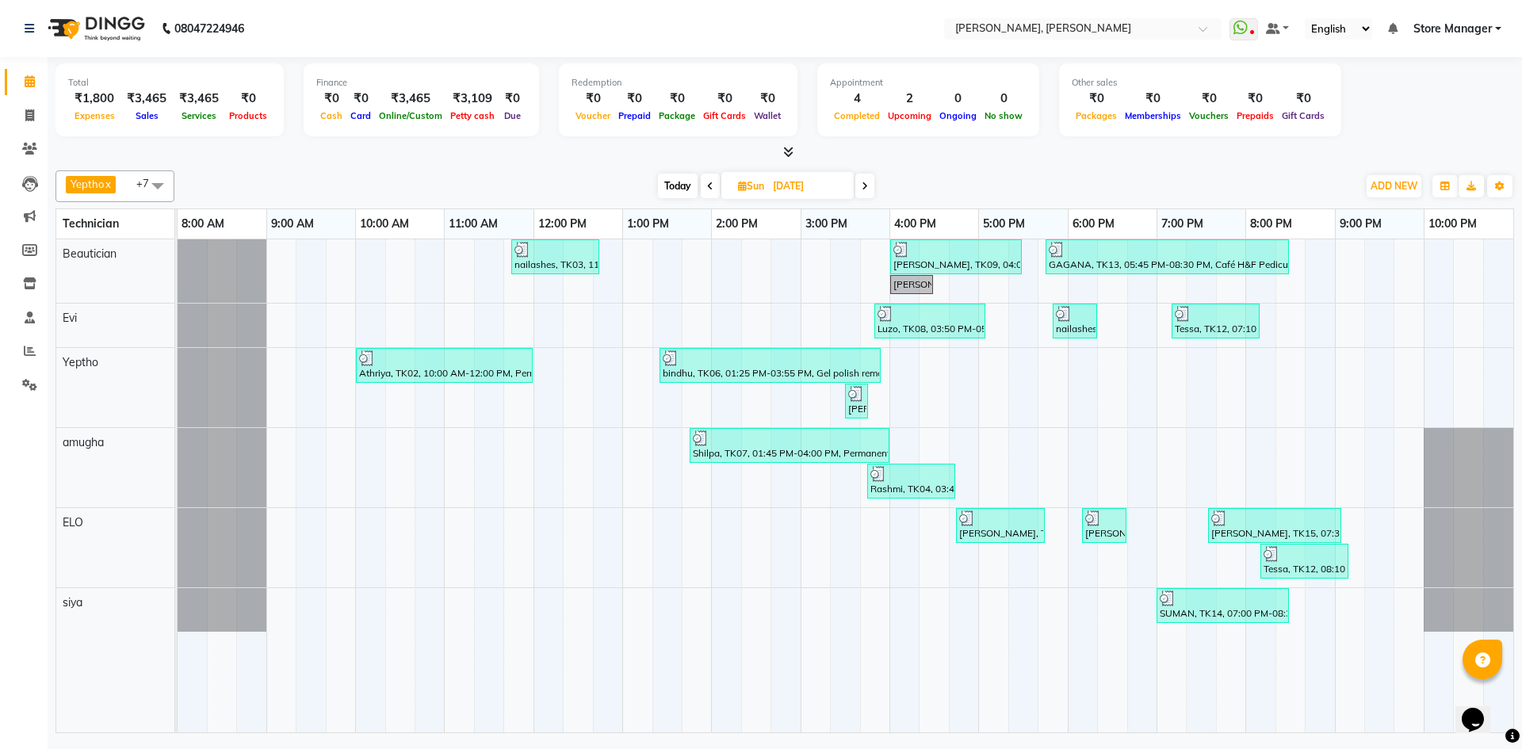
click at [762, 186] on span "Sun" at bounding box center [751, 186] width 34 height 12
select select "9"
select select "2025"
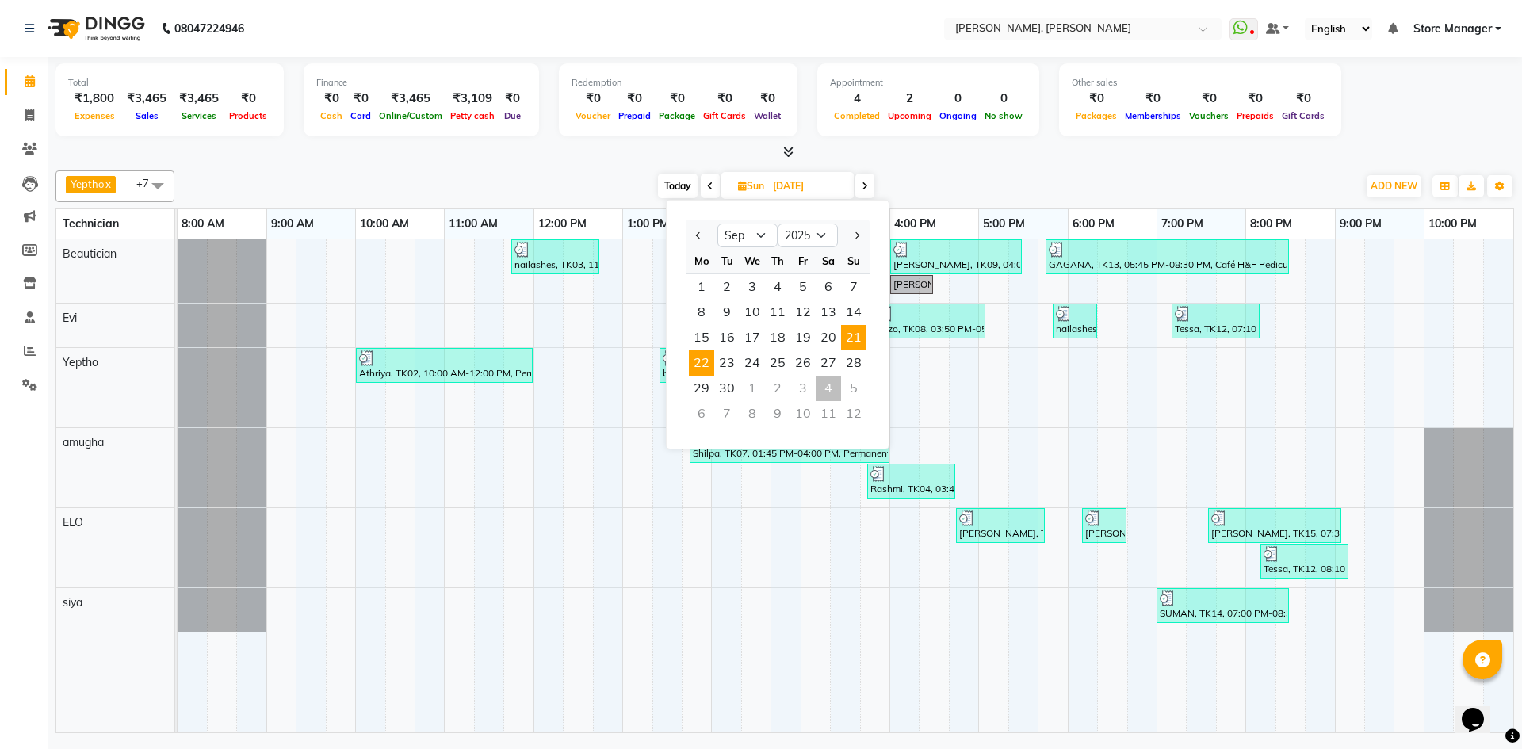
click at [708, 365] on span "22" at bounding box center [701, 362] width 25 height 25
type input "[DATE]"
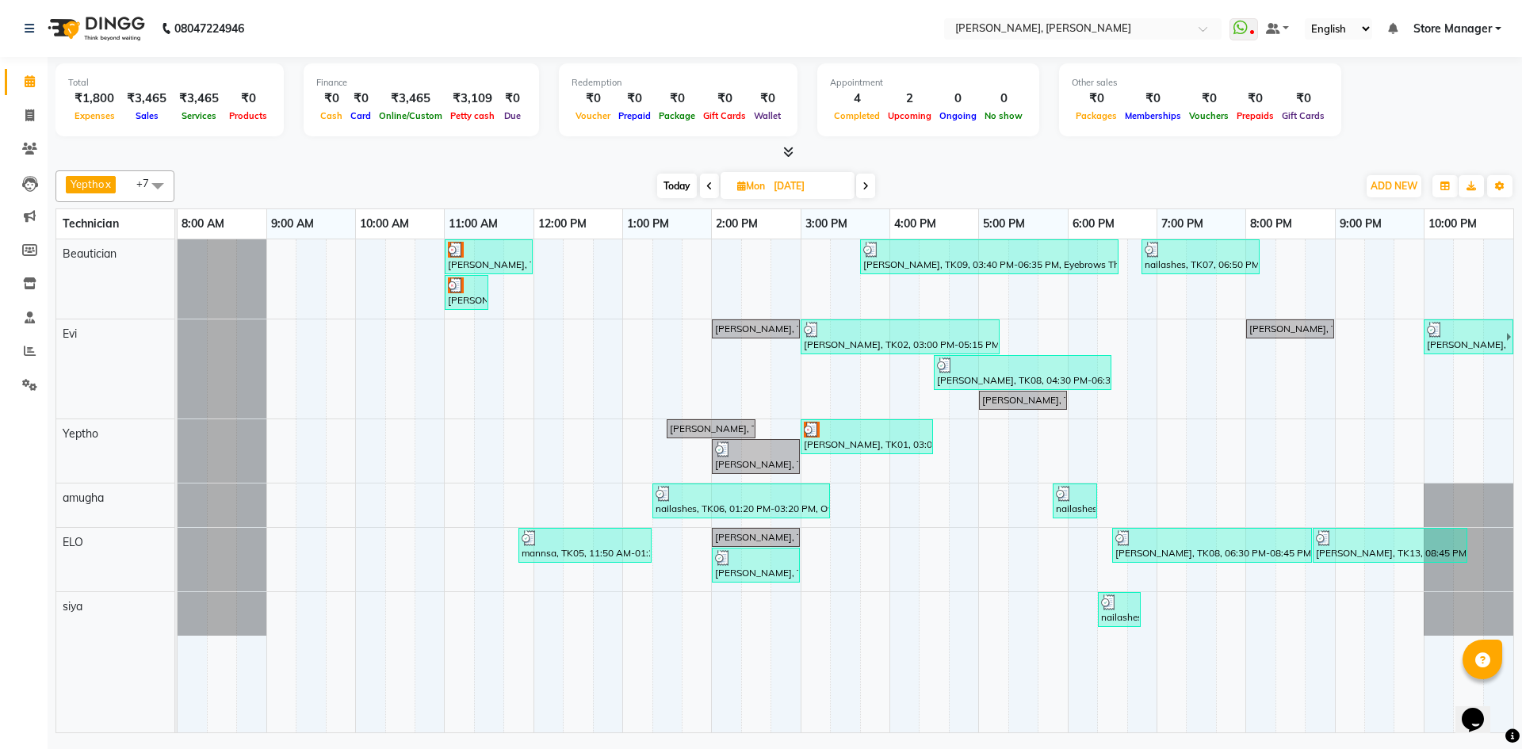
click at [786, 185] on input "[DATE]" at bounding box center [808, 186] width 79 height 24
select select "9"
select select "2025"
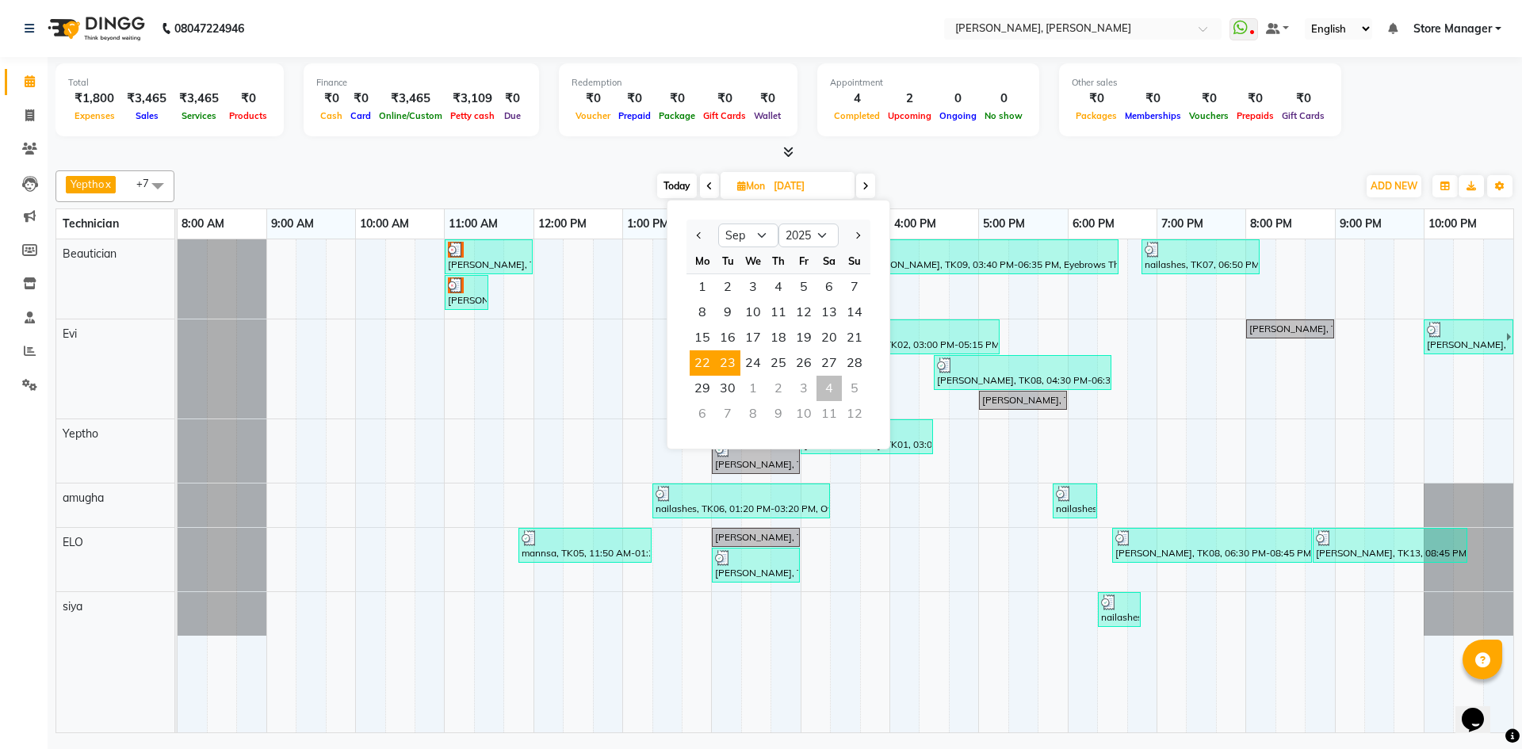
click at [731, 365] on span "23" at bounding box center [727, 362] width 25 height 25
type input "[DATE]"
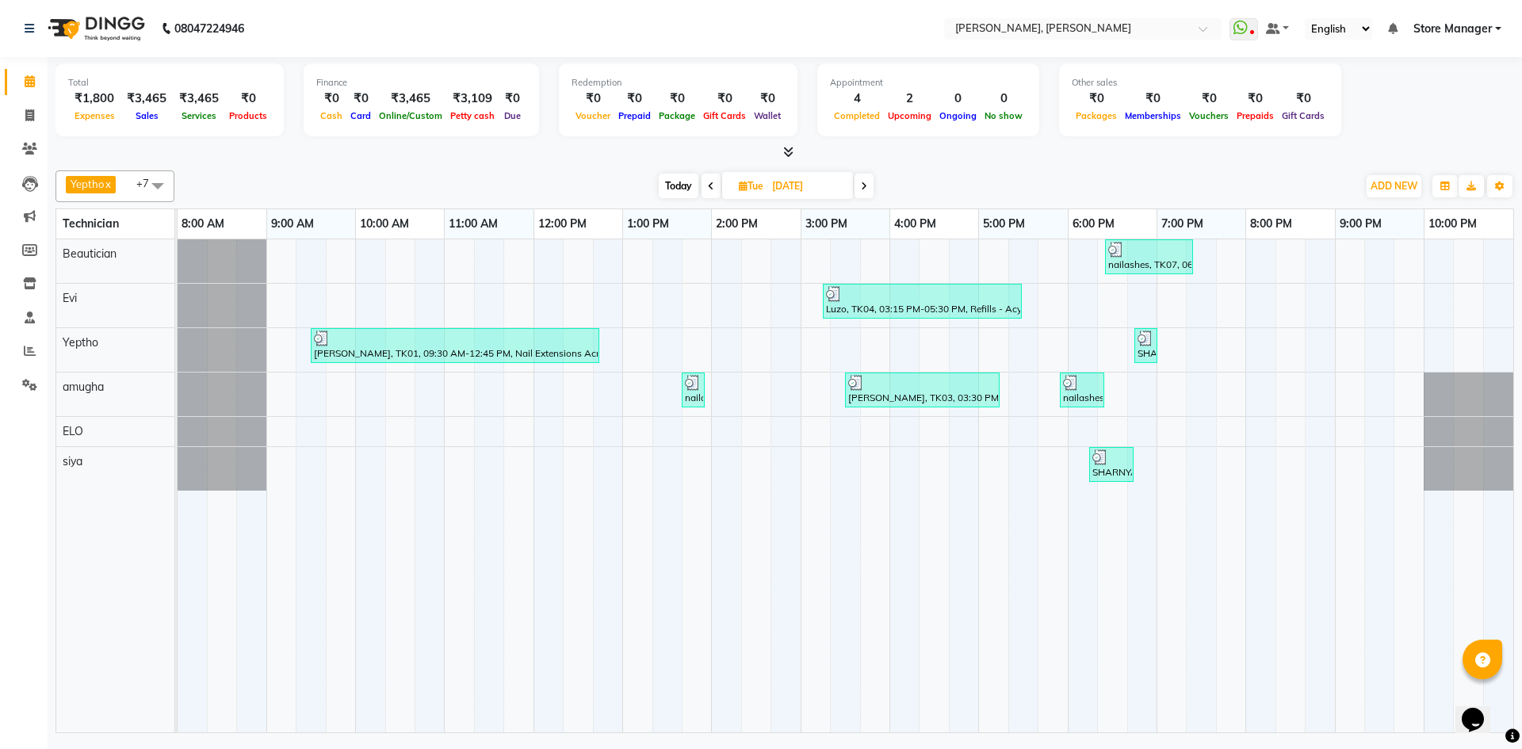
click at [785, 189] on input "[DATE]" at bounding box center [806, 186] width 79 height 24
select select "9"
select select "2025"
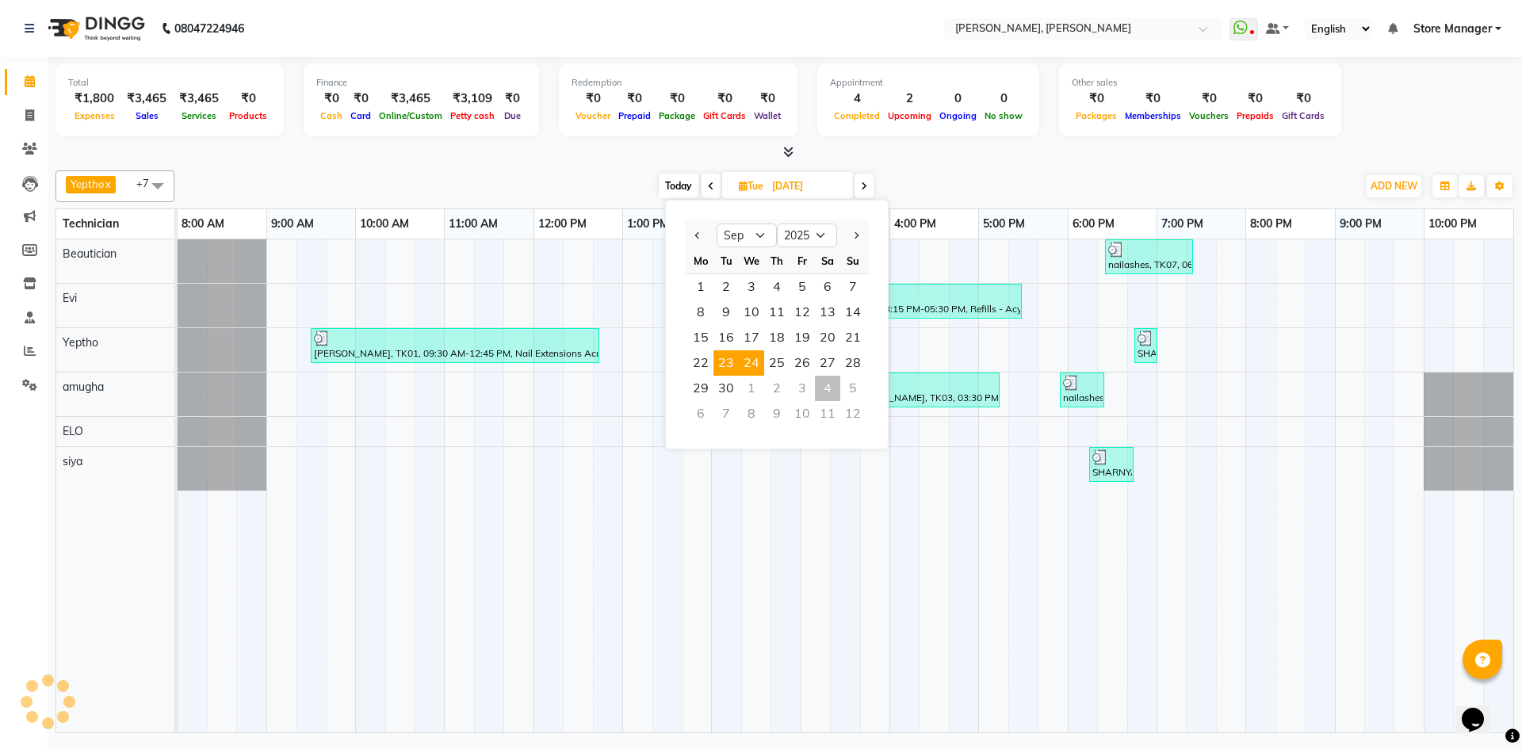
click at [752, 361] on span "24" at bounding box center [751, 362] width 25 height 25
type input "[DATE]"
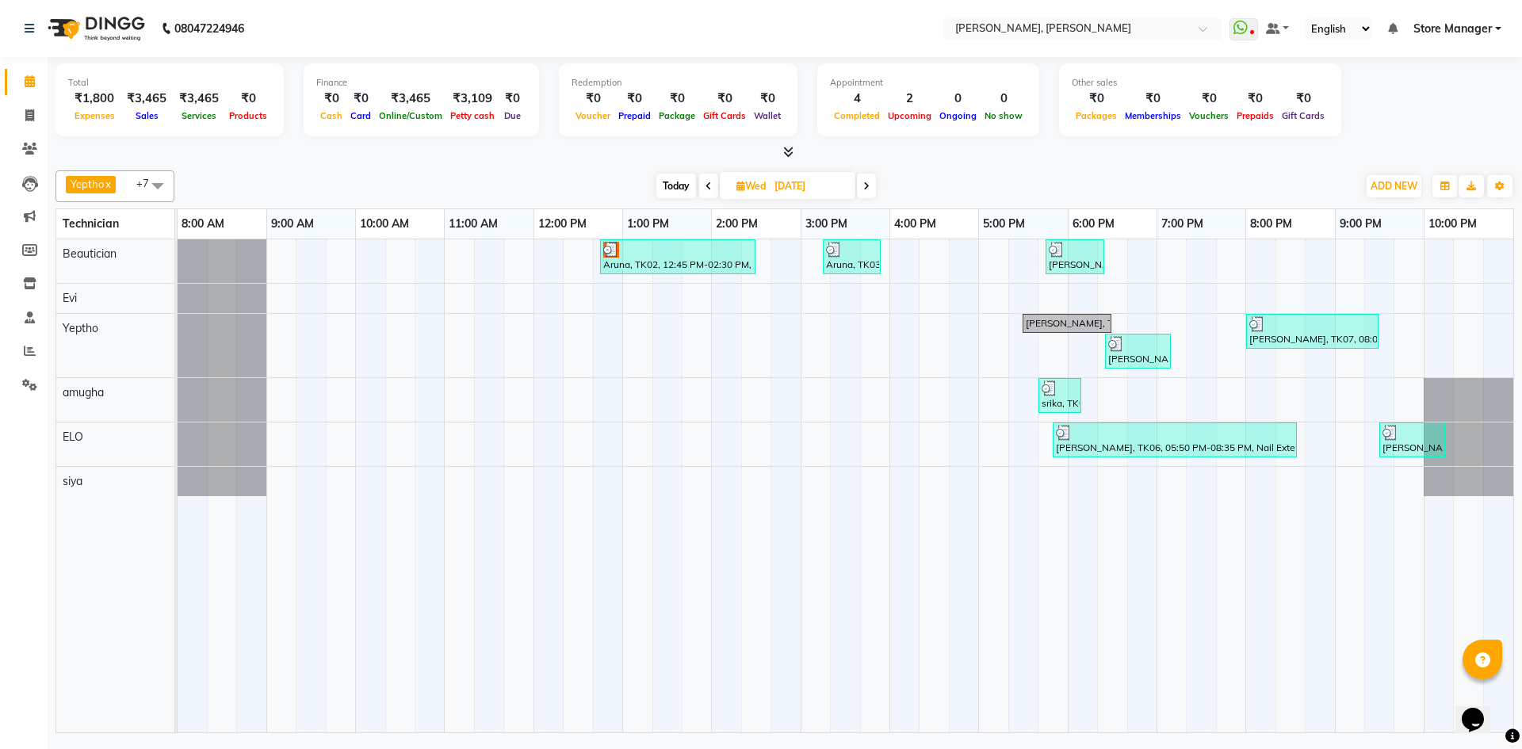
click at [805, 189] on input "[DATE]" at bounding box center [809, 186] width 79 height 24
select select "9"
select select "2025"
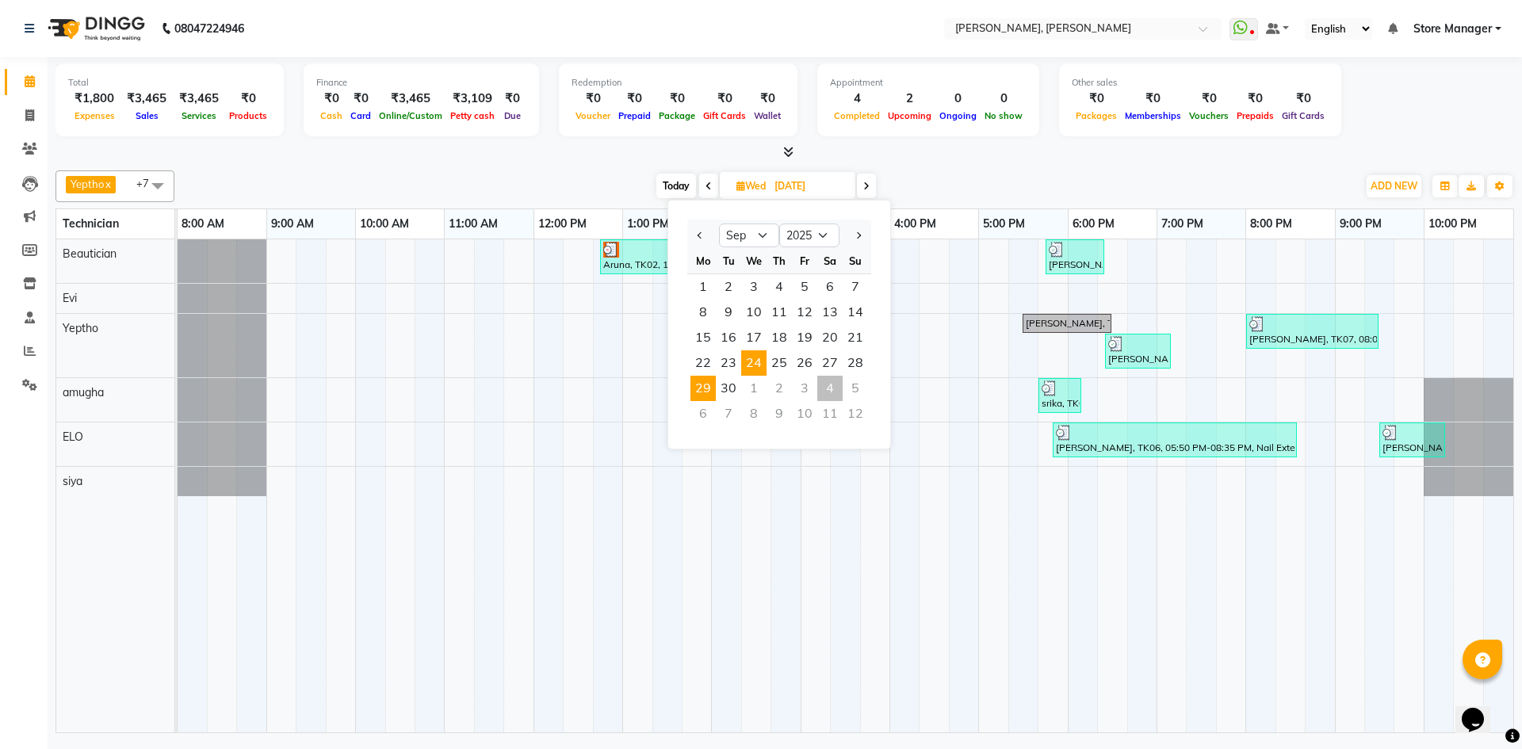
click at [708, 388] on span "29" at bounding box center [703, 388] width 25 height 25
type input "29-09-2025"
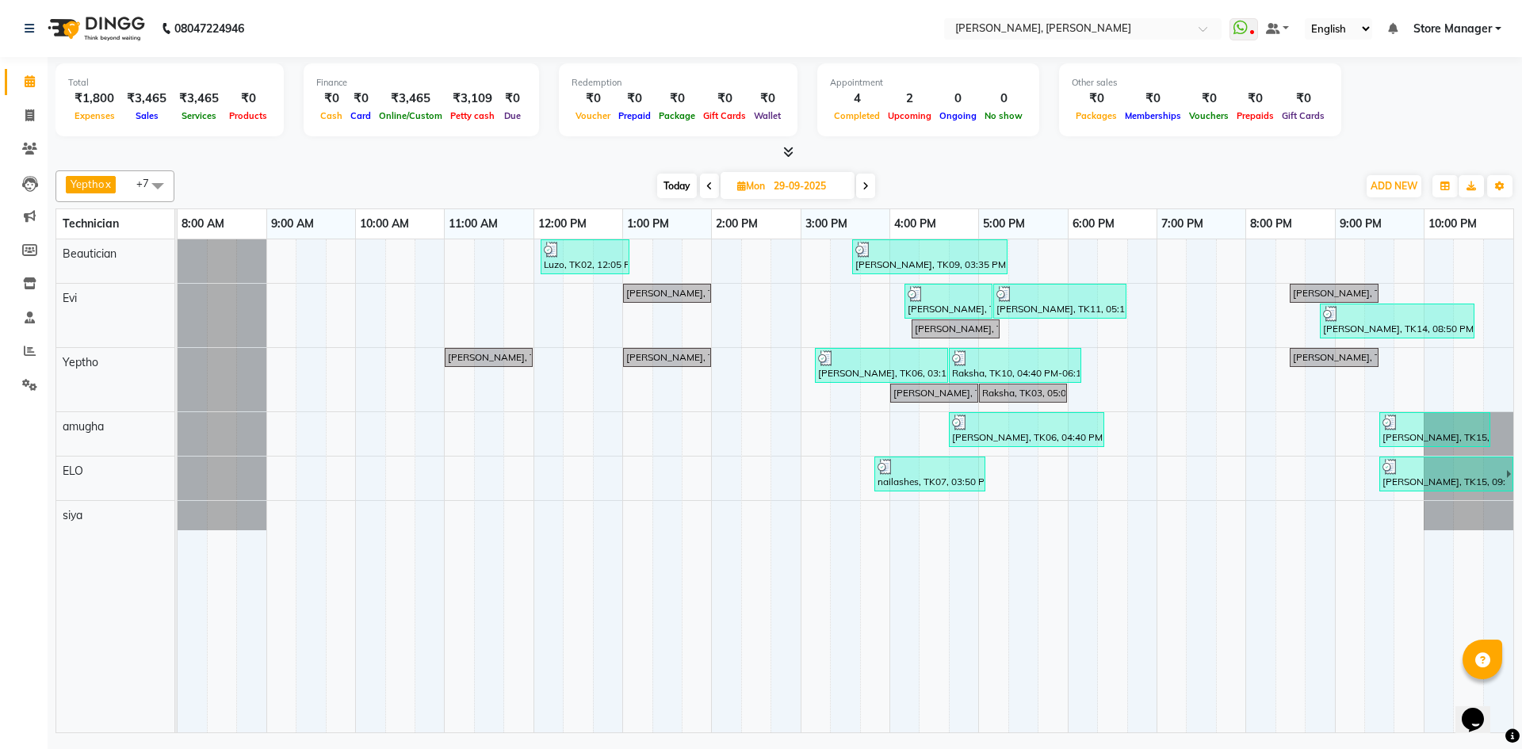
click at [756, 182] on span "Mon" at bounding box center [751, 186] width 36 height 12
select select "9"
select select "2025"
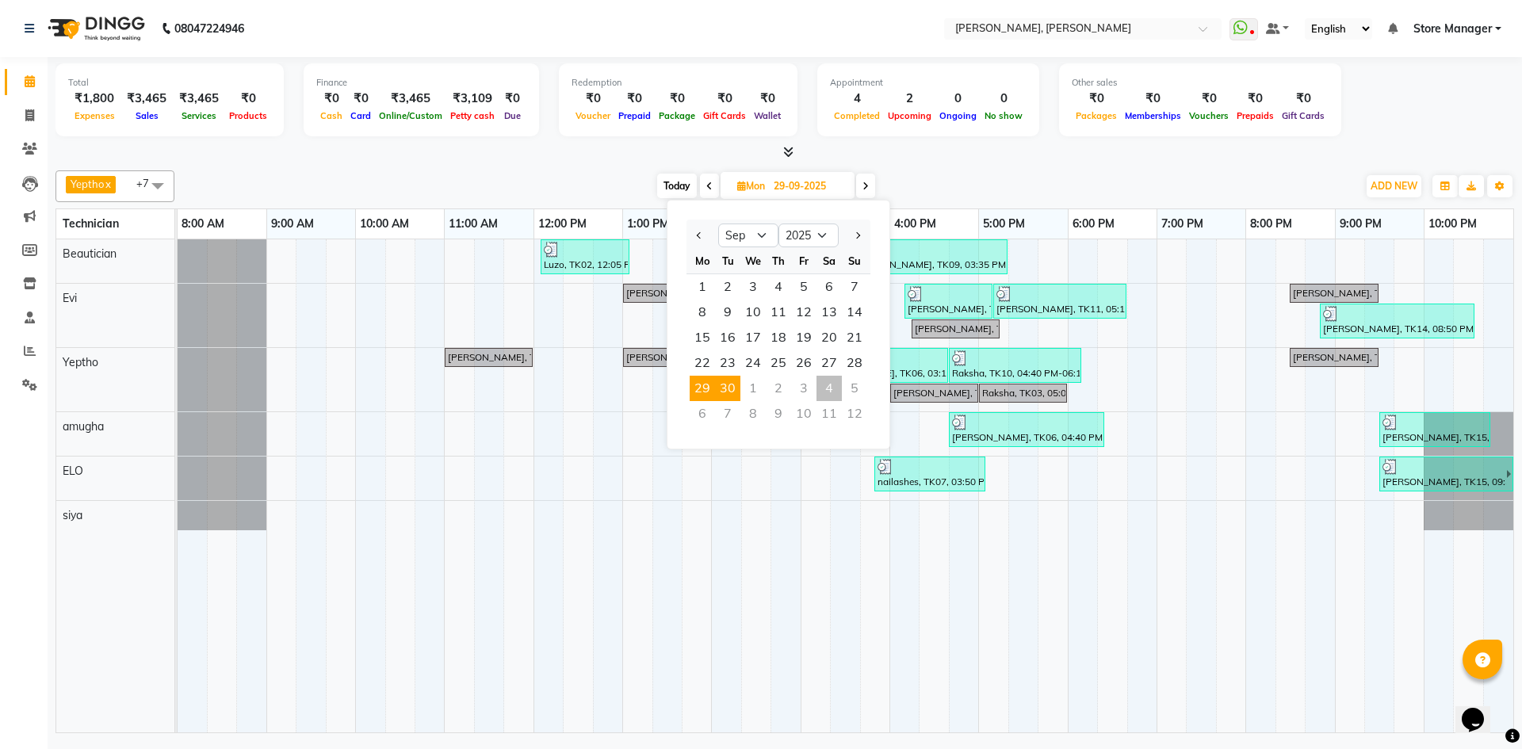
click at [727, 390] on span "30" at bounding box center [727, 388] width 25 height 25
type input "30-09-2025"
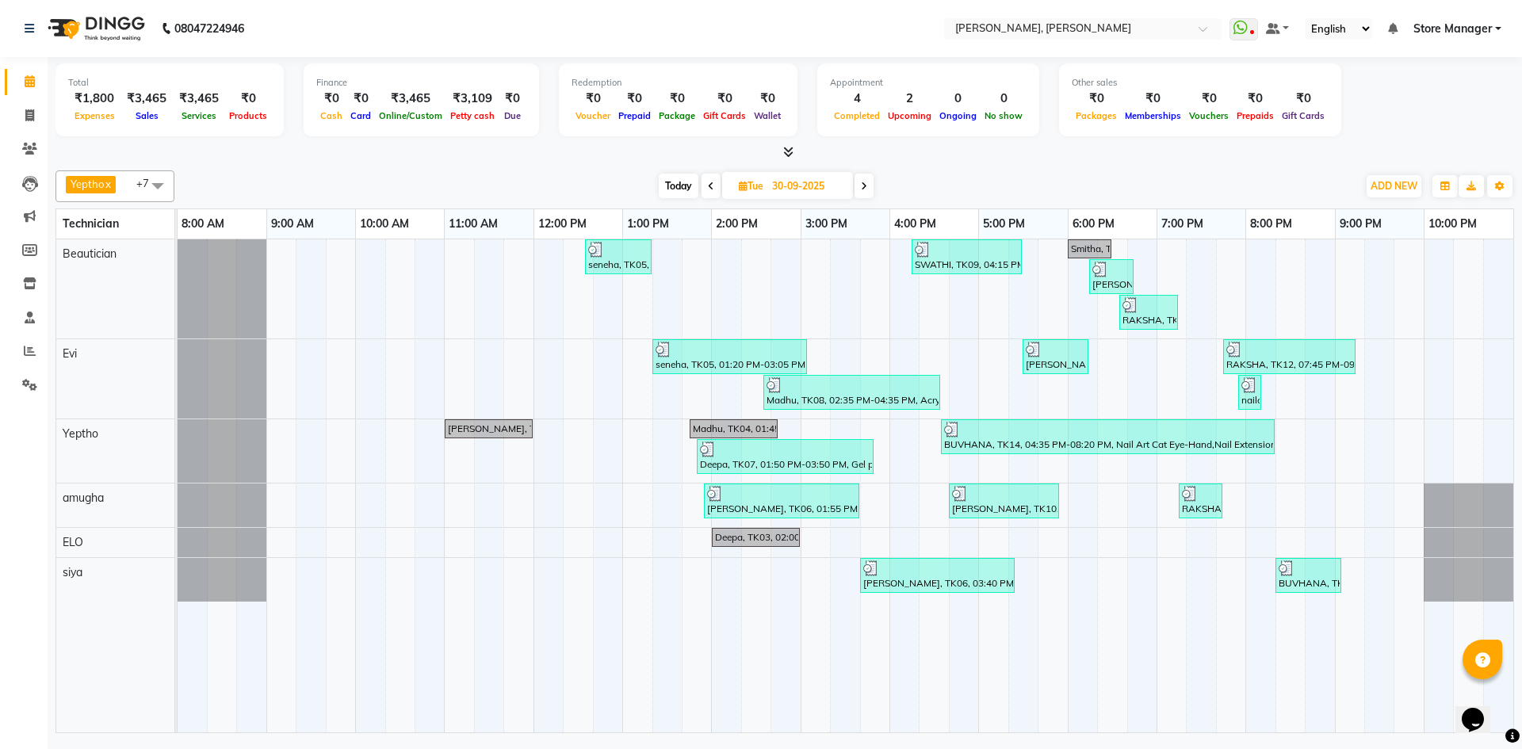
click at [775, 188] on input "30-09-2025" at bounding box center [806, 186] width 79 height 24
select select "9"
select select "2025"
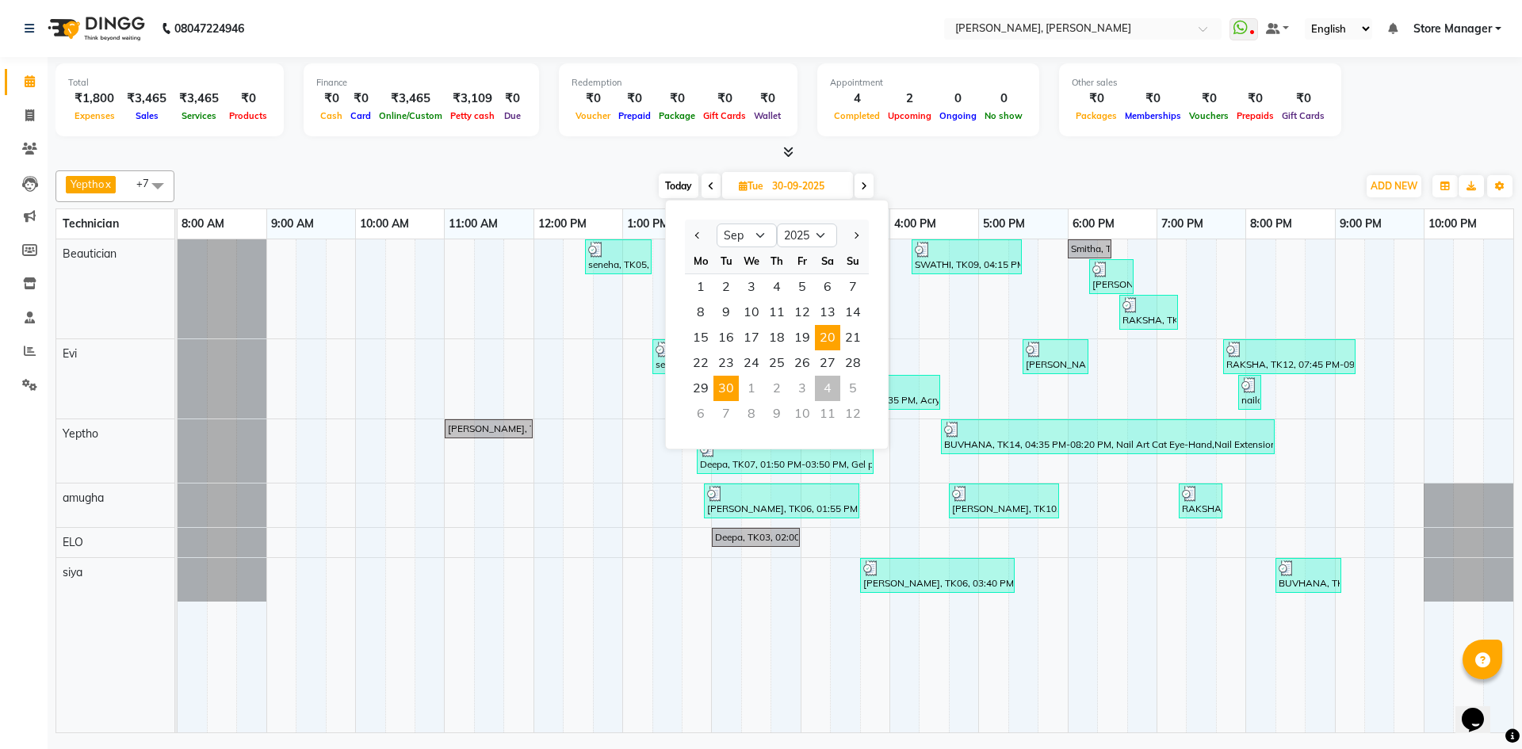
click at [825, 343] on span "20" at bounding box center [827, 337] width 25 height 25
type input "20-09-2025"
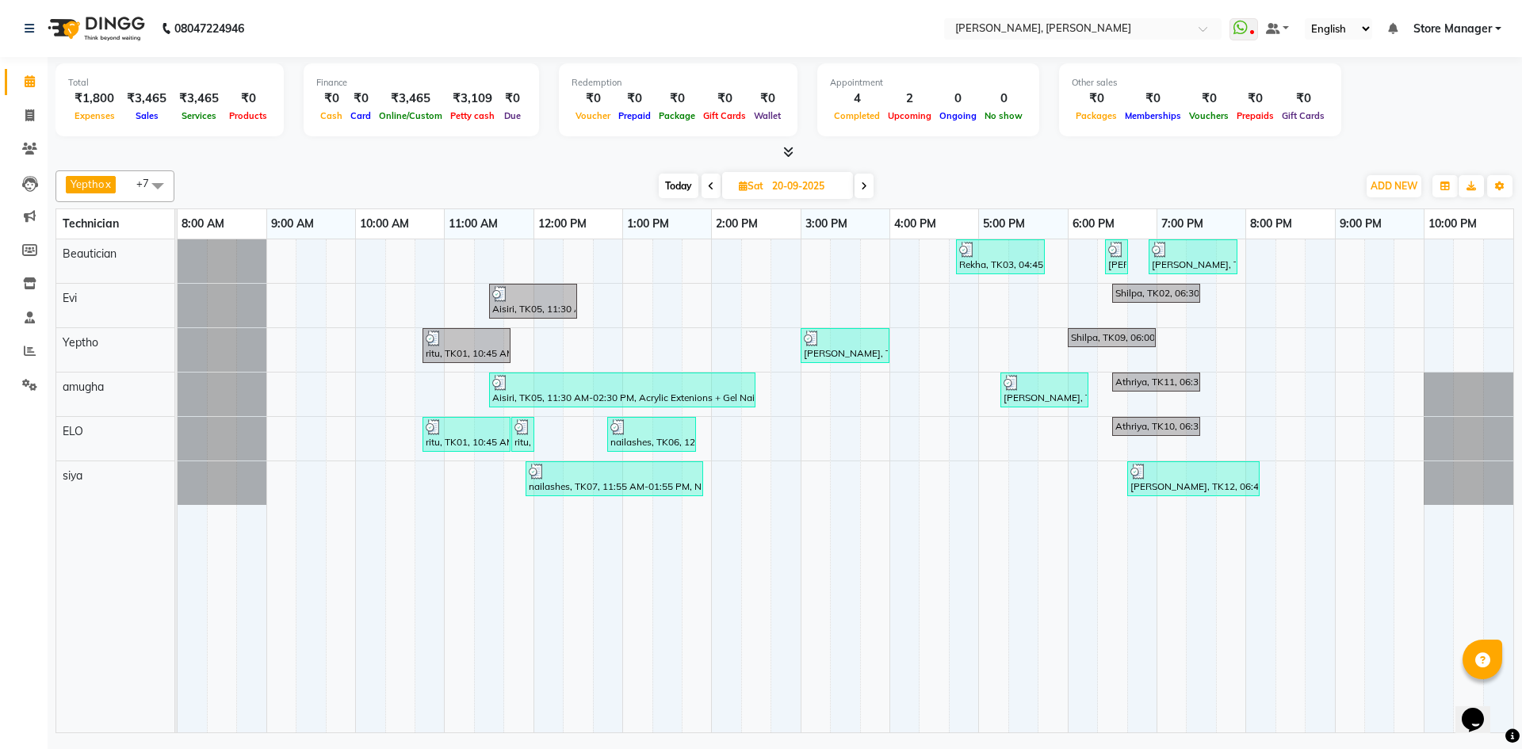
click at [1513, 453] on div "Total ₹1,800 Expenses ₹3,465 Sales ₹3,465 Services ₹0 Products Finance ₹0 Cash …" at bounding box center [785, 397] width 1475 height 680
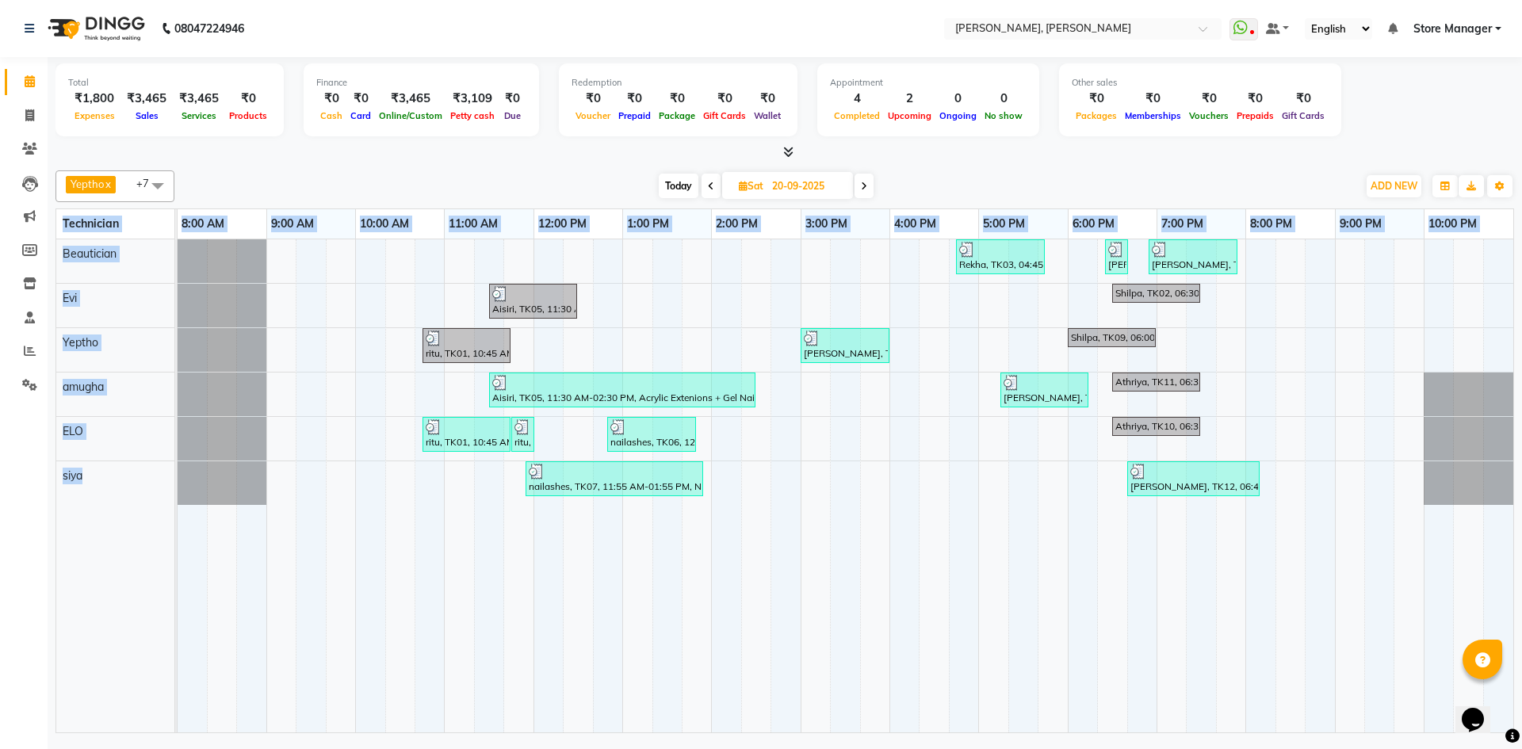
drag, startPoint x: 1498, startPoint y: 421, endPoint x: 1005, endPoint y: 530, distance: 504.9
click at [1004, 537] on td at bounding box center [993, 485] width 29 height 493
